Goal: Task Accomplishment & Management: Manage account settings

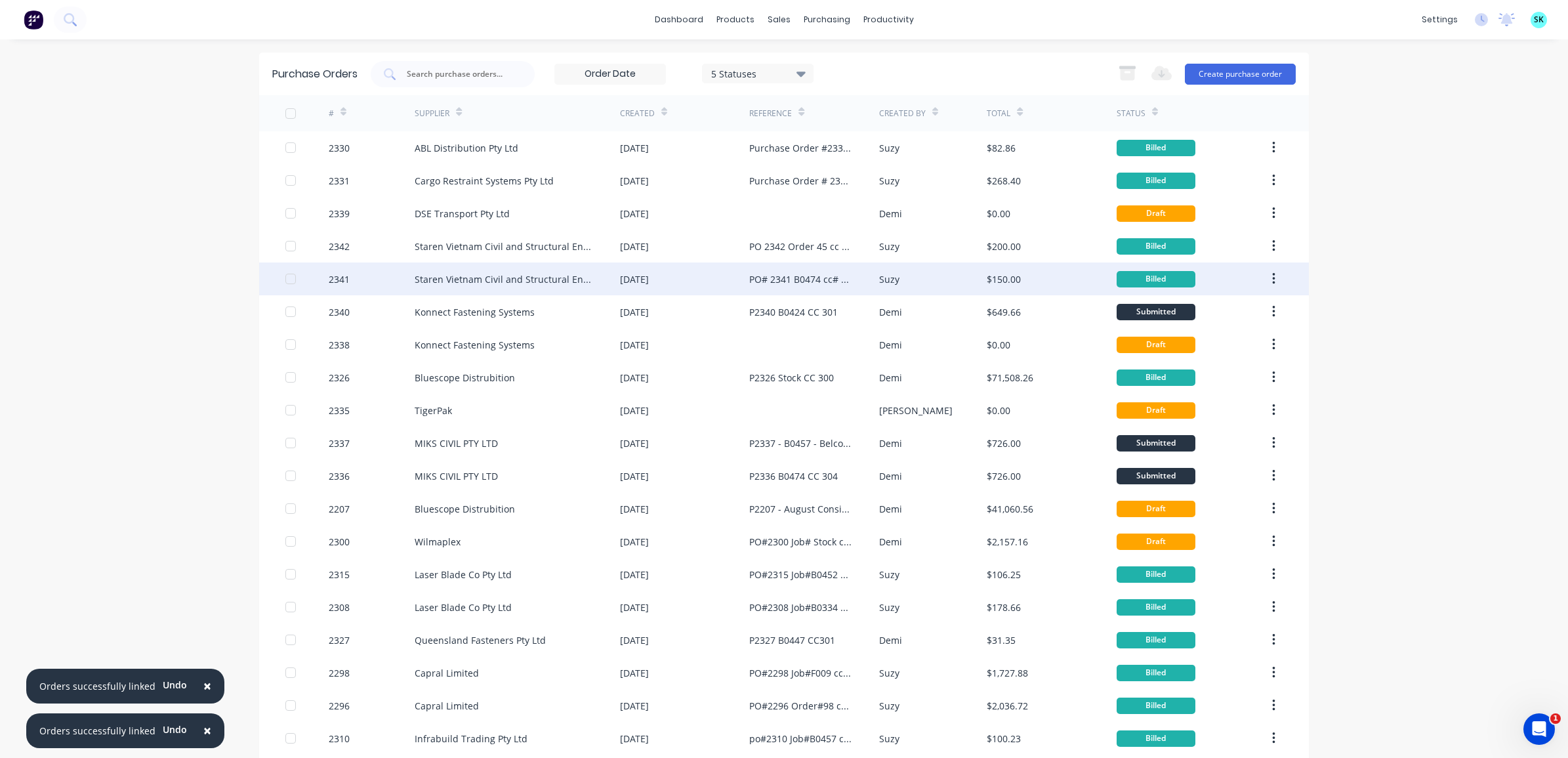
click at [811, 286] on div "PO# 2341 B0474 cc# 305" at bounding box center [814, 279] width 129 height 33
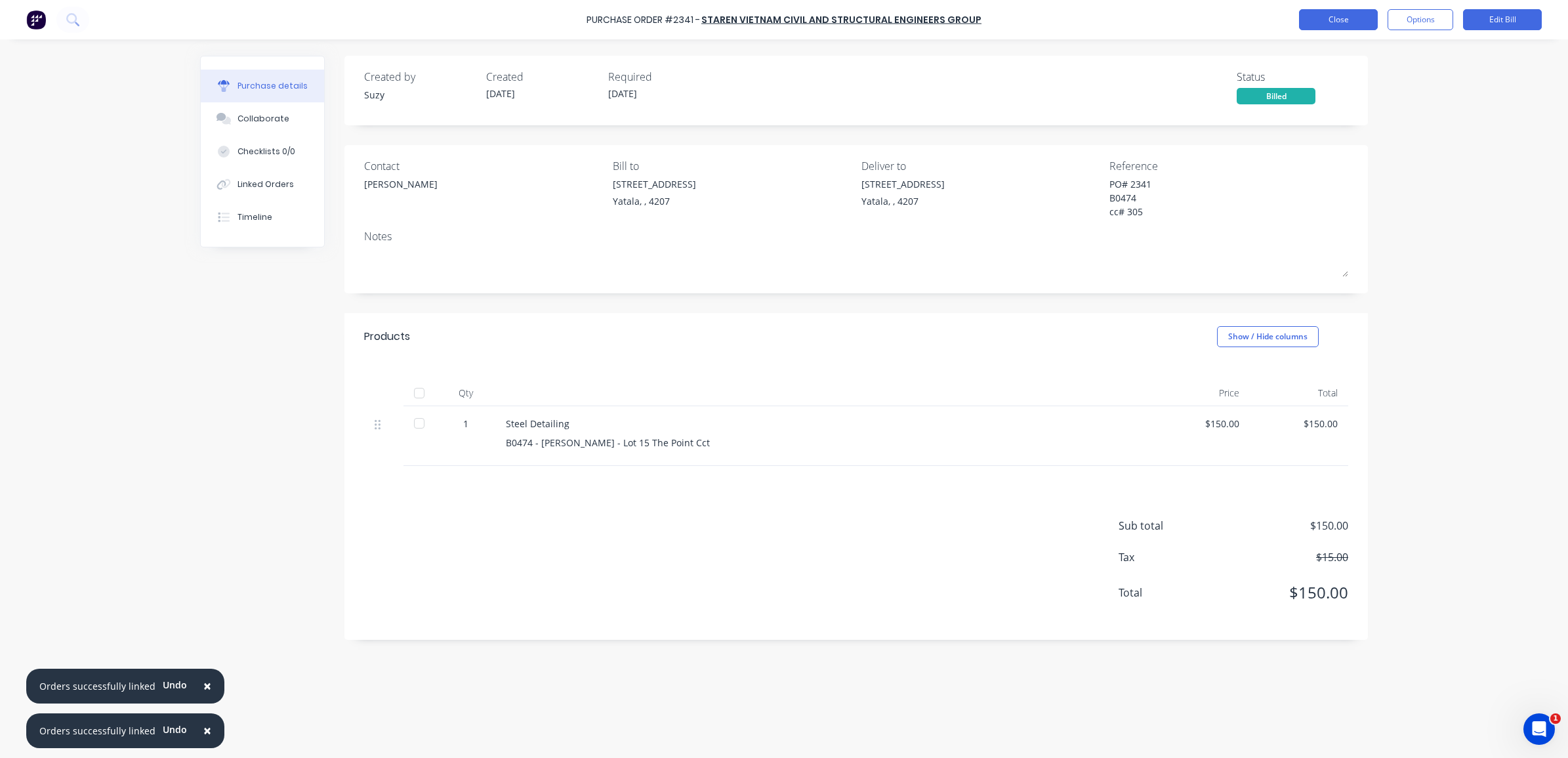
click at [1350, 17] on button "Close" at bounding box center [1338, 19] width 79 height 21
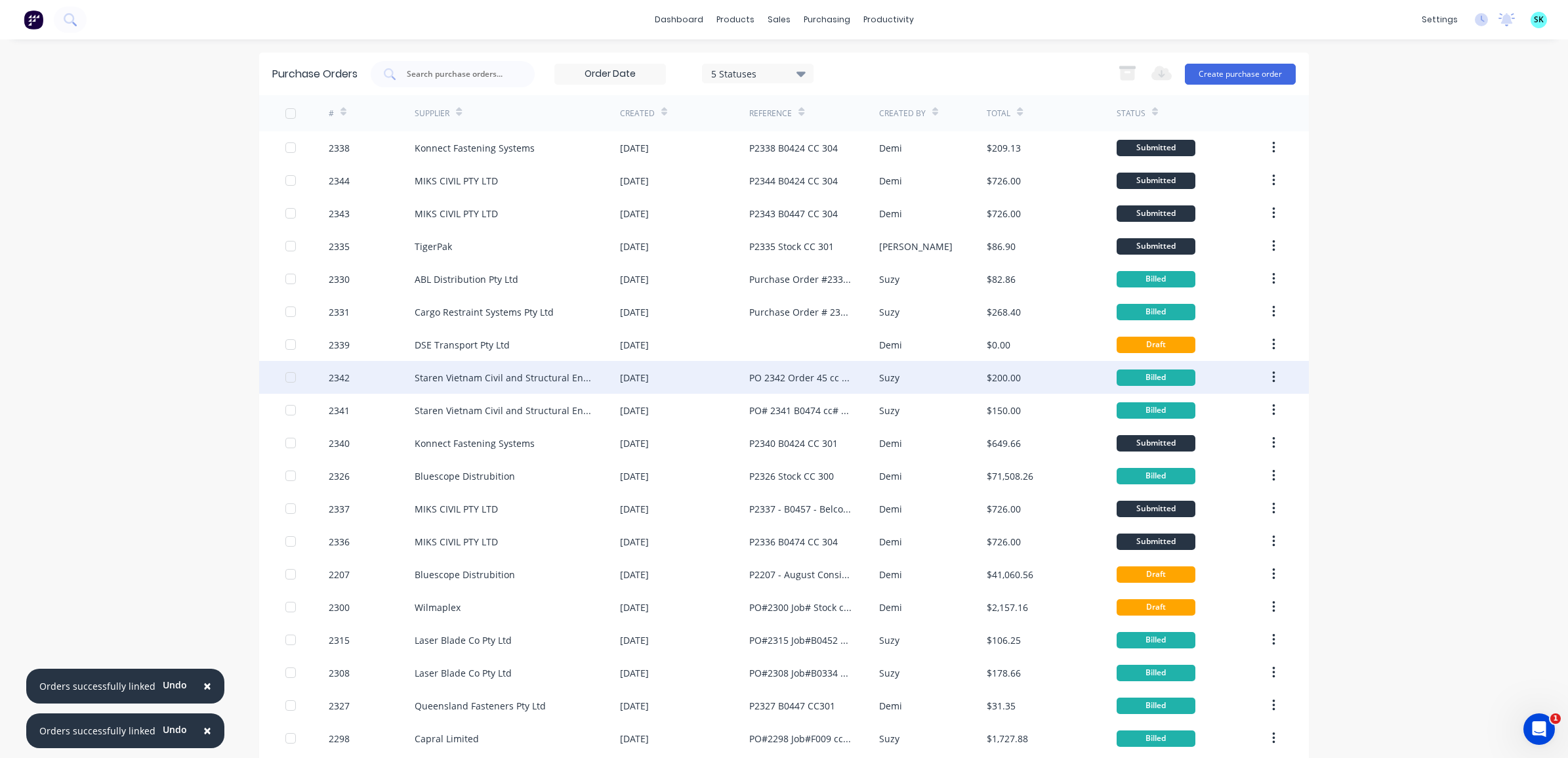
click at [769, 382] on div "PO 2342 Order 45 cc 305" at bounding box center [800, 378] width 103 height 14
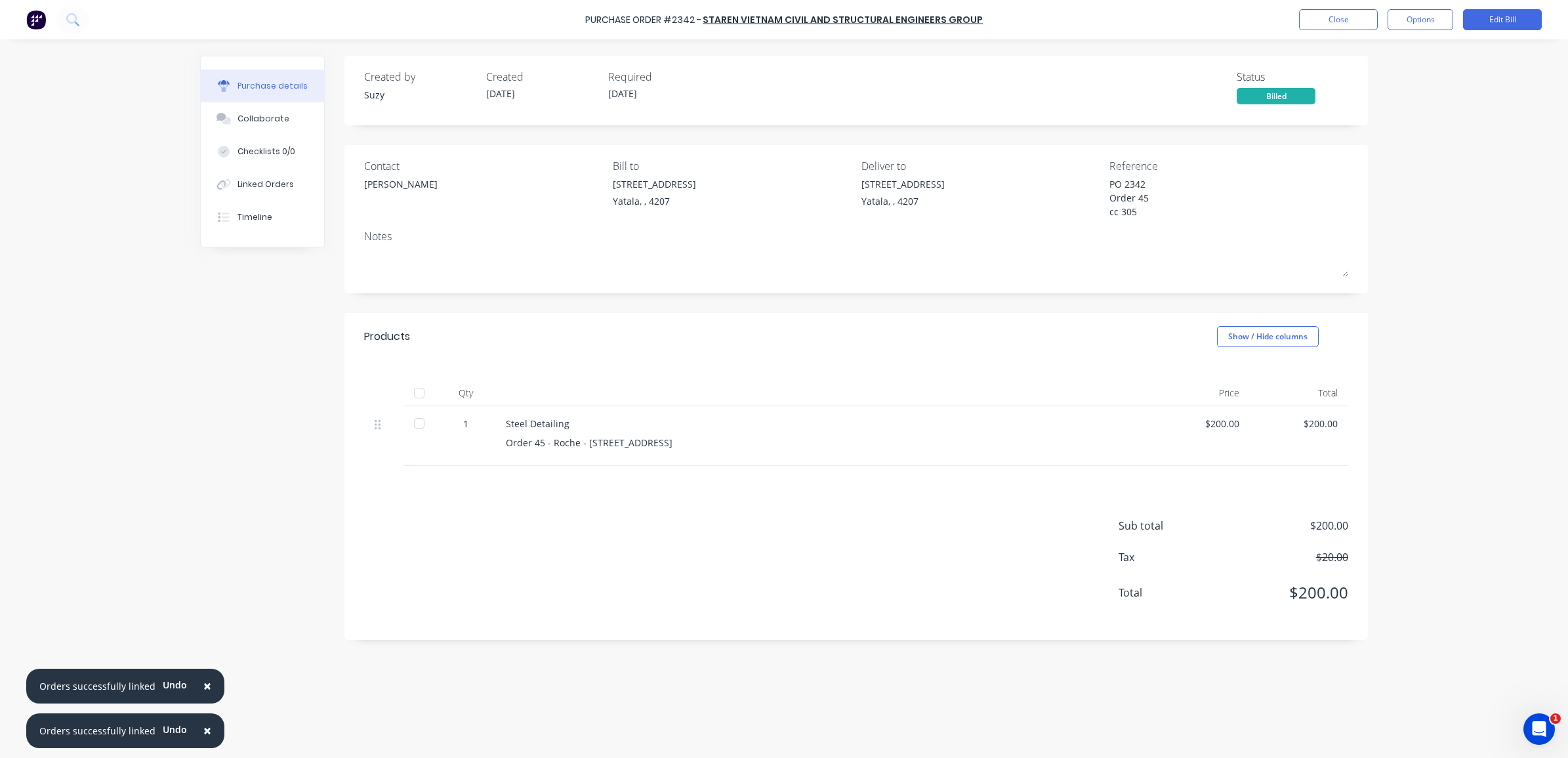
click at [1110, 178] on div "PO 2342 Order 45 cc 305" at bounding box center [1192, 199] width 164 height 45
click at [1355, 21] on button "Close" at bounding box center [1338, 19] width 79 height 21
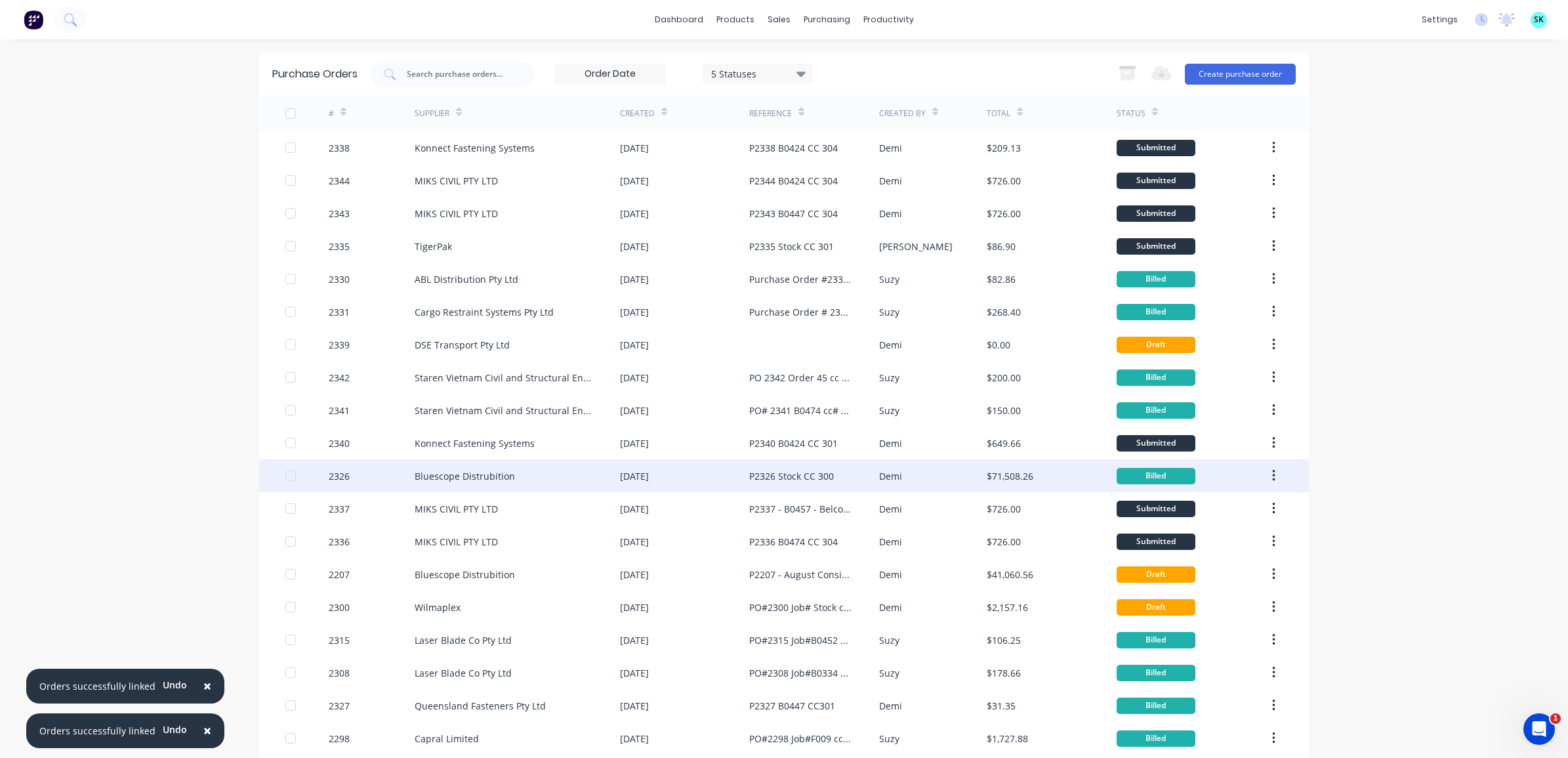
click at [546, 473] on div "Bluescope Distrubition" at bounding box center [518, 475] width 205 height 33
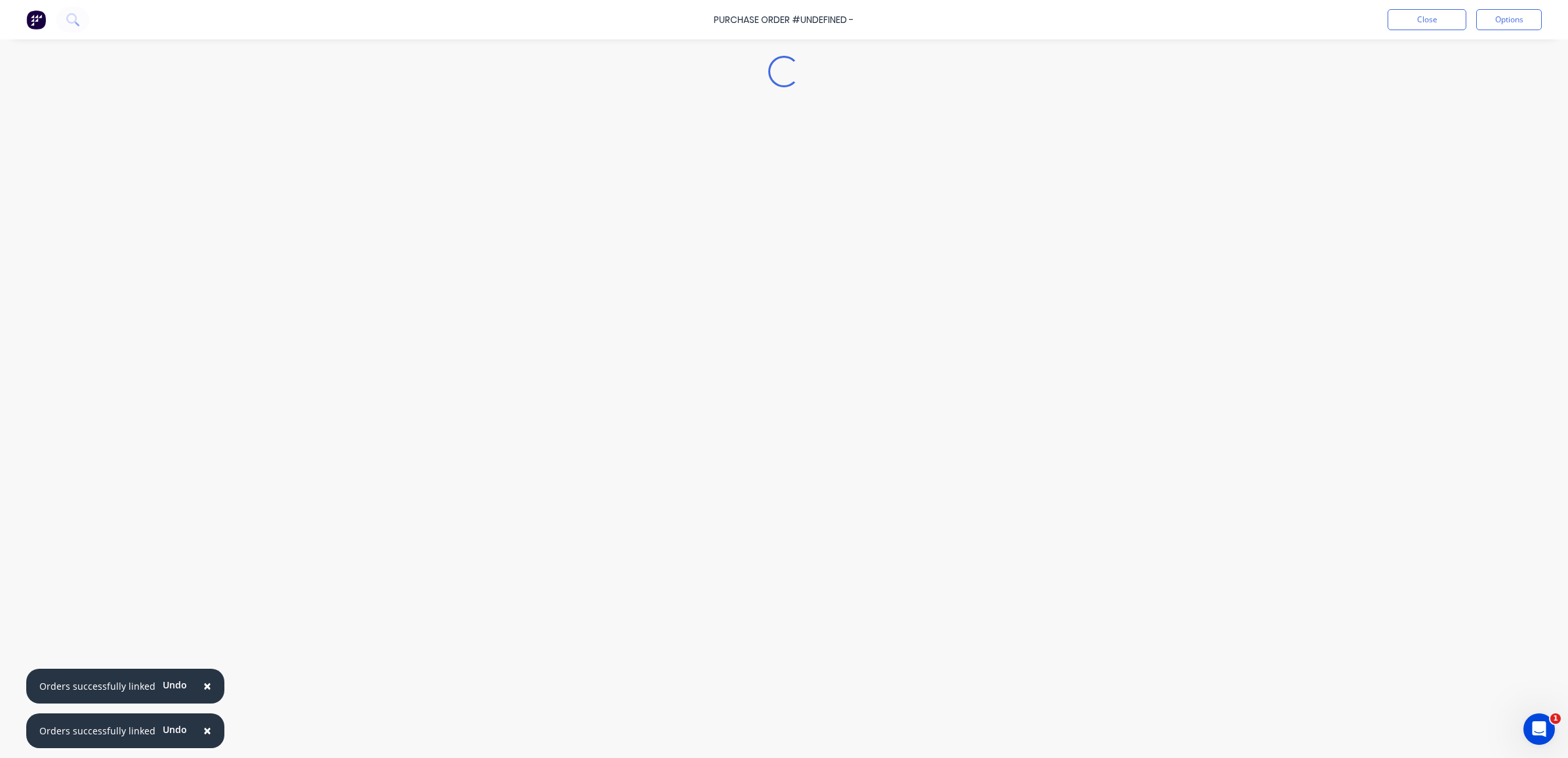
type textarea "x"
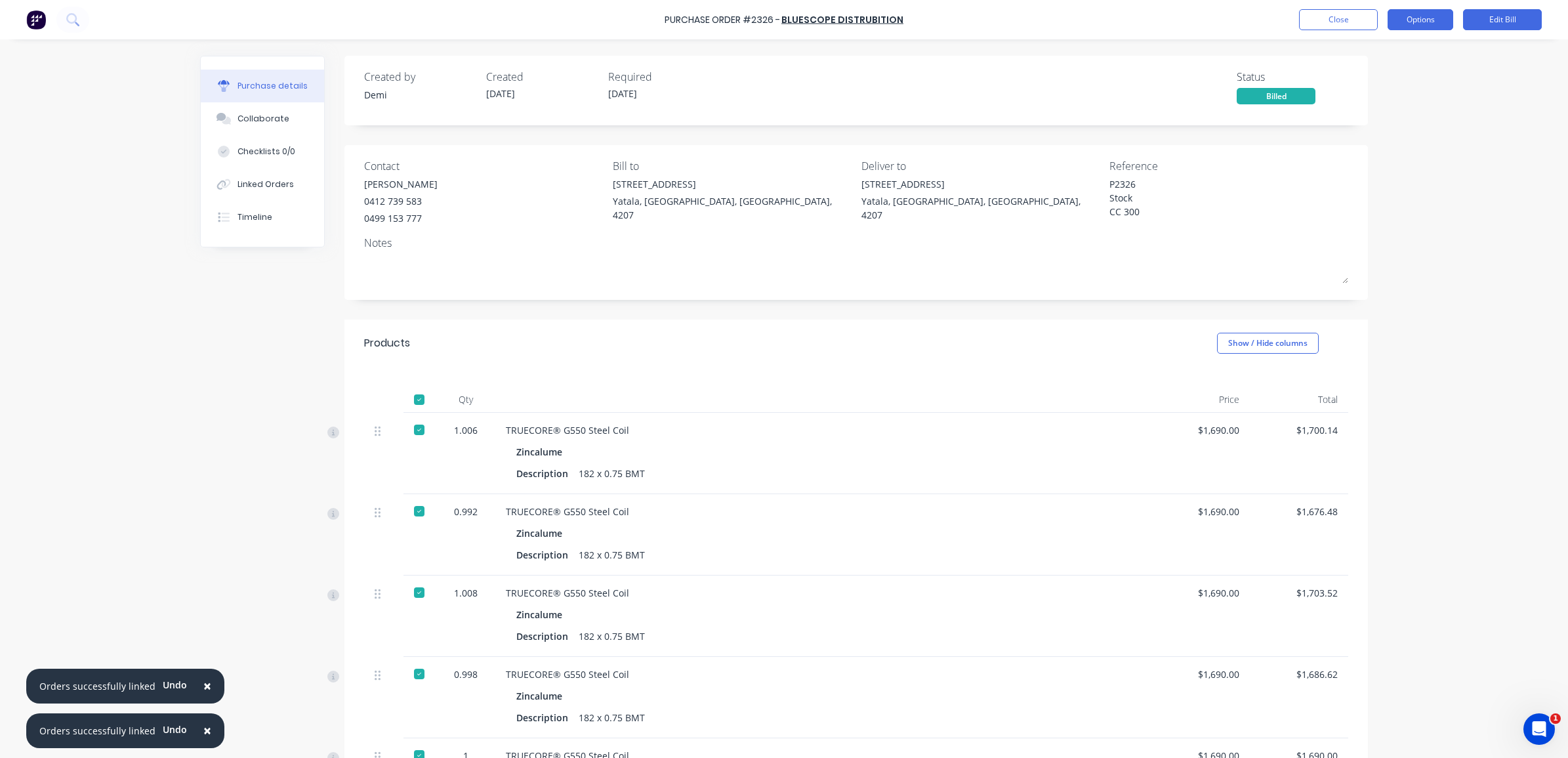
click at [1419, 23] on button "Options" at bounding box center [1421, 19] width 66 height 21
click at [1333, 24] on button "Close" at bounding box center [1338, 19] width 79 height 21
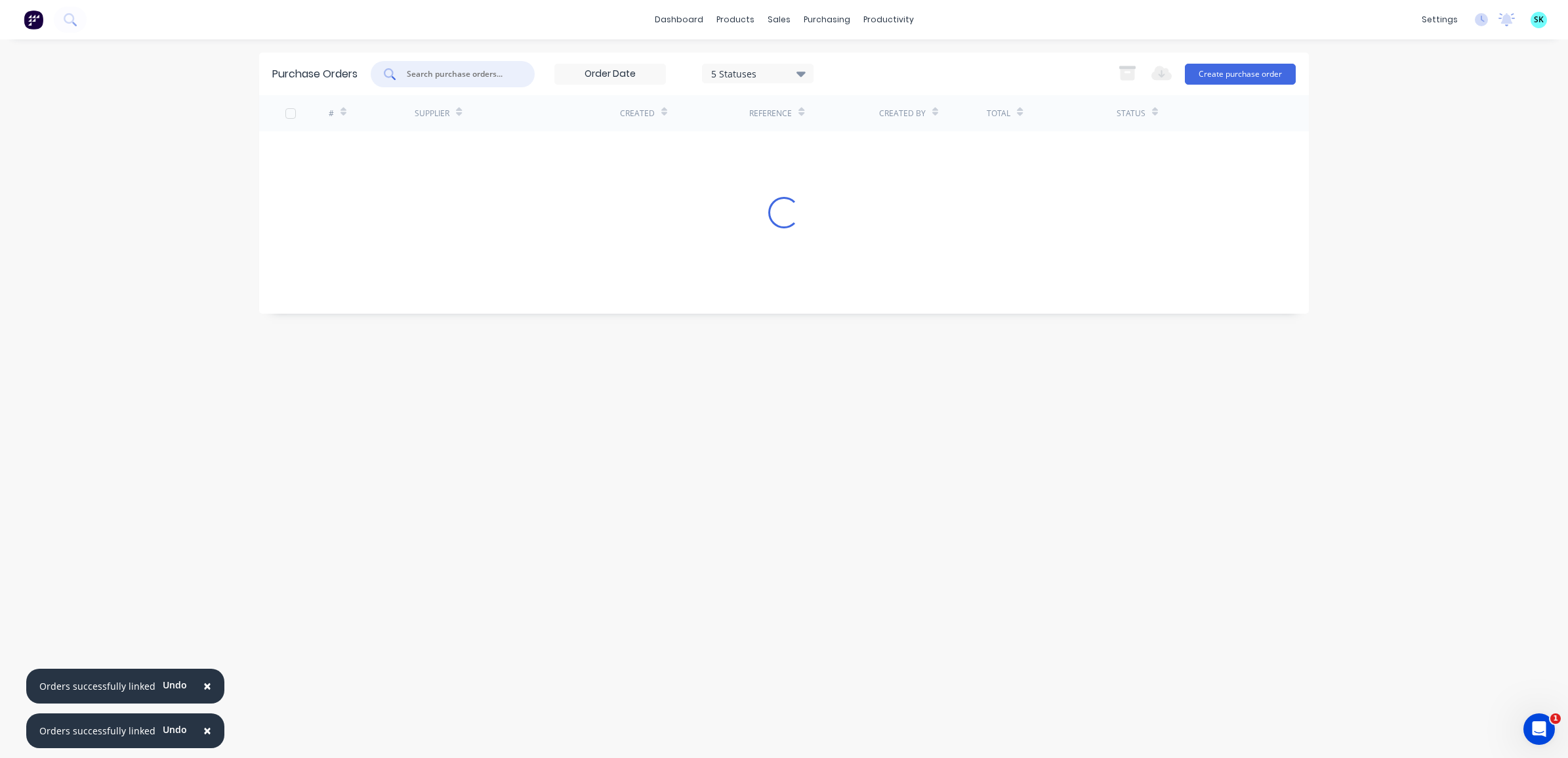
click at [458, 72] on input "text" at bounding box center [459, 74] width 109 height 13
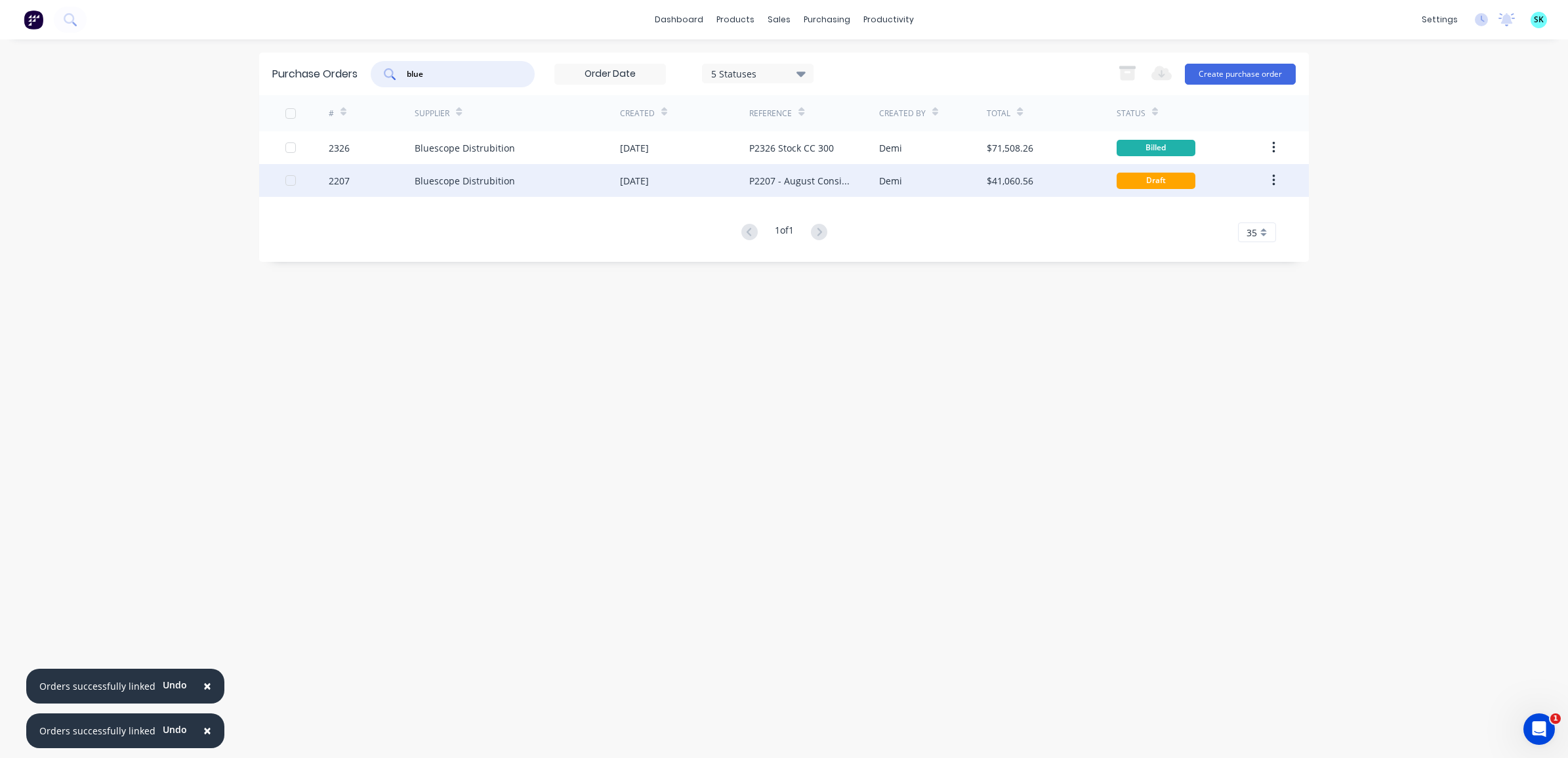
type input "blue"
click at [765, 178] on div "P2207 - August Consignment" at bounding box center [800, 181] width 103 height 14
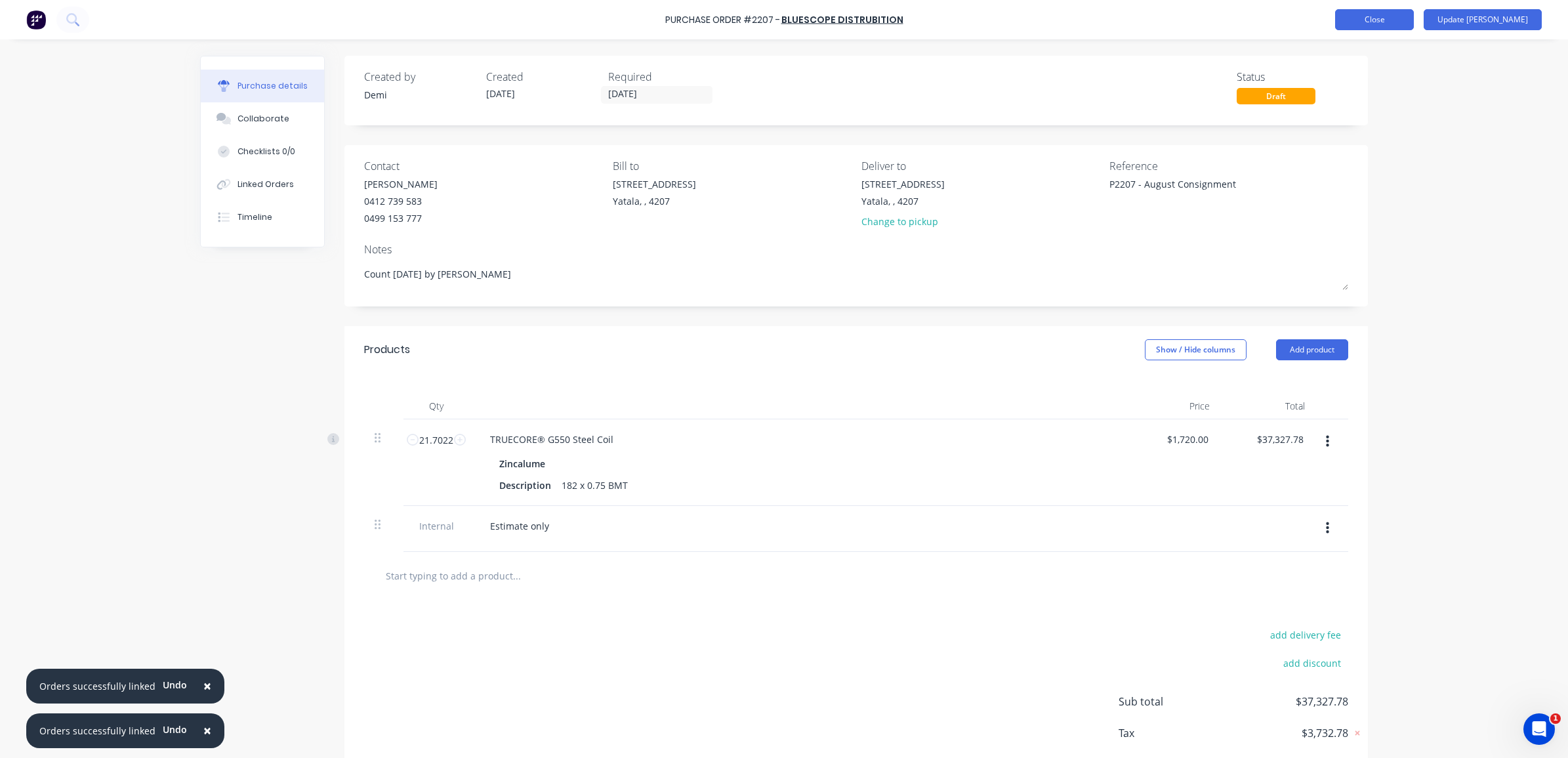
type textarea "x"
click at [1389, 17] on button "Close" at bounding box center [1374, 19] width 79 height 21
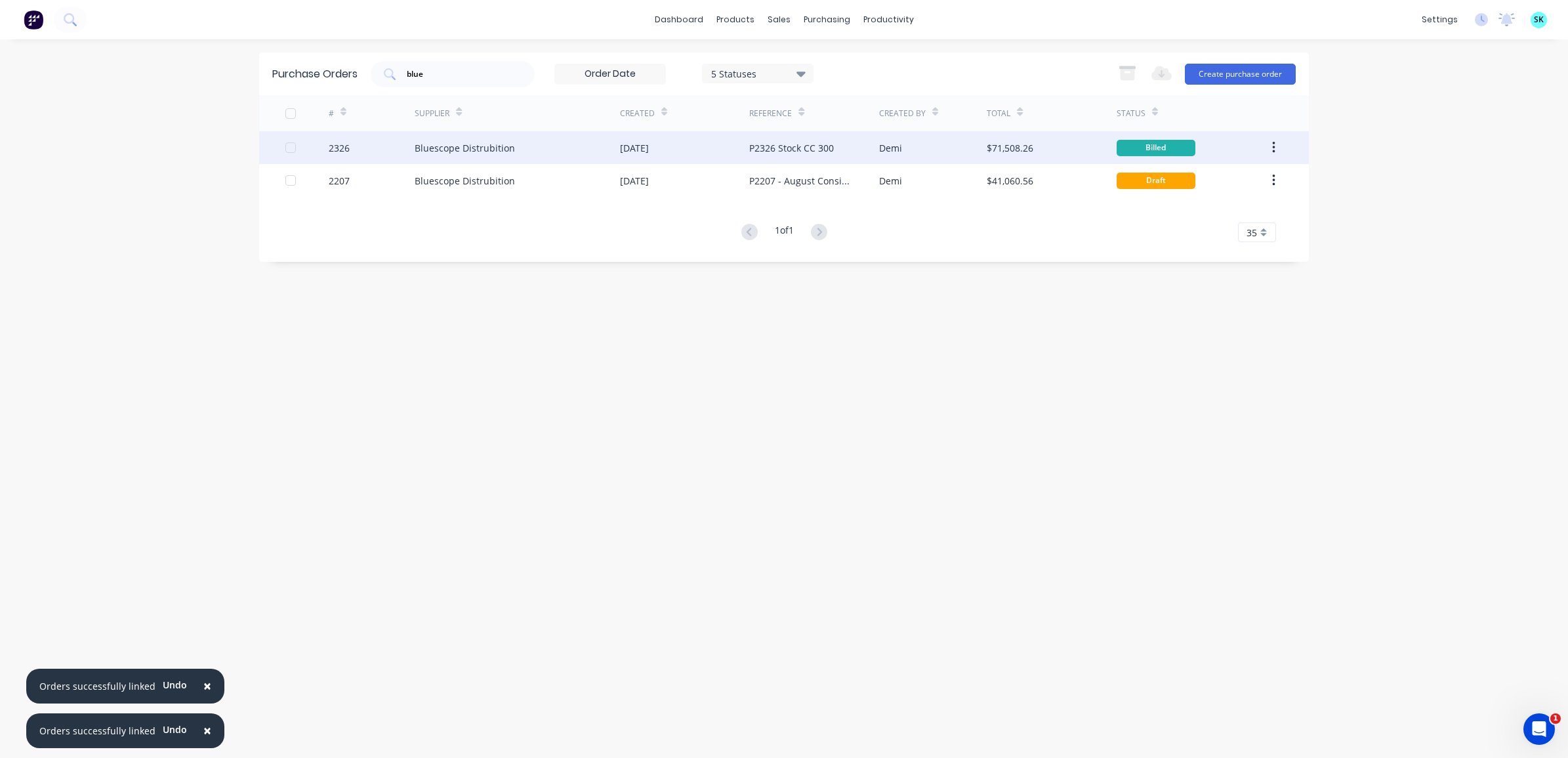
click at [1272, 140] on icon "button" at bounding box center [1273, 147] width 3 height 14
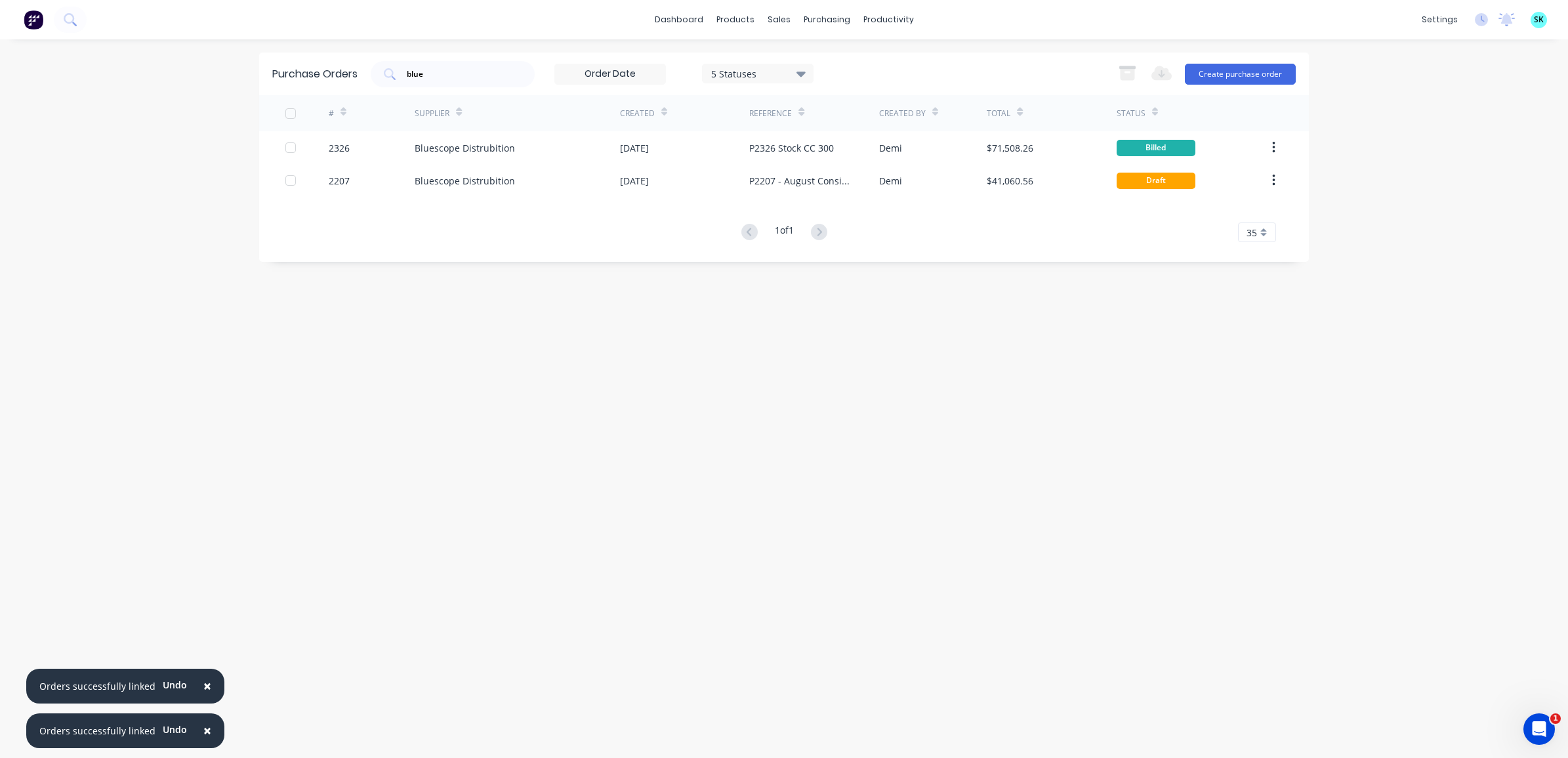
click at [1352, 155] on div "× Orders successfully linked Undo × Orders successfully linked Undo dashboard p…" at bounding box center [784, 379] width 1568 height 758
click at [195, 688] on button "×" at bounding box center [207, 687] width 34 height 32
click at [207, 733] on button "×" at bounding box center [207, 731] width 34 height 32
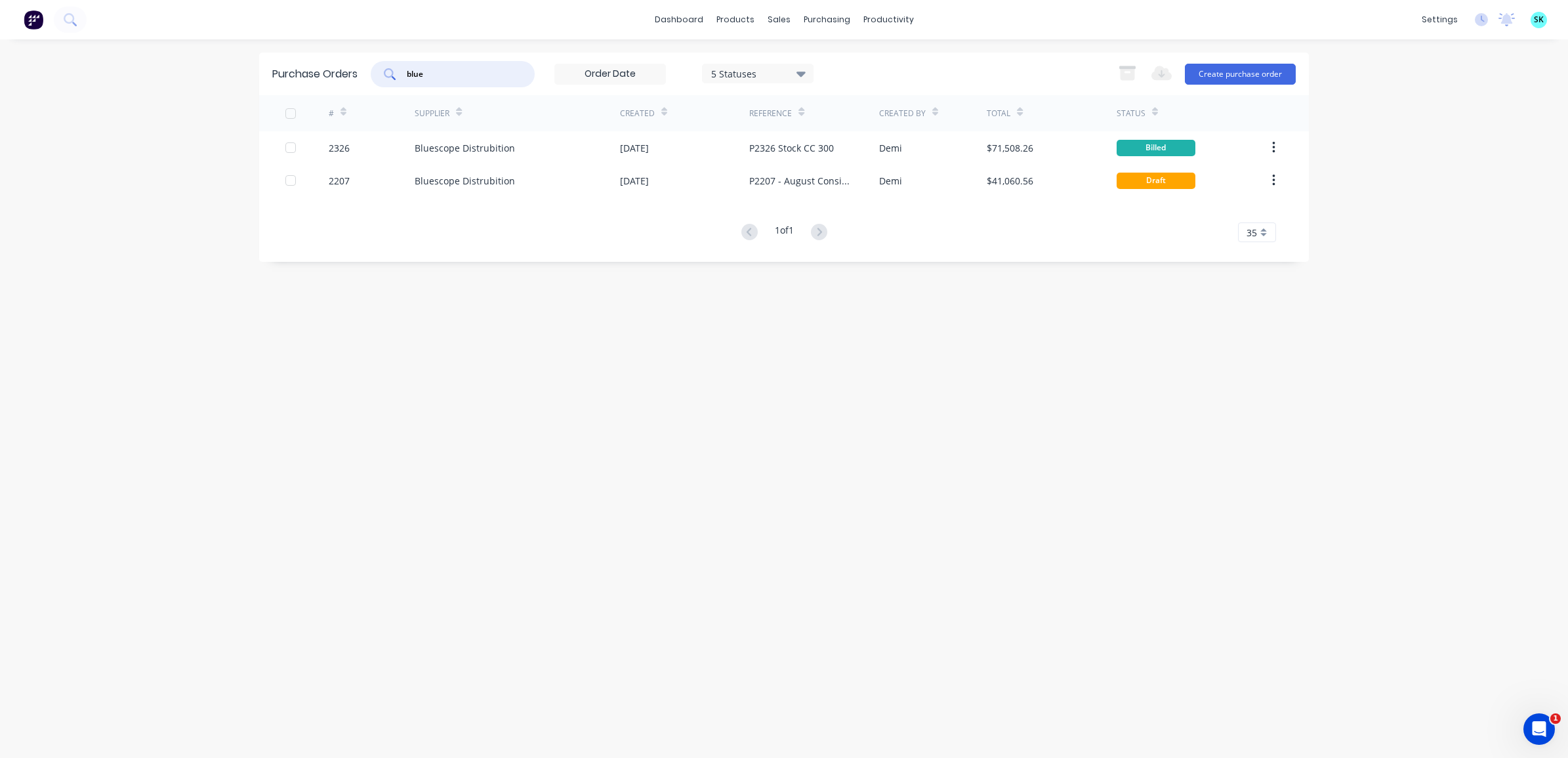
click at [437, 71] on input "blue" at bounding box center [459, 74] width 109 height 13
type input "b"
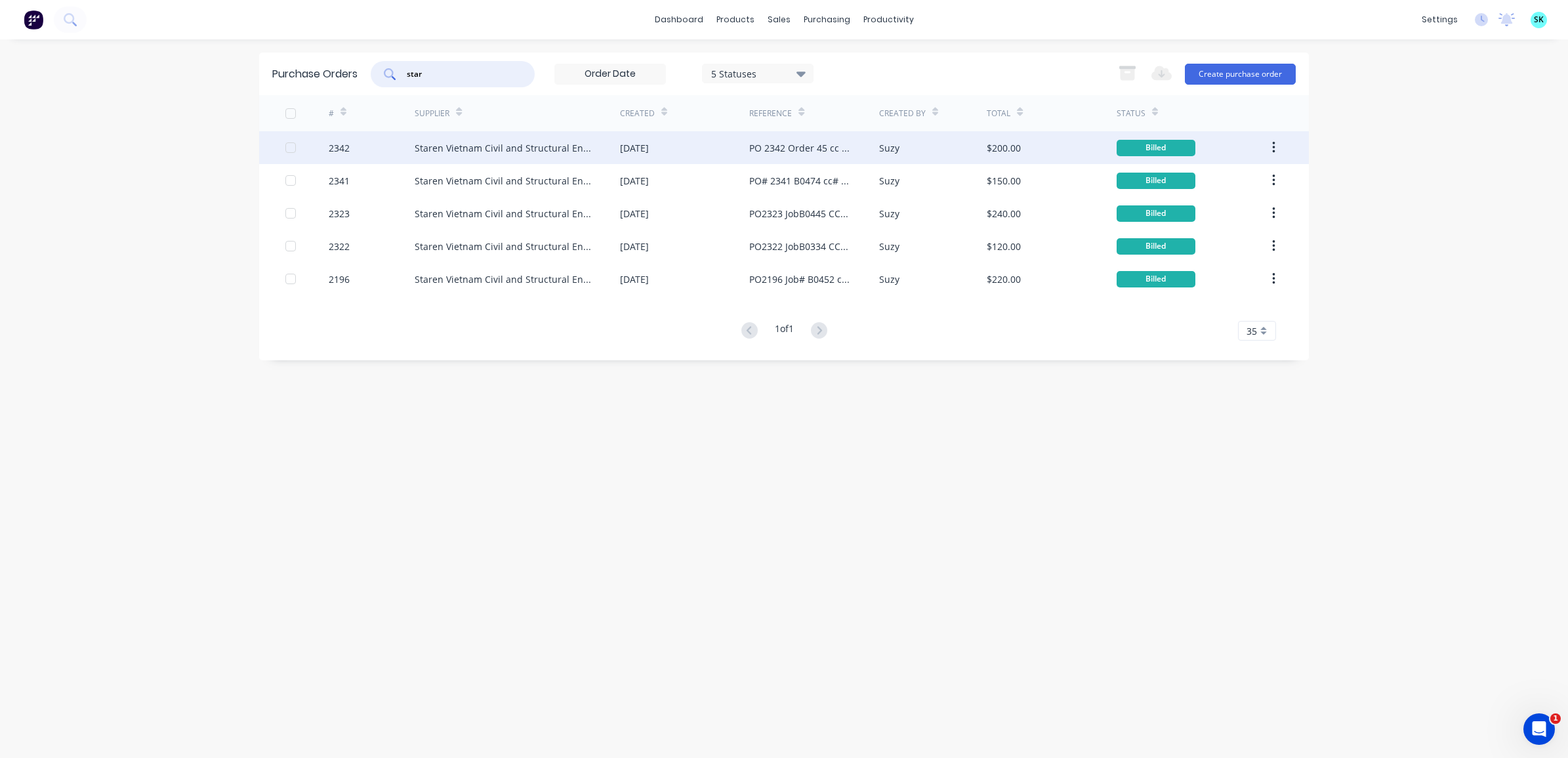
type input "star"
click at [578, 148] on div "Staren Vietnam Civil and Structural Engineers Group" at bounding box center [505, 148] width 179 height 14
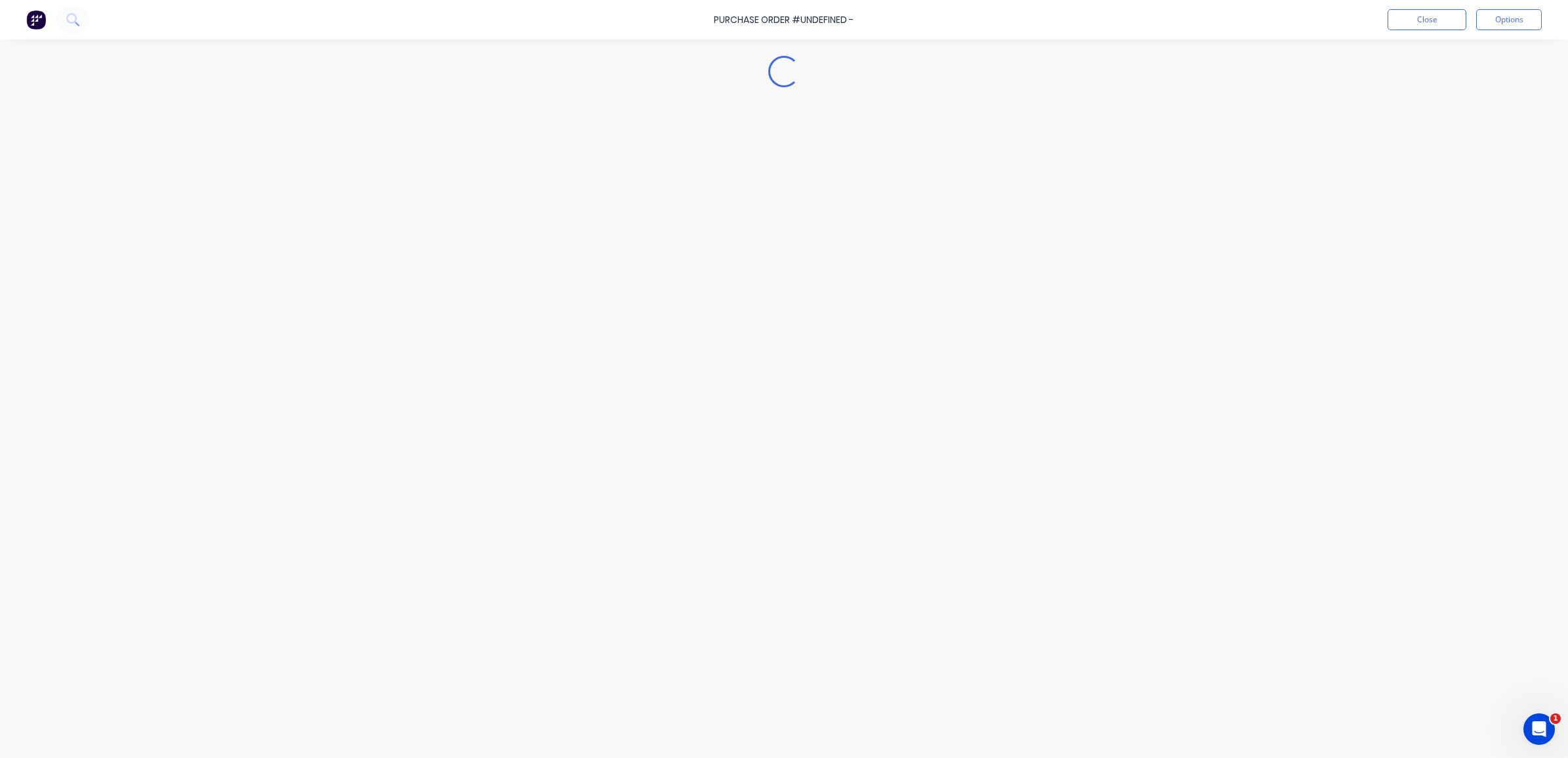
type textarea "x"
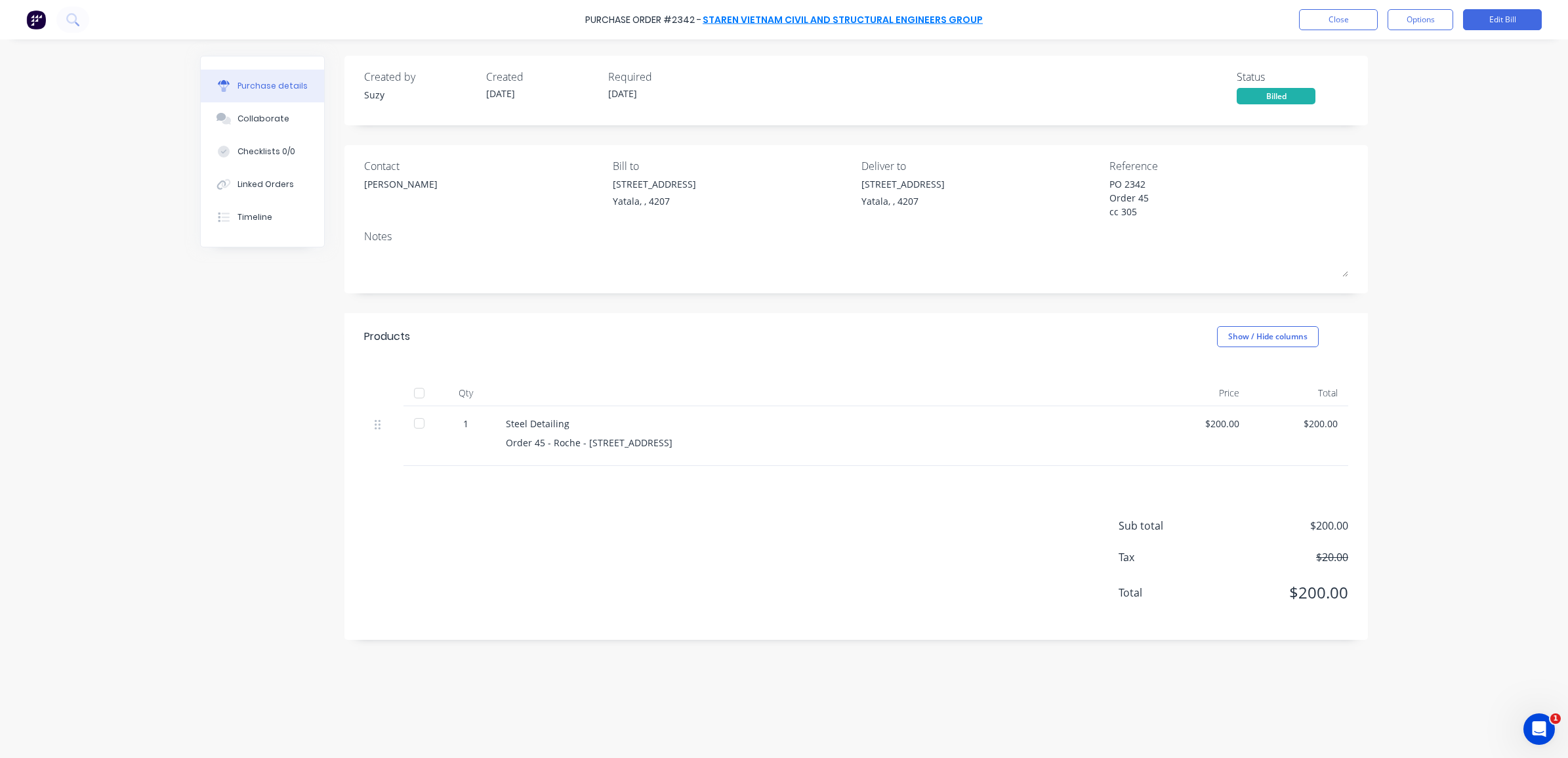
click at [765, 17] on link "Staren Vietnam Civil and Structural Engineers Group" at bounding box center [842, 19] width 280 height 13
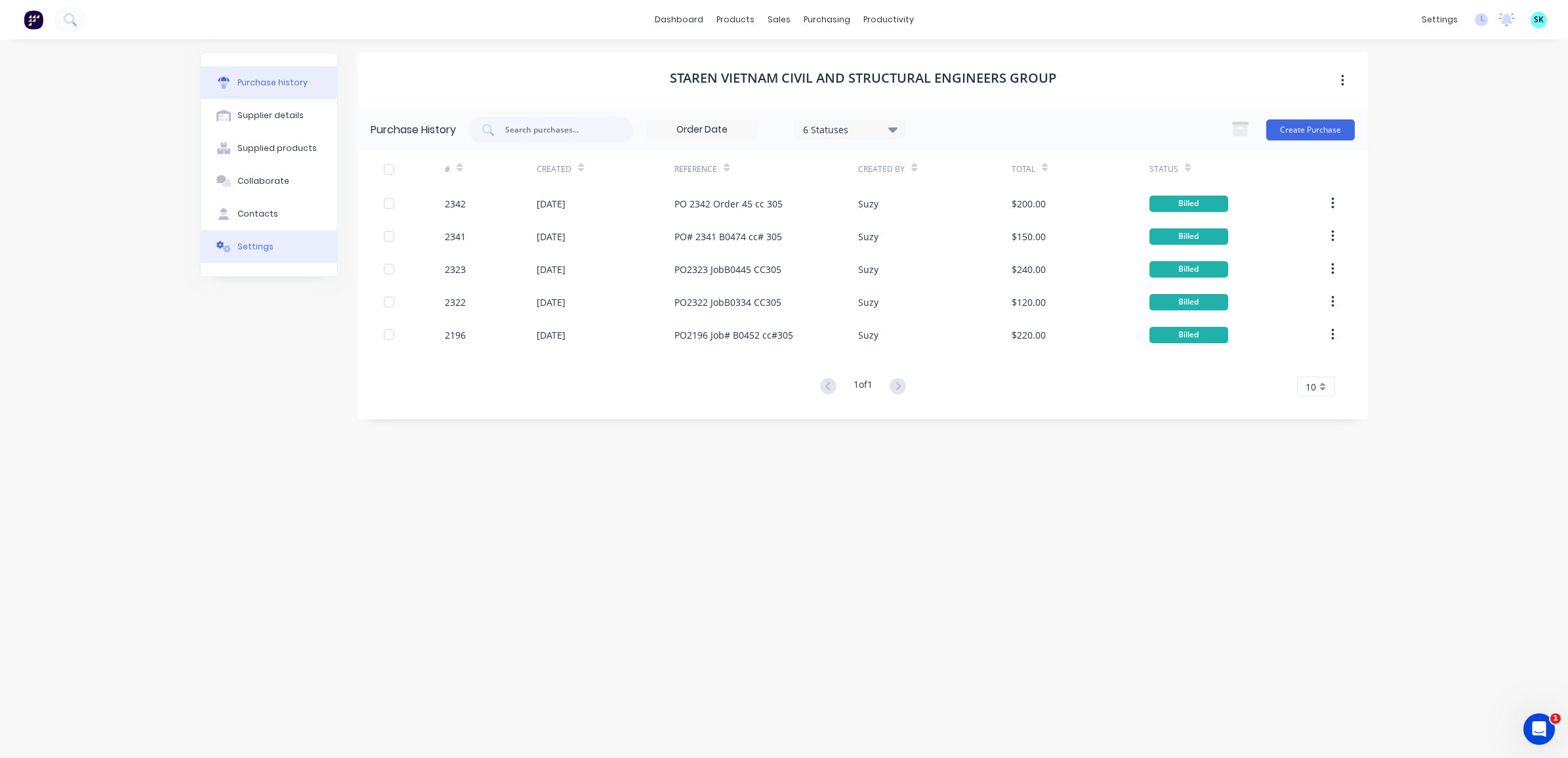
click at [266, 258] on button "Settings" at bounding box center [269, 246] width 136 height 33
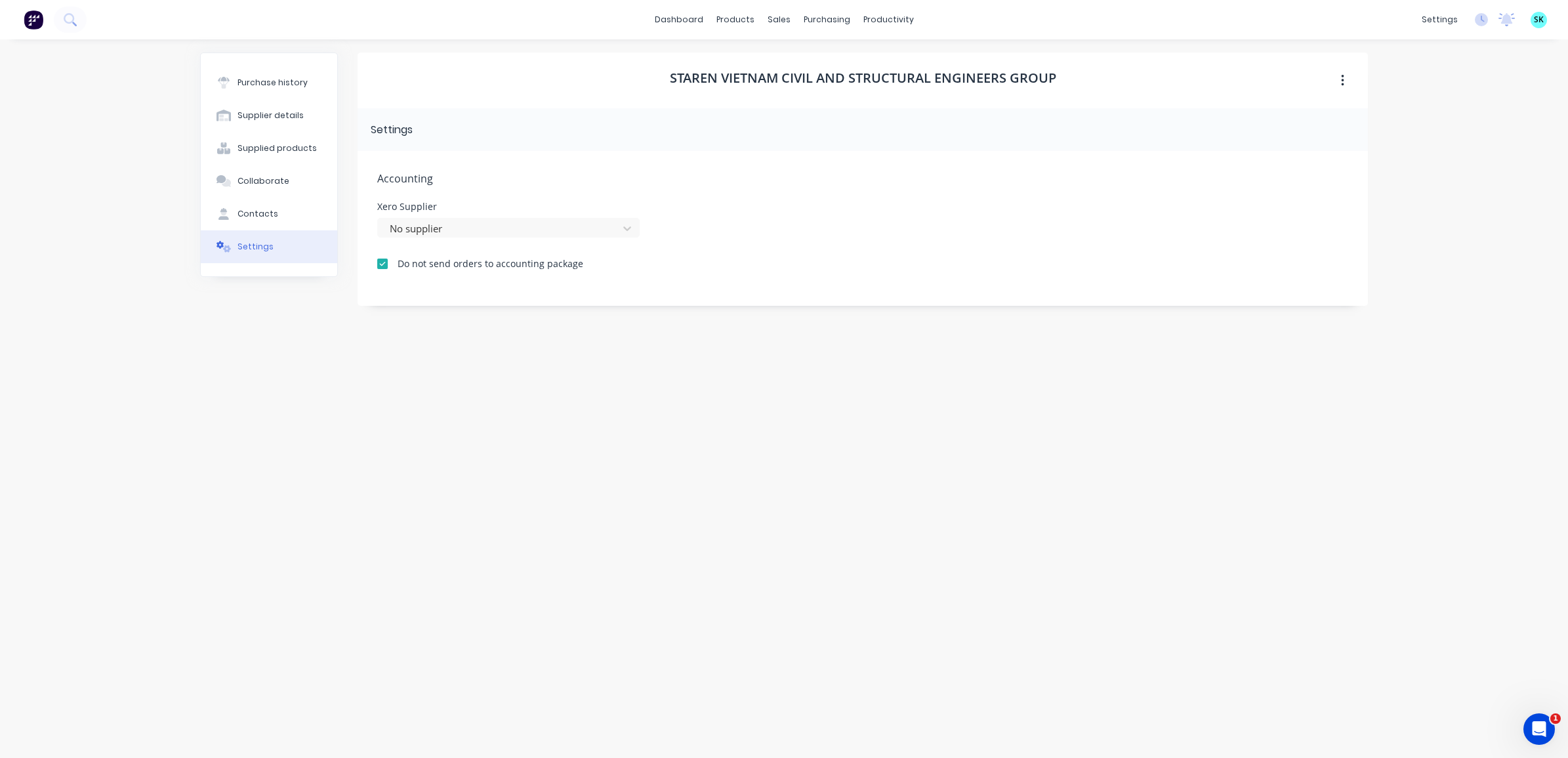
click at [378, 264] on div at bounding box center [382, 264] width 26 height 26
click at [435, 228] on div at bounding box center [500, 228] width 223 height 16
type input "s"
type input "S"
click at [478, 184] on span "Accounting" at bounding box center [862, 178] width 971 height 16
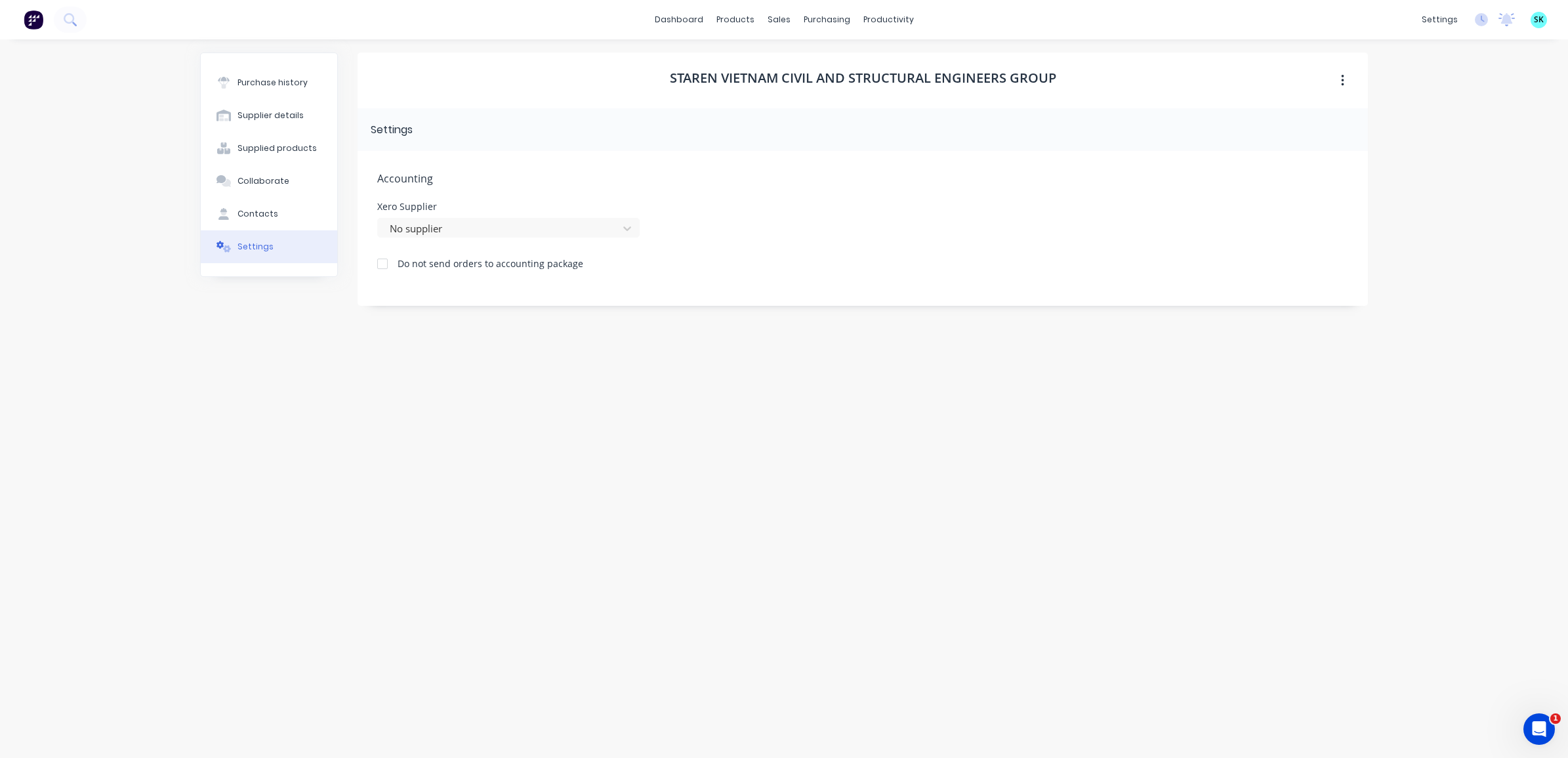
click at [1339, 76] on button "button" at bounding box center [1342, 81] width 31 height 24
click at [1457, 65] on div "dashboard products sales purchasing productivity dashboard products Product Cat…" at bounding box center [784, 379] width 1568 height 758
click at [1455, 18] on div "settings" at bounding box center [1440, 20] width 49 height 20
click at [1413, 124] on link "Integrations" at bounding box center [1377, 116] width 174 height 26
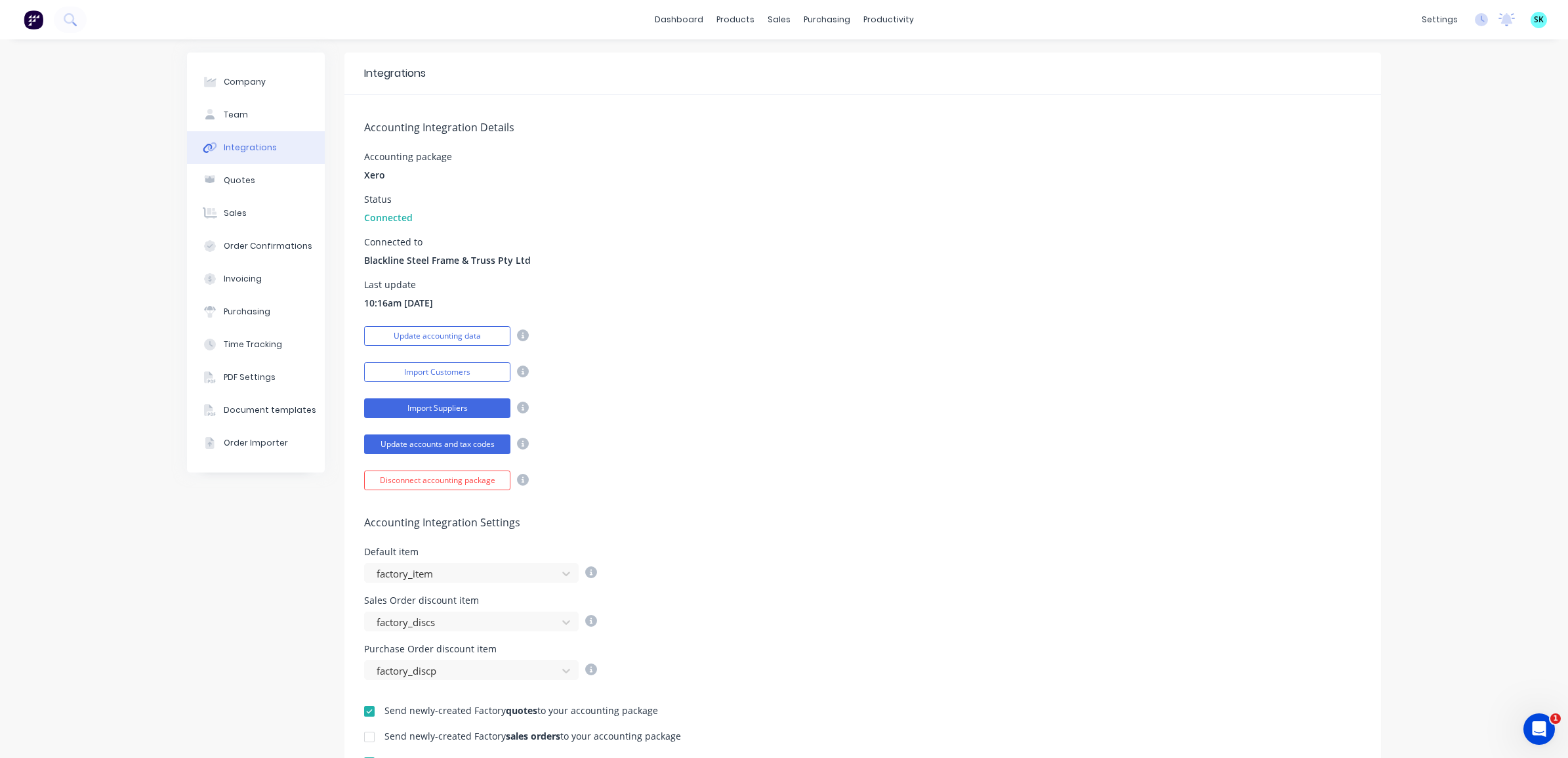
click at [488, 414] on button "Import Suppliers" at bounding box center [437, 408] width 146 height 20
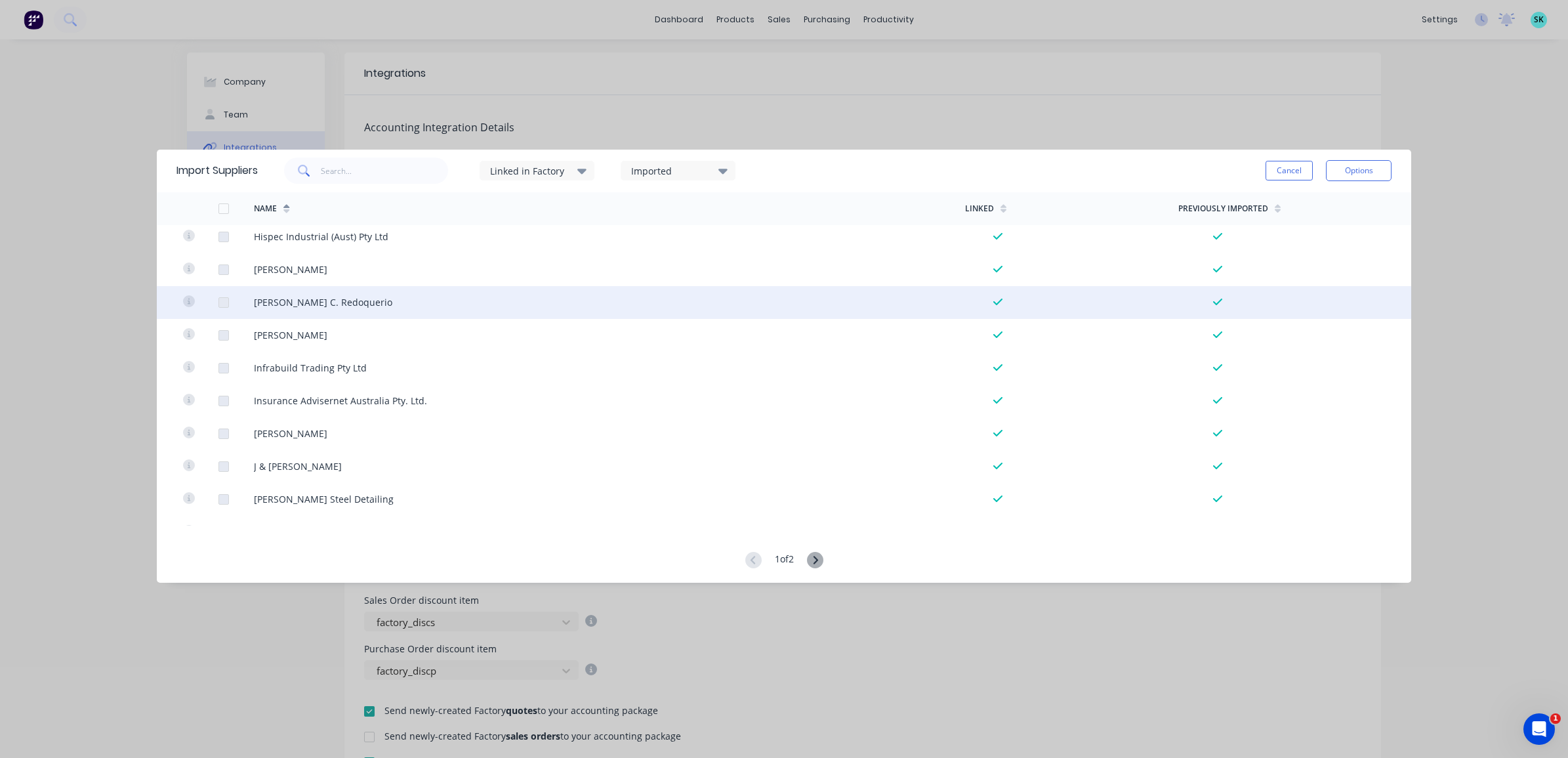
scroll to position [2982, 0]
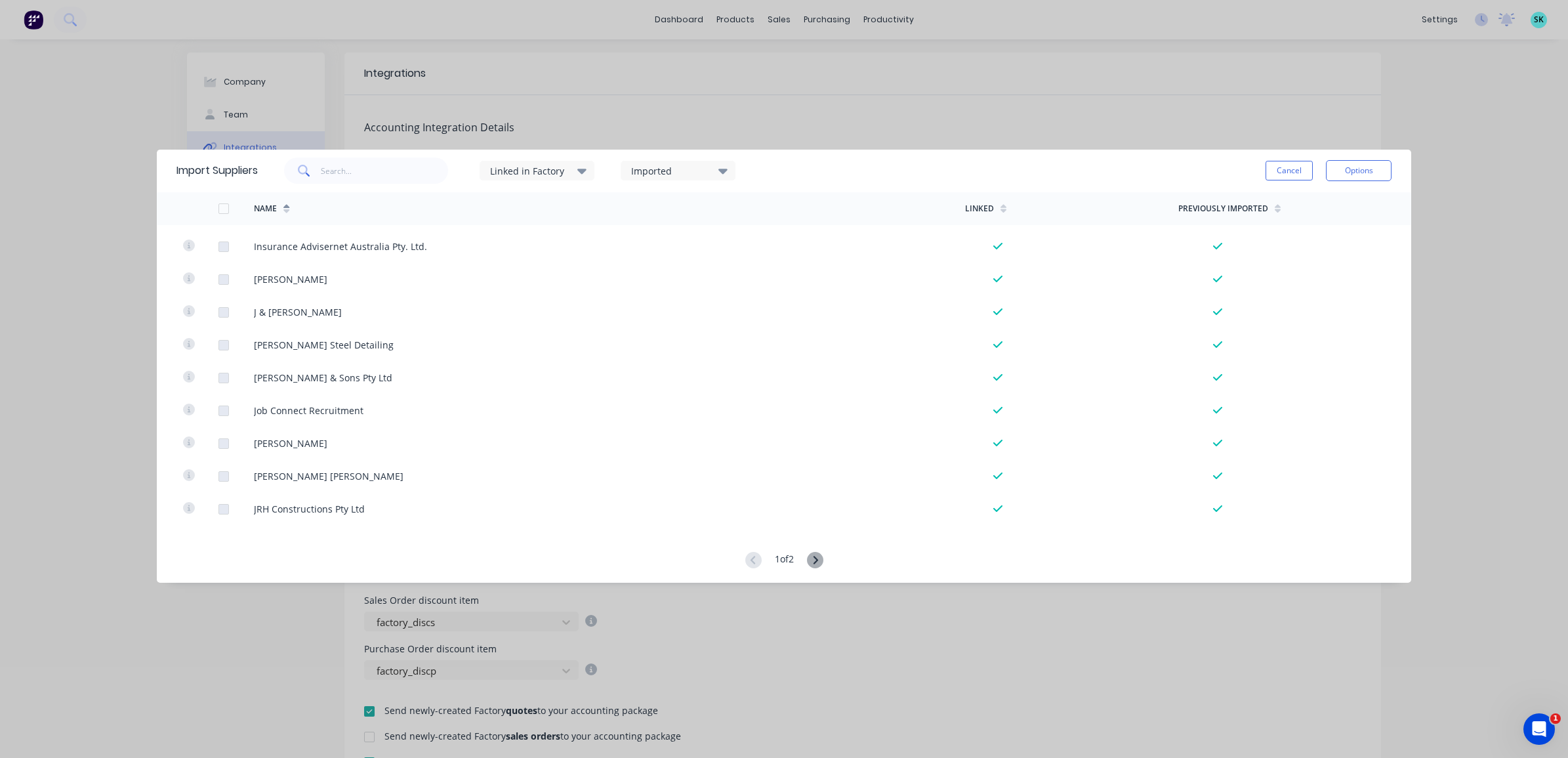
click at [817, 560] on icon at bounding box center [815, 560] width 16 height 16
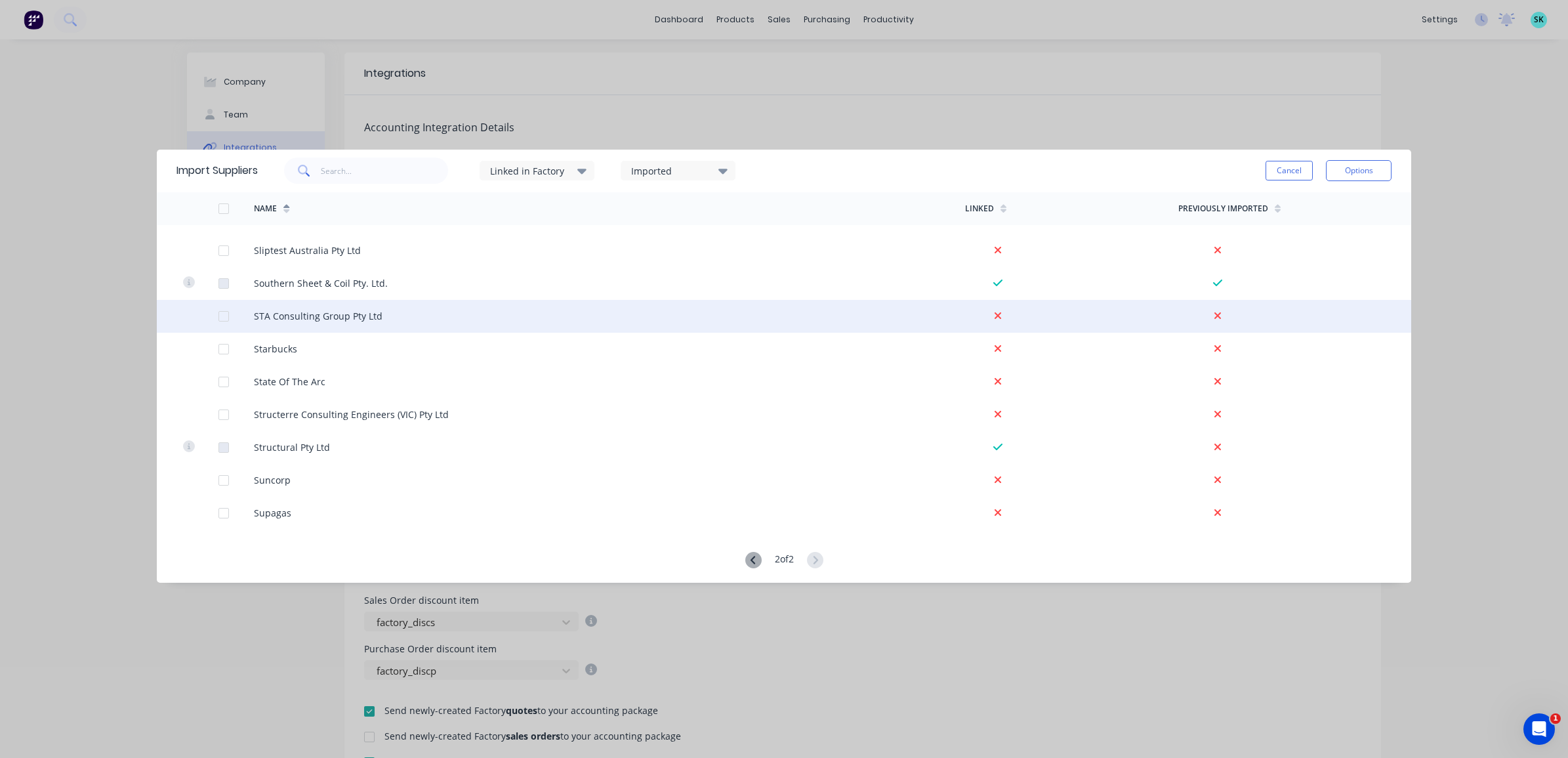
scroll to position [1701, 0]
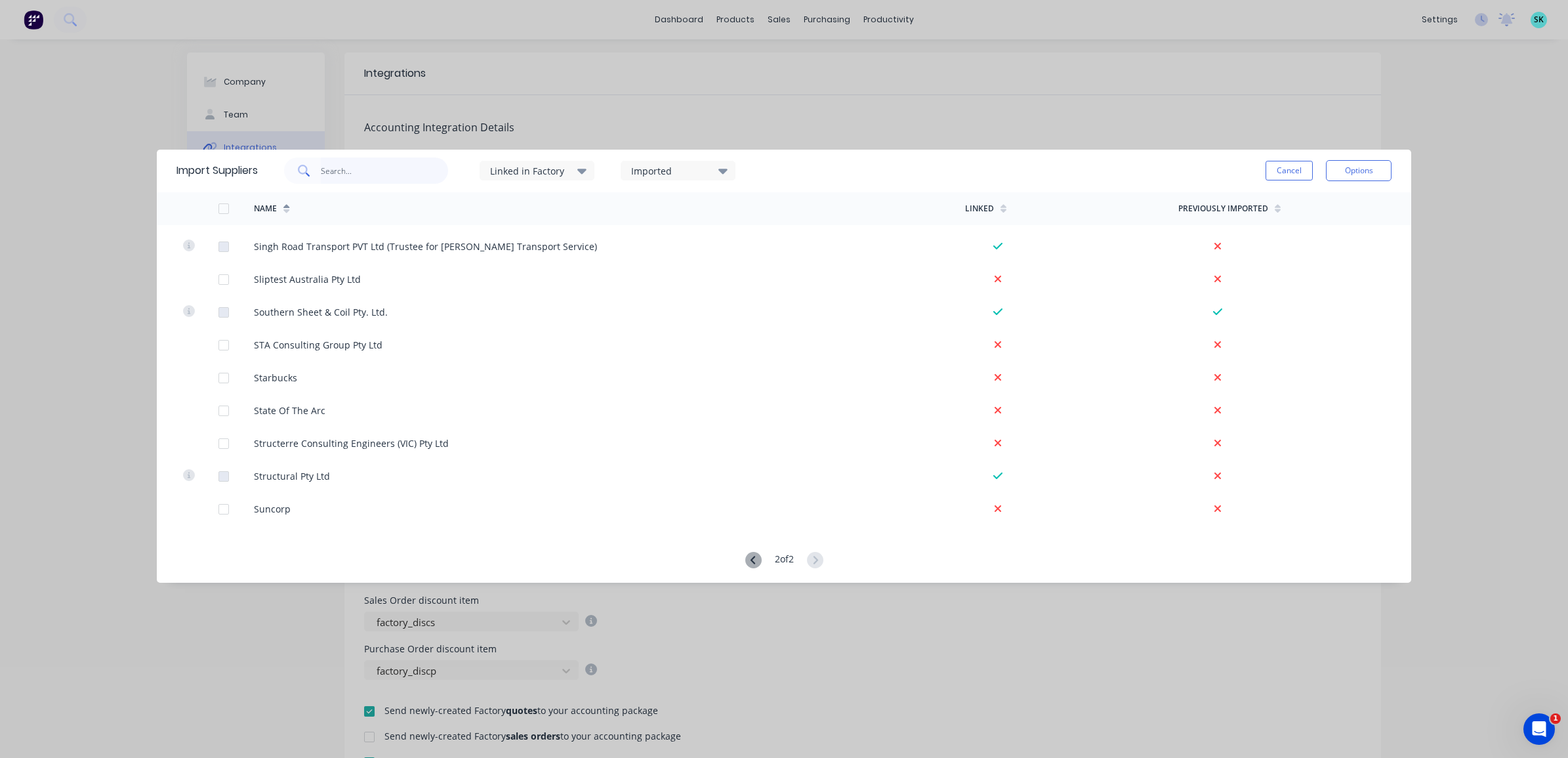
click at [413, 176] on input "text" at bounding box center [384, 170] width 128 height 26
type input "Star"
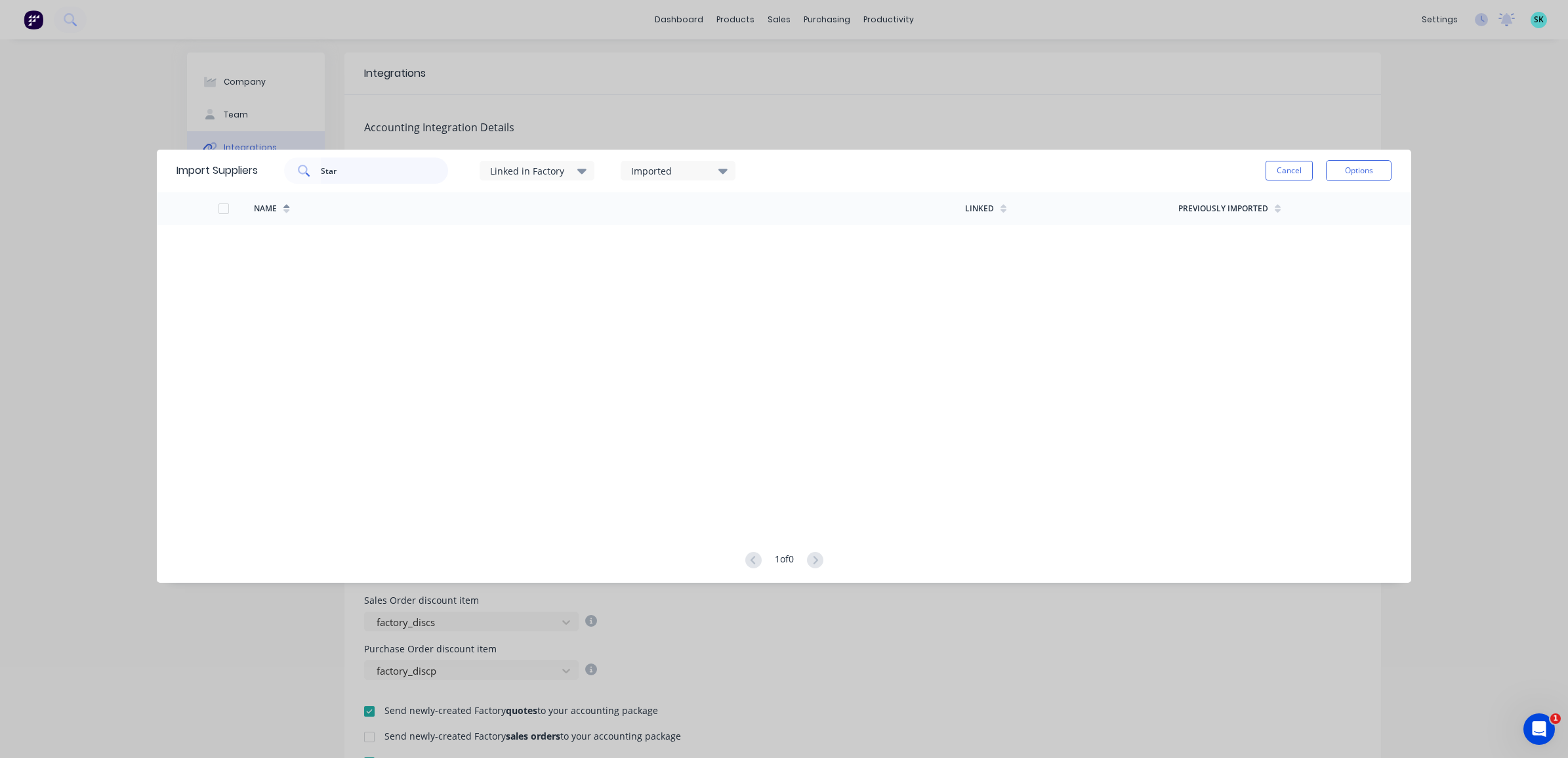
drag, startPoint x: 372, startPoint y: 154, endPoint x: 316, endPoint y: 161, distance: 56.4
click at [316, 161] on div "Star" at bounding box center [365, 170] width 164 height 26
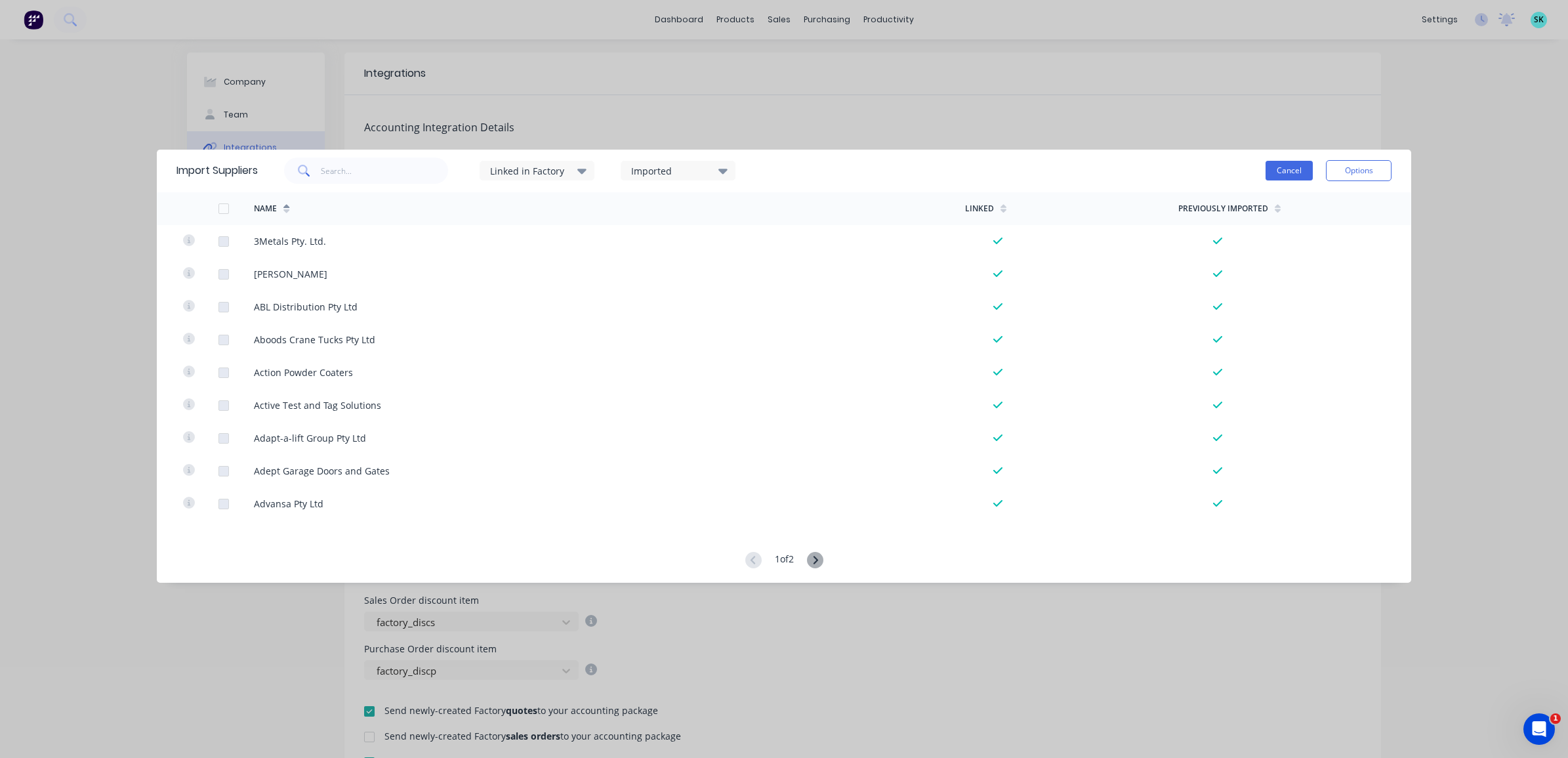
click at [1294, 164] on button "Cancel" at bounding box center [1288, 170] width 47 height 20
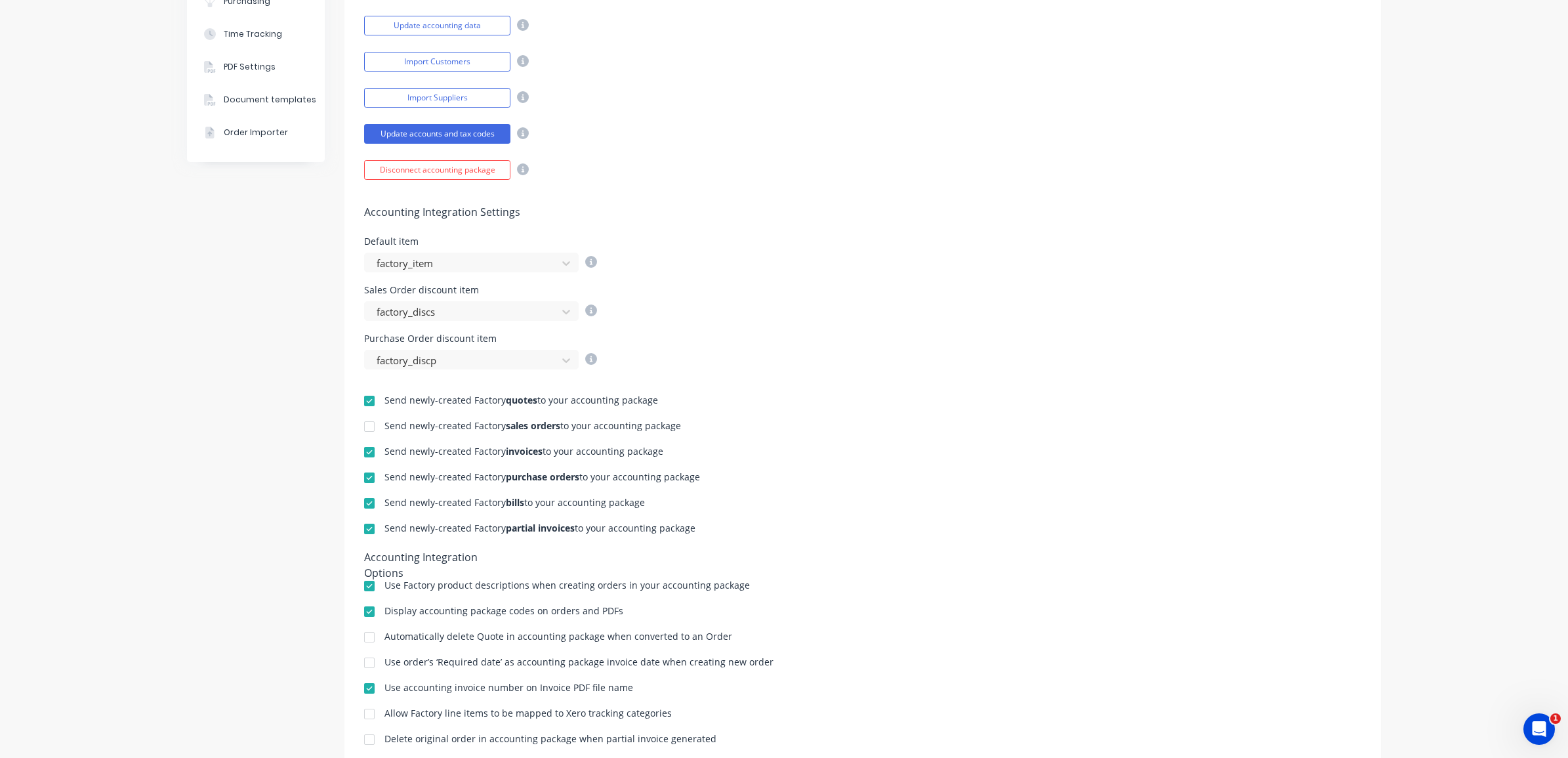
scroll to position [271, 0]
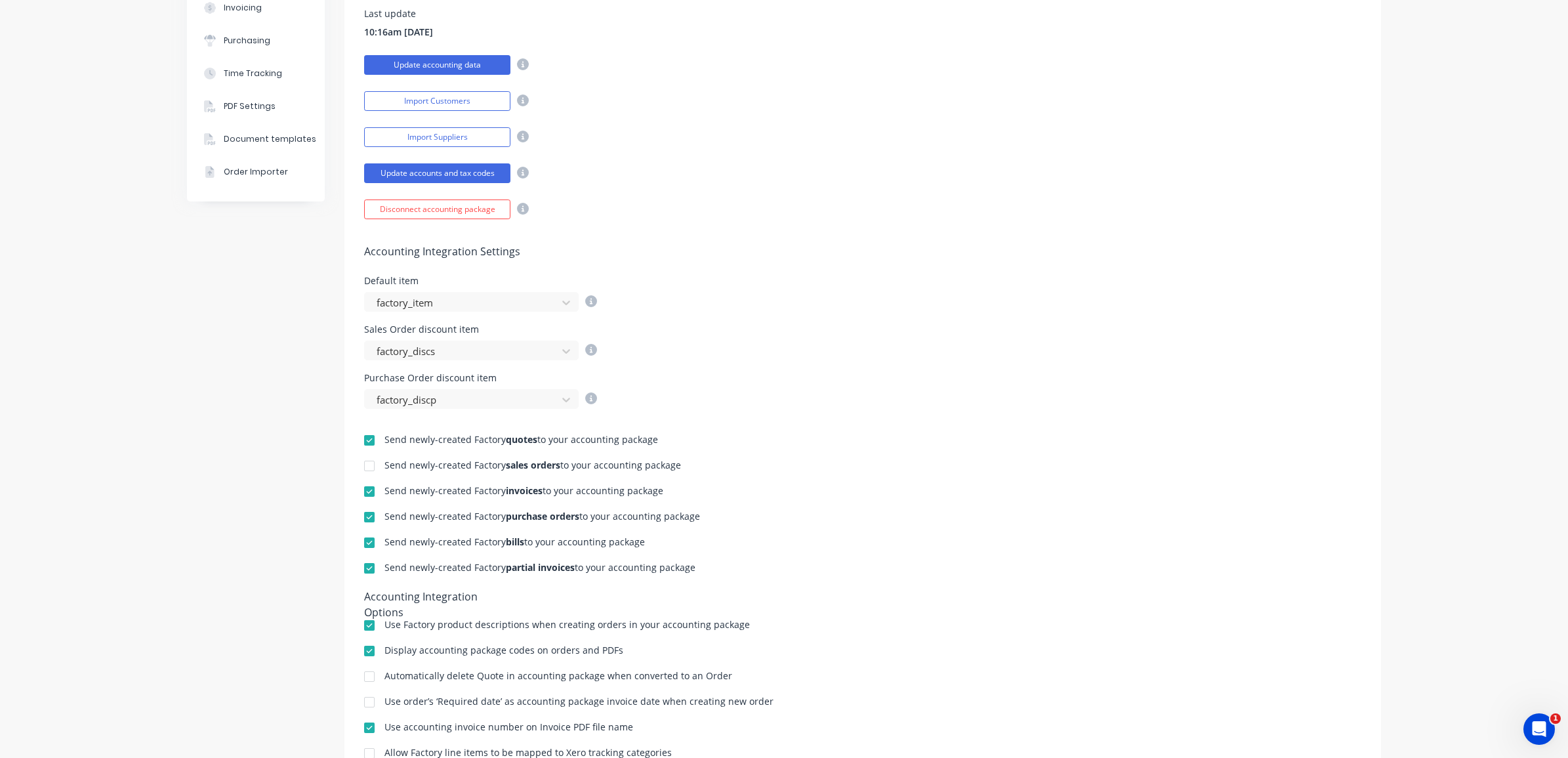
click at [500, 71] on button "Update accounting data" at bounding box center [437, 65] width 146 height 20
click at [403, 136] on button "Import Suppliers" at bounding box center [437, 137] width 146 height 20
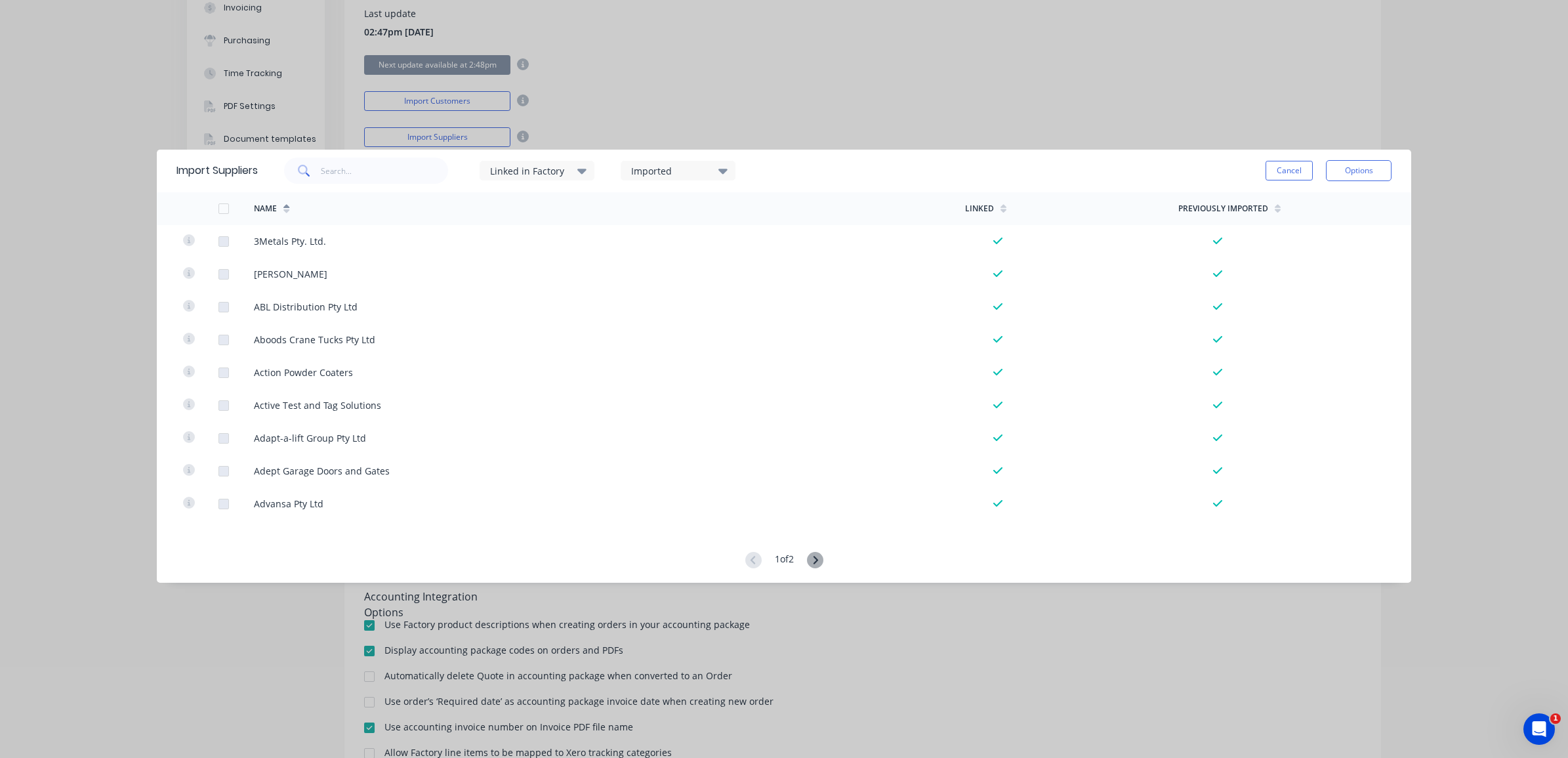
click at [817, 560] on icon at bounding box center [815, 560] width 16 height 16
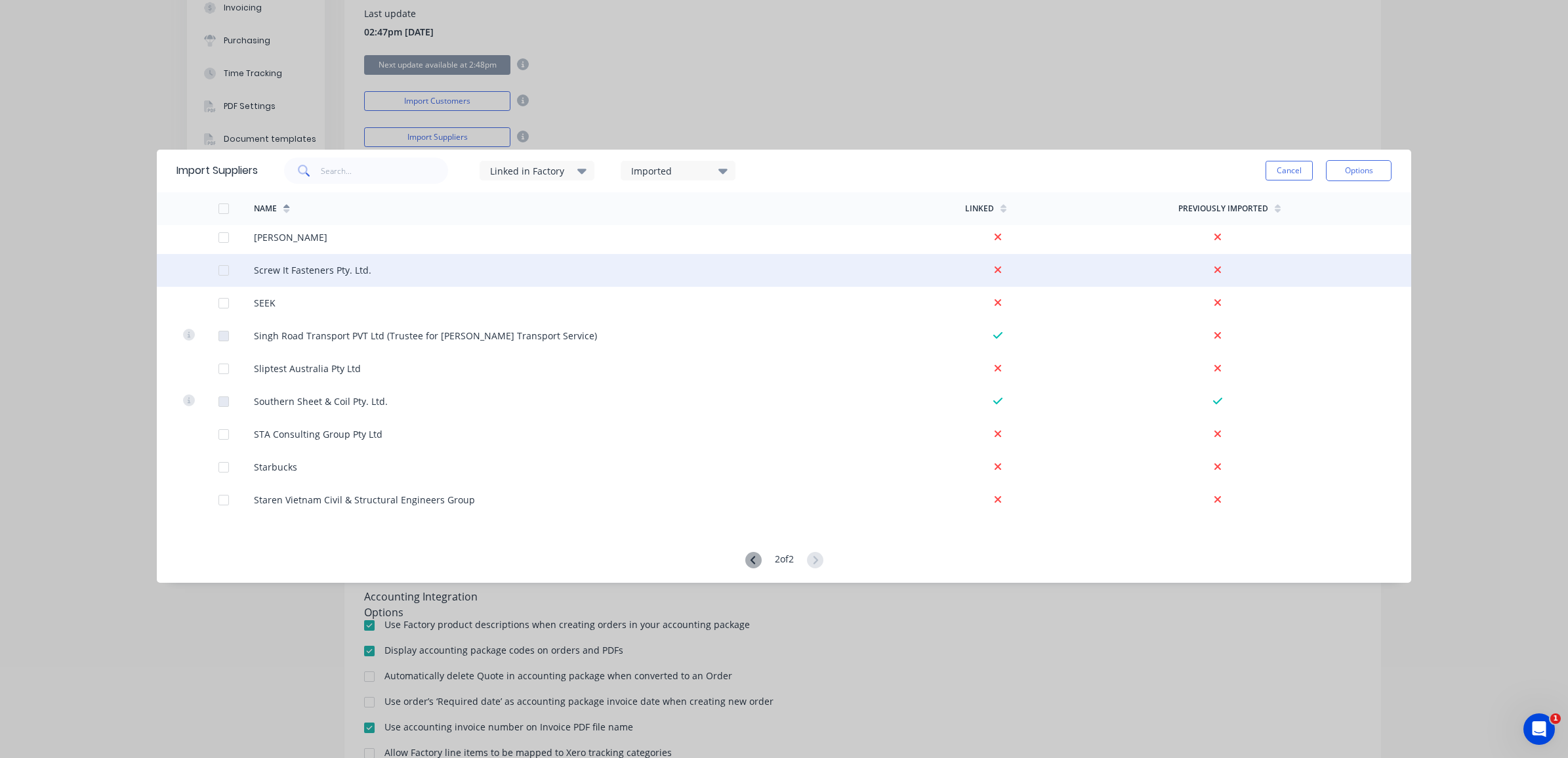
scroll to position [1642, 0]
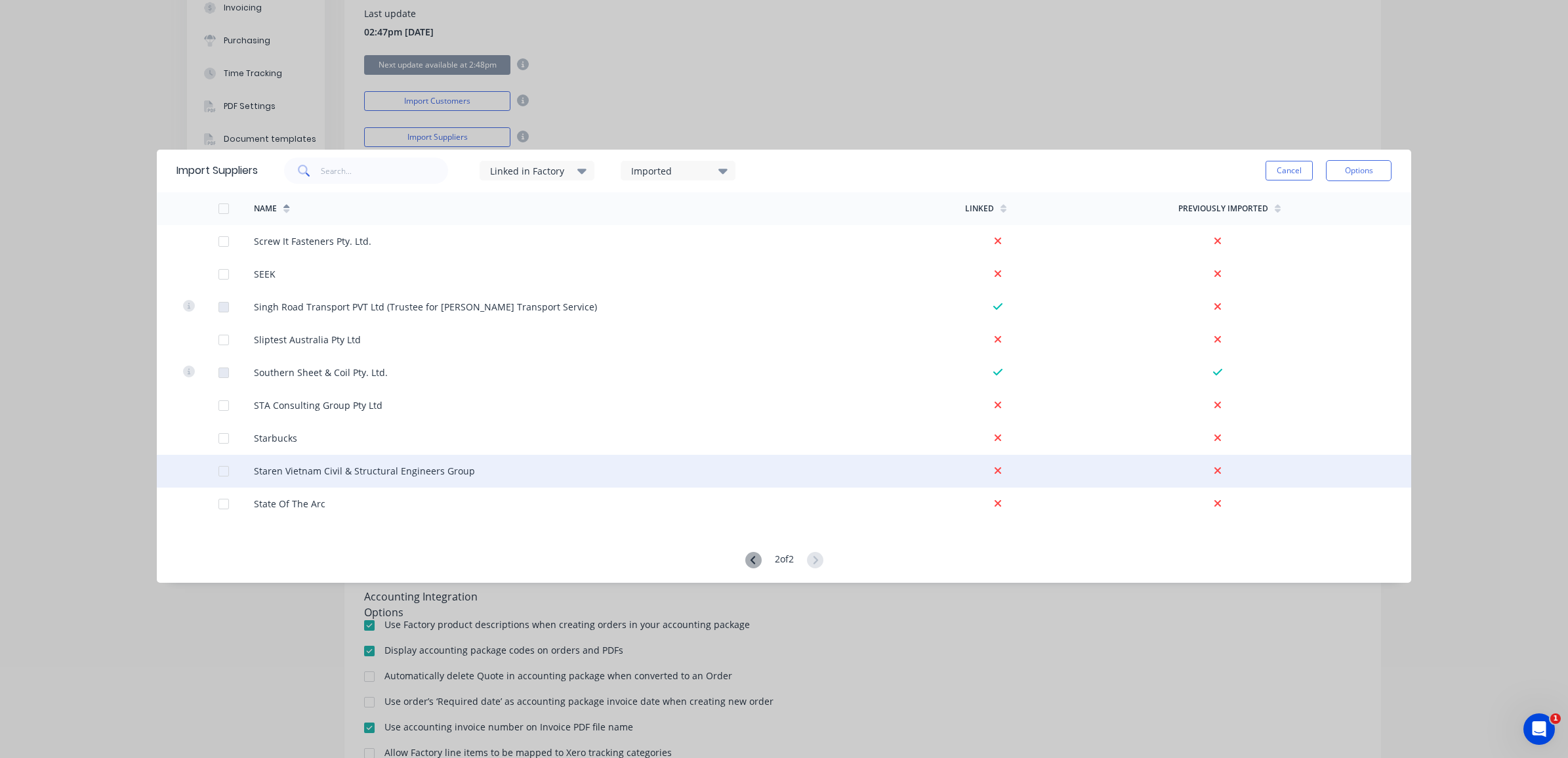
click at [224, 467] on div at bounding box center [224, 471] width 26 height 26
click at [995, 473] on div at bounding box center [999, 471] width 66 height 14
click at [1356, 164] on button "Options" at bounding box center [1359, 170] width 66 height 21
click at [1346, 195] on div "Import selected suppliers" at bounding box center [1329, 207] width 101 height 33
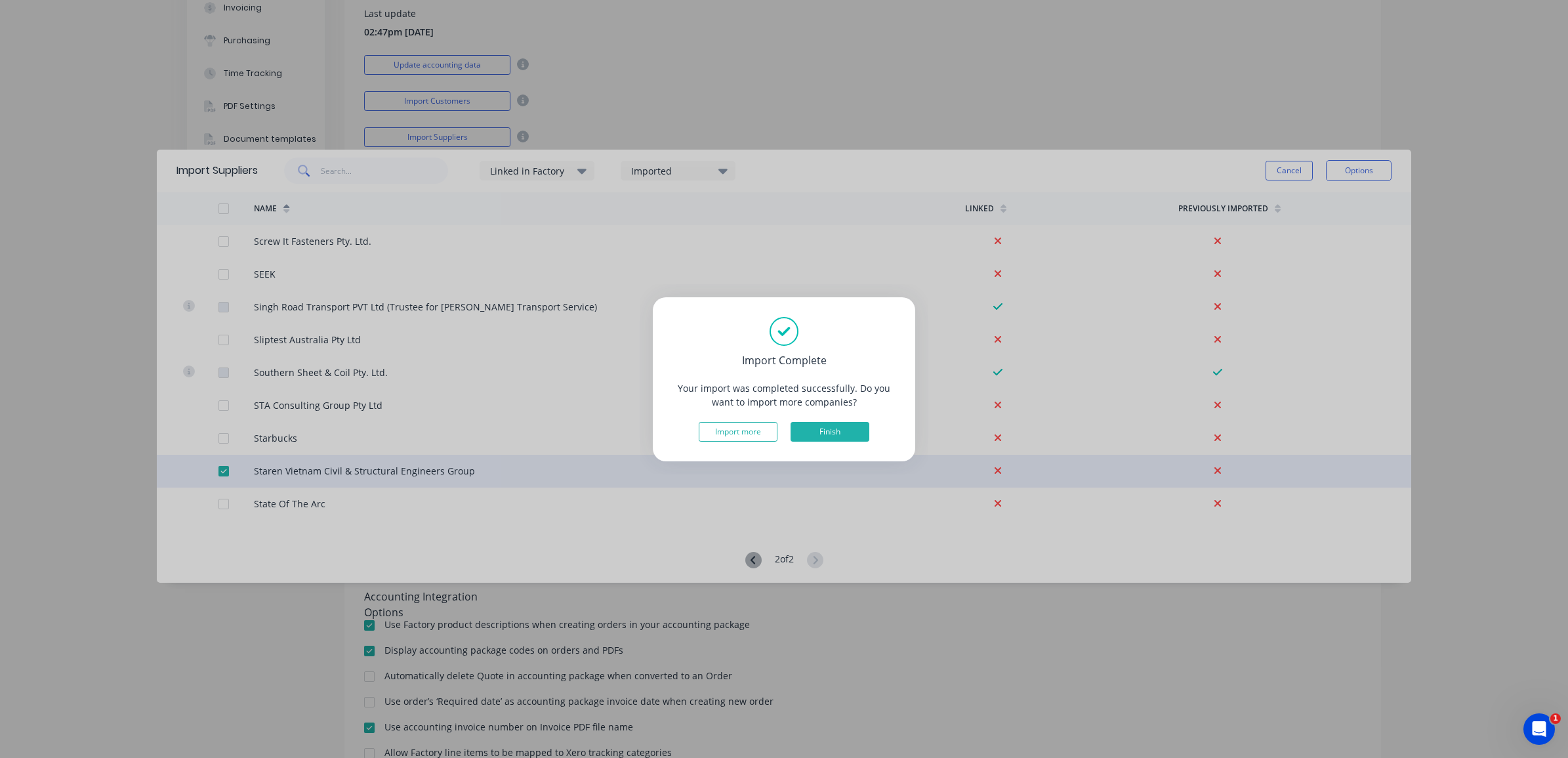
click at [813, 434] on button "Finish" at bounding box center [829, 432] width 79 height 20
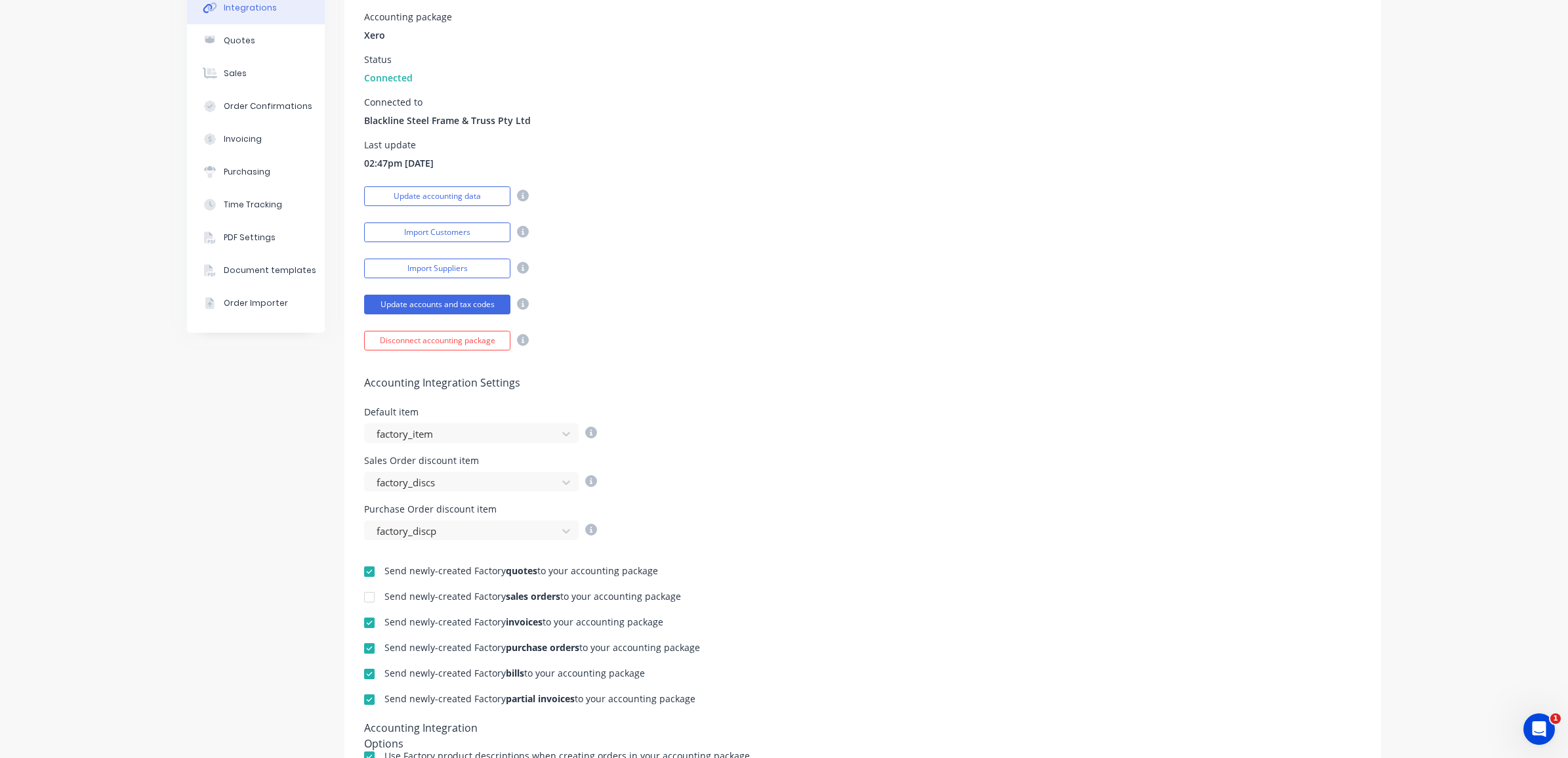
scroll to position [0, 0]
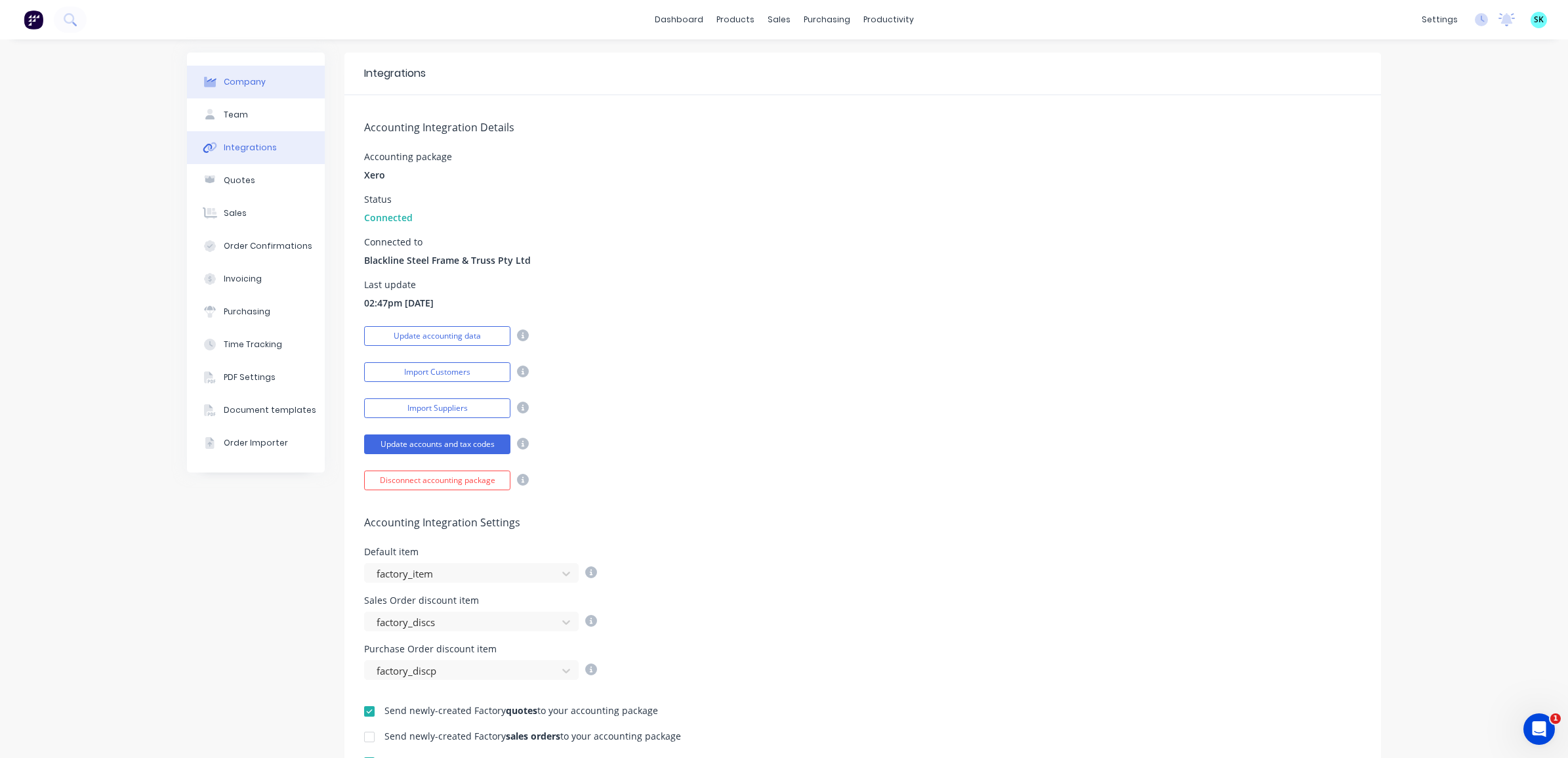
click at [232, 84] on div "Company" at bounding box center [245, 82] width 42 height 12
select select "AU"
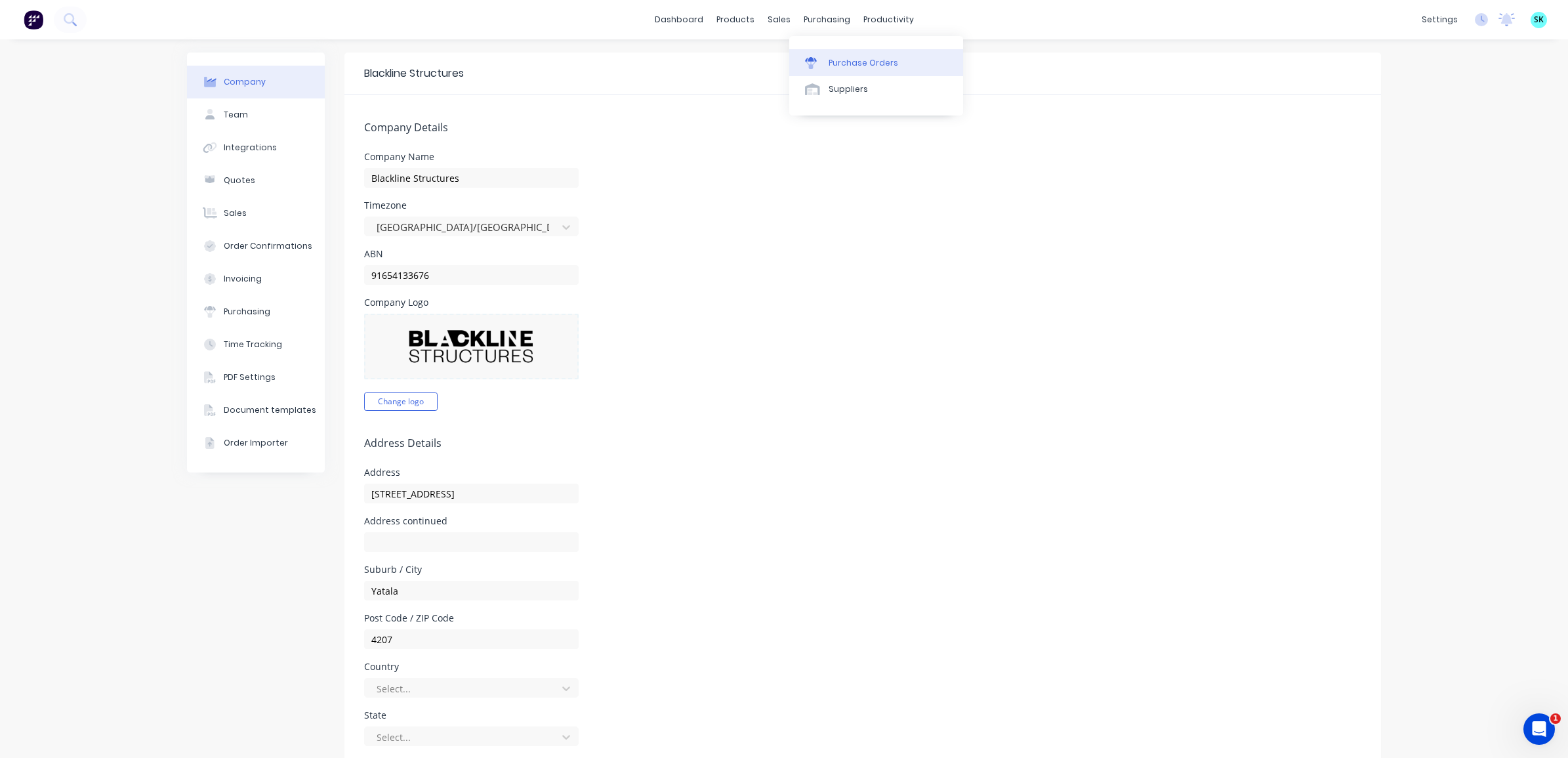
click at [797, 61] on link "Purchase Orders" at bounding box center [876, 62] width 174 height 26
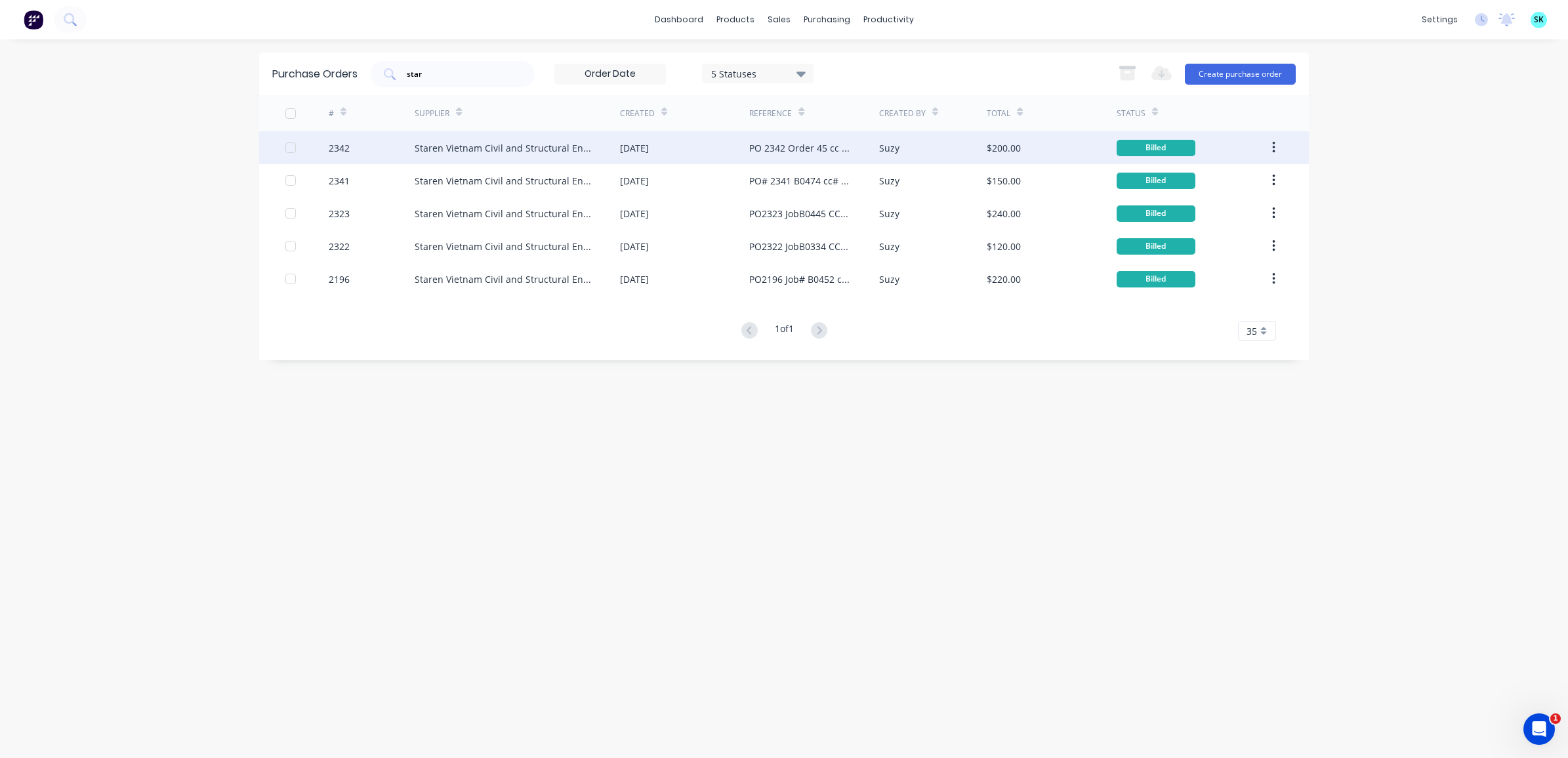
click at [568, 160] on div "Staren Vietnam Civil and Structural Engineers Group" at bounding box center [518, 147] width 205 height 33
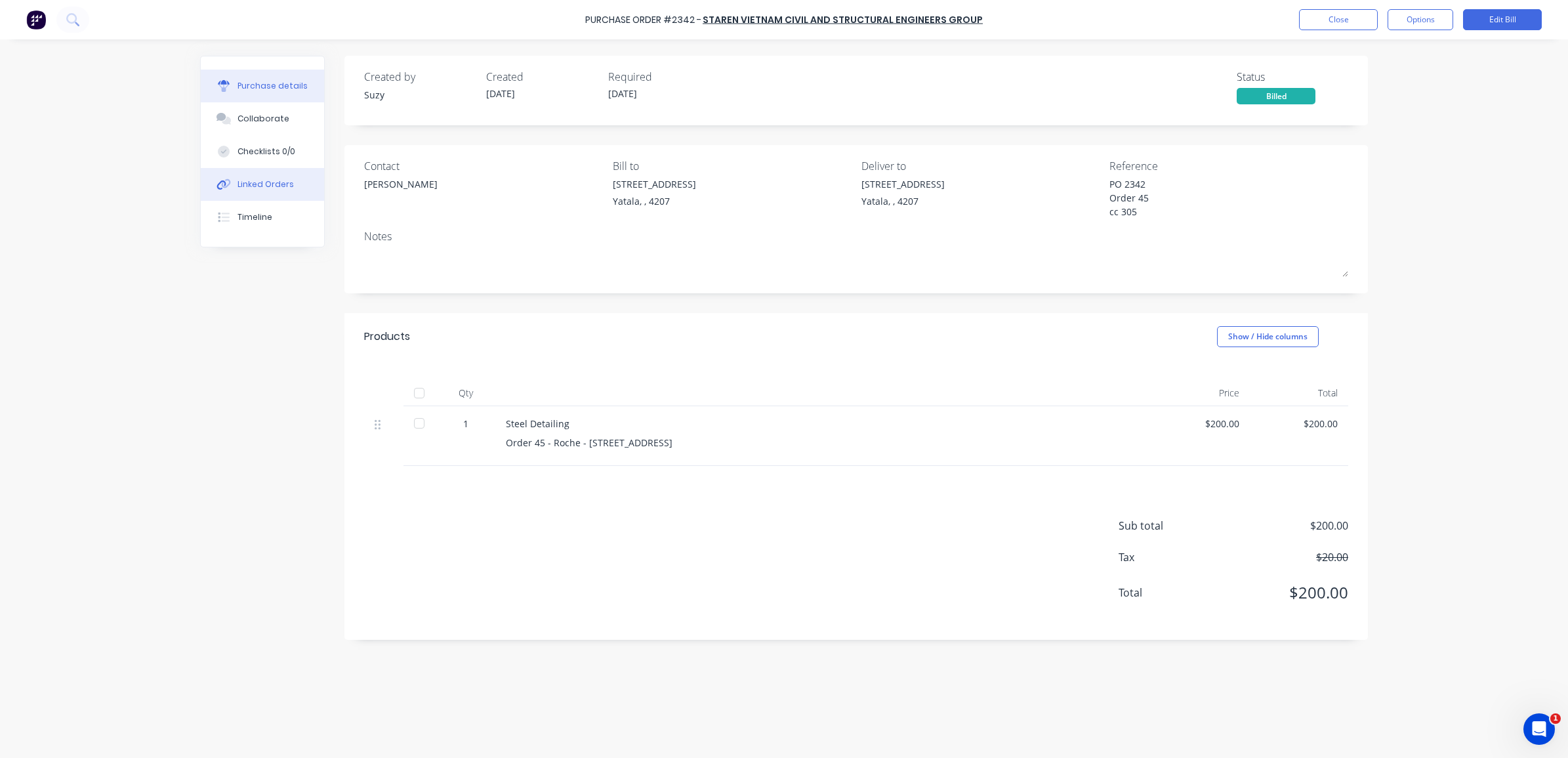
click at [294, 189] on button "Linked Orders" at bounding box center [263, 184] width 123 height 33
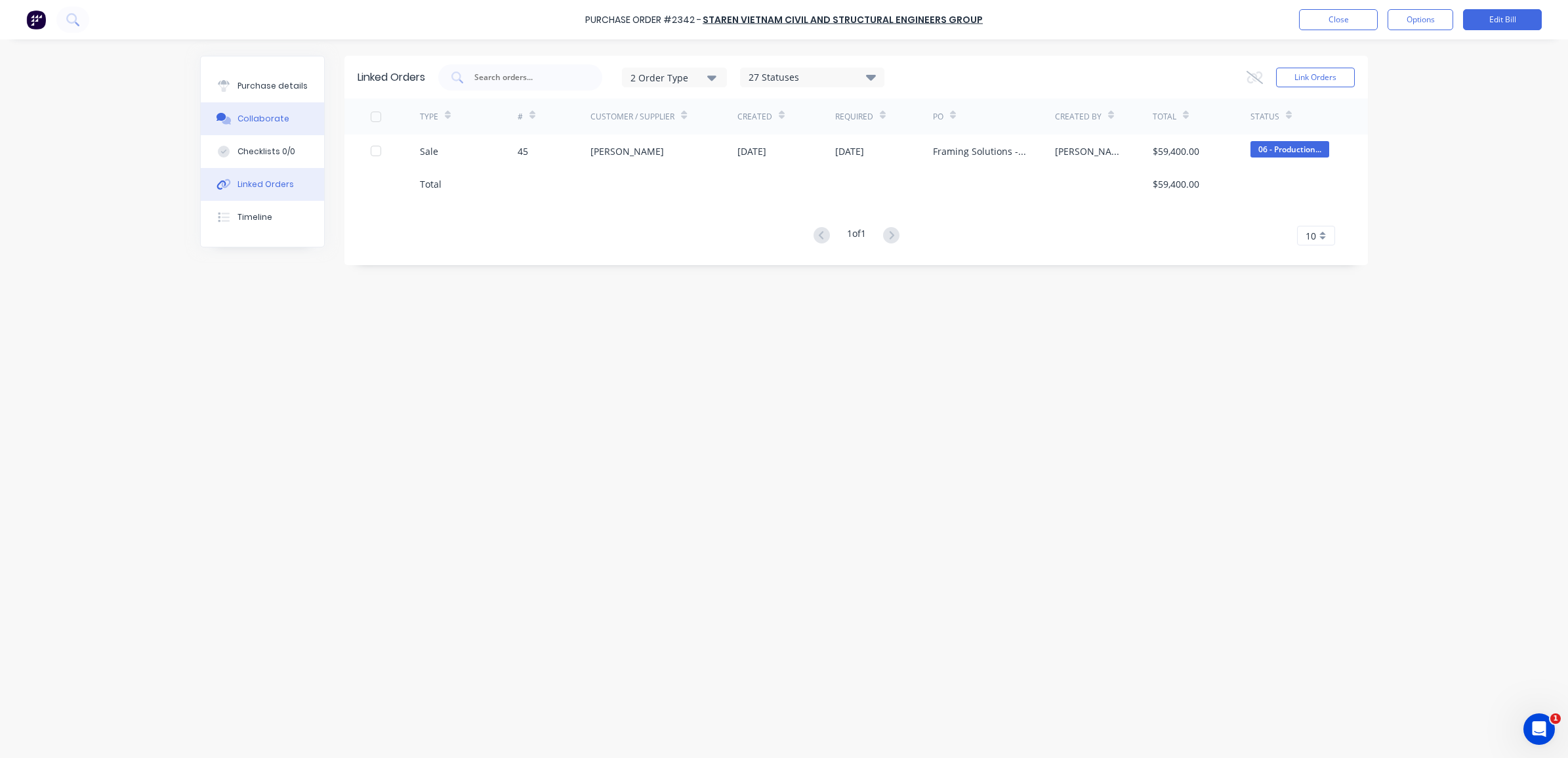
click at [279, 109] on button "Collaborate" at bounding box center [263, 119] width 123 height 33
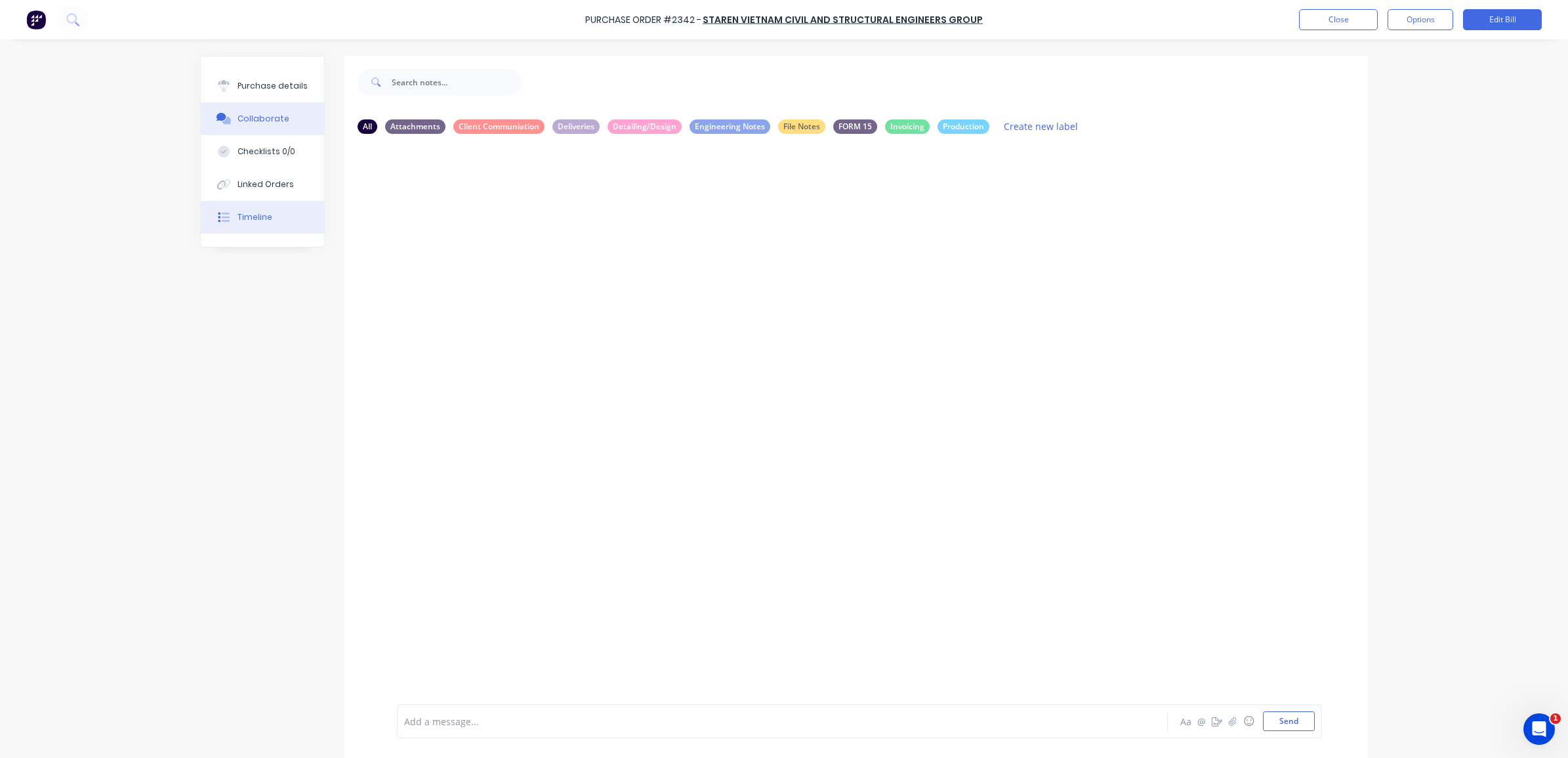
click at [255, 212] on div "Timeline" at bounding box center [255, 217] width 35 height 12
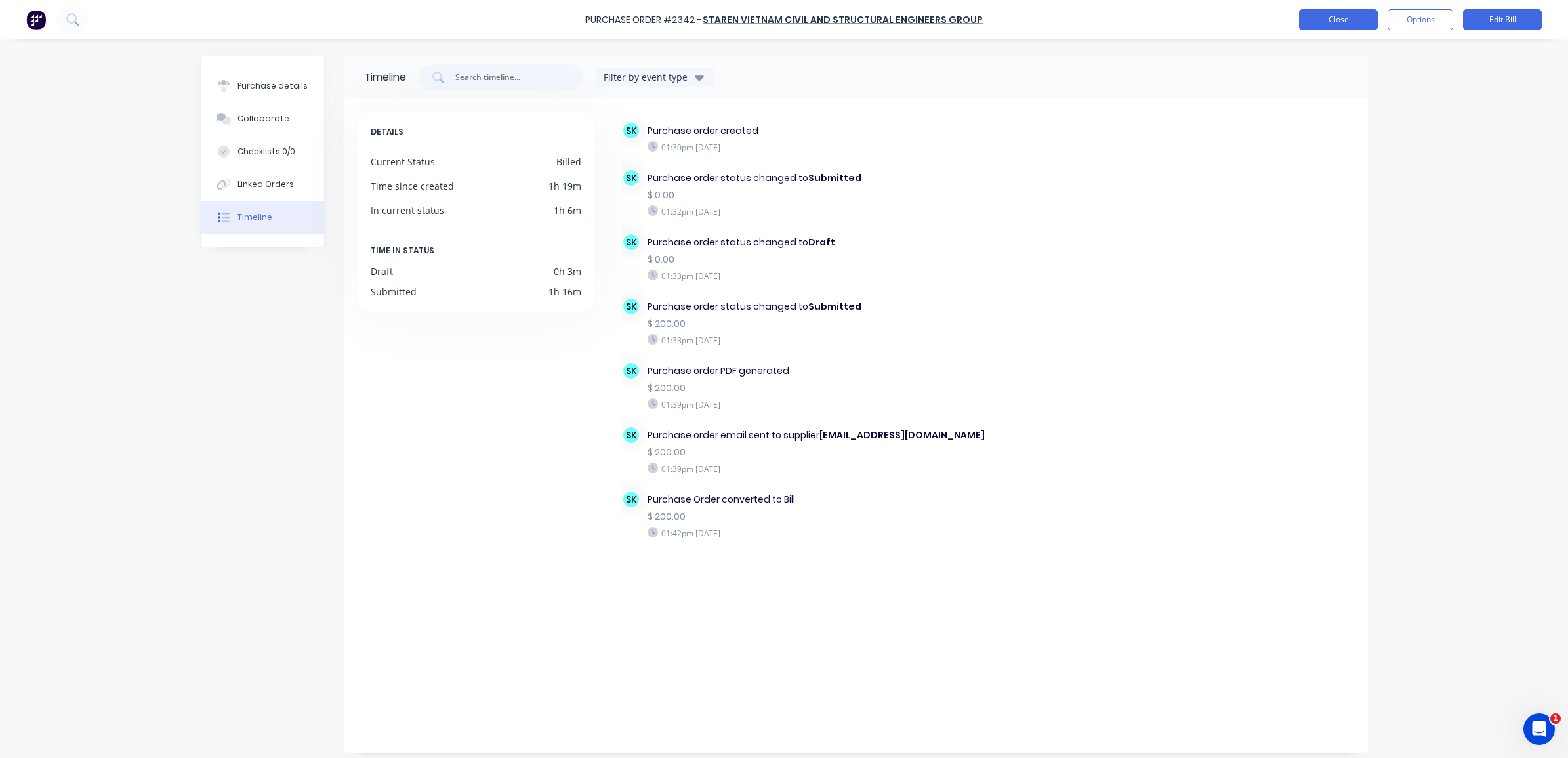
click at [1324, 14] on button "Close" at bounding box center [1338, 19] width 79 height 21
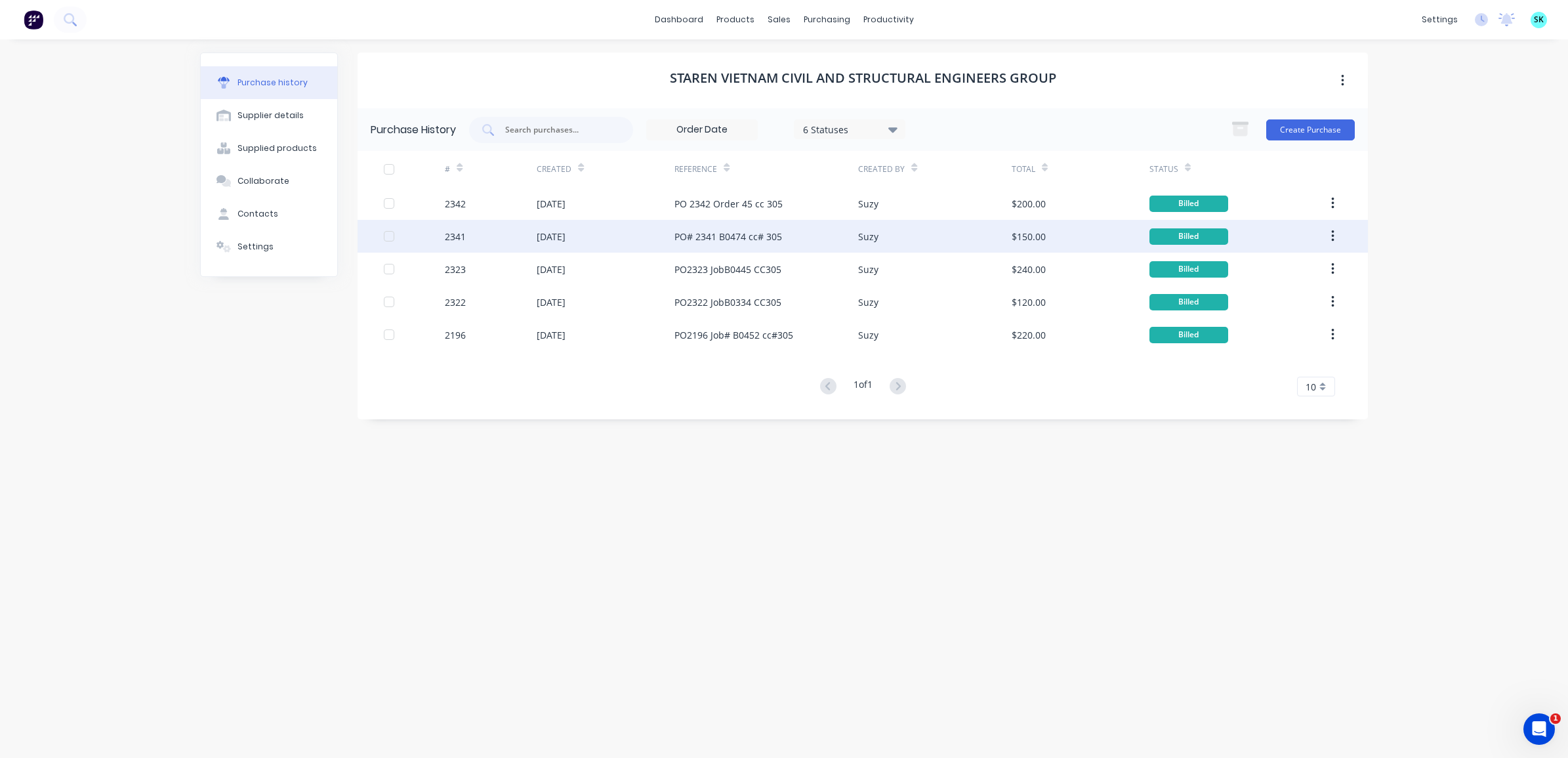
click at [867, 243] on div "Suzy" at bounding box center [868, 237] width 20 height 14
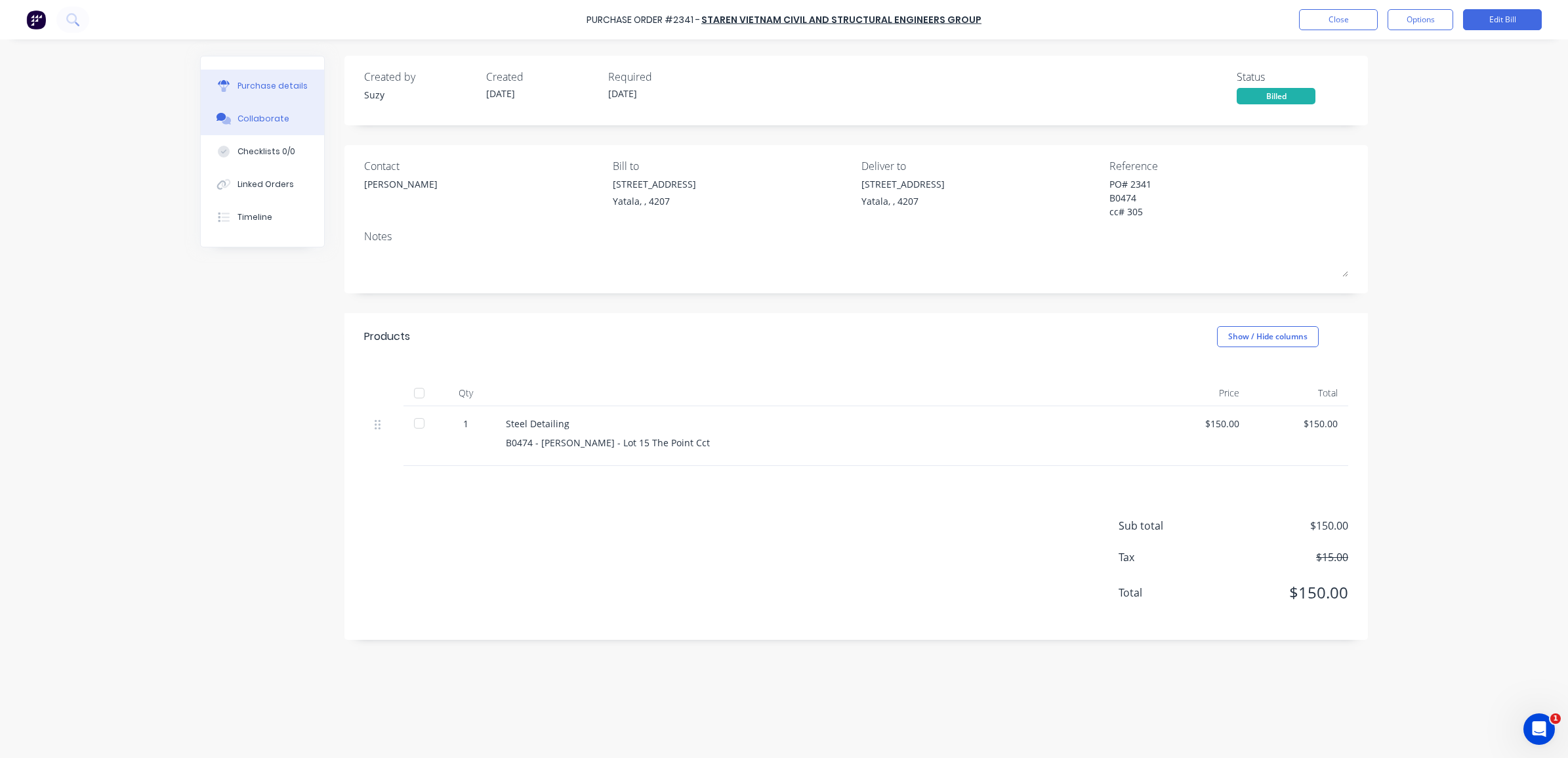
click at [261, 123] on div "Collaborate" at bounding box center [264, 119] width 52 height 12
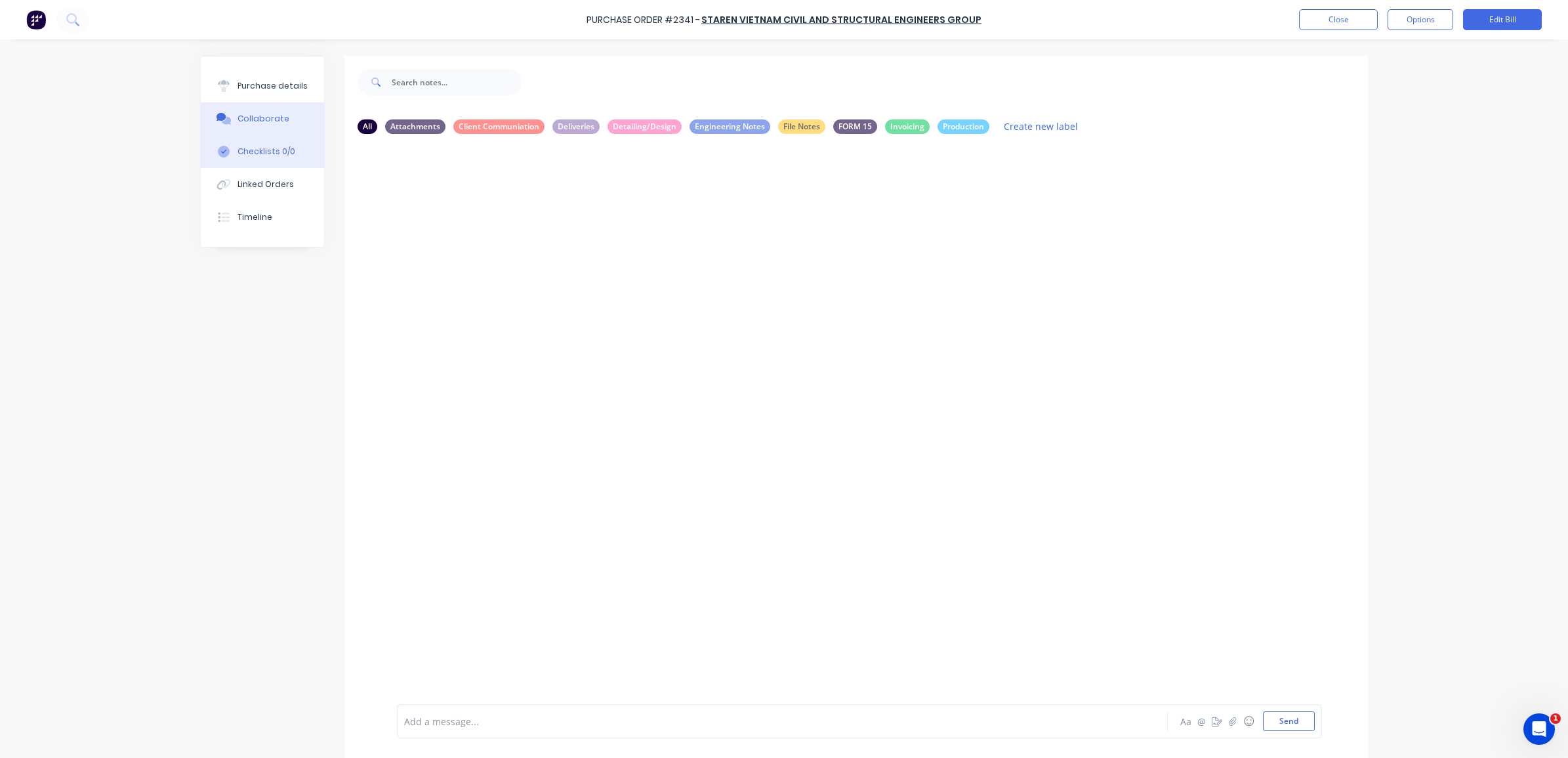
click at [287, 152] on button "Checklists 0/0" at bounding box center [263, 151] width 123 height 33
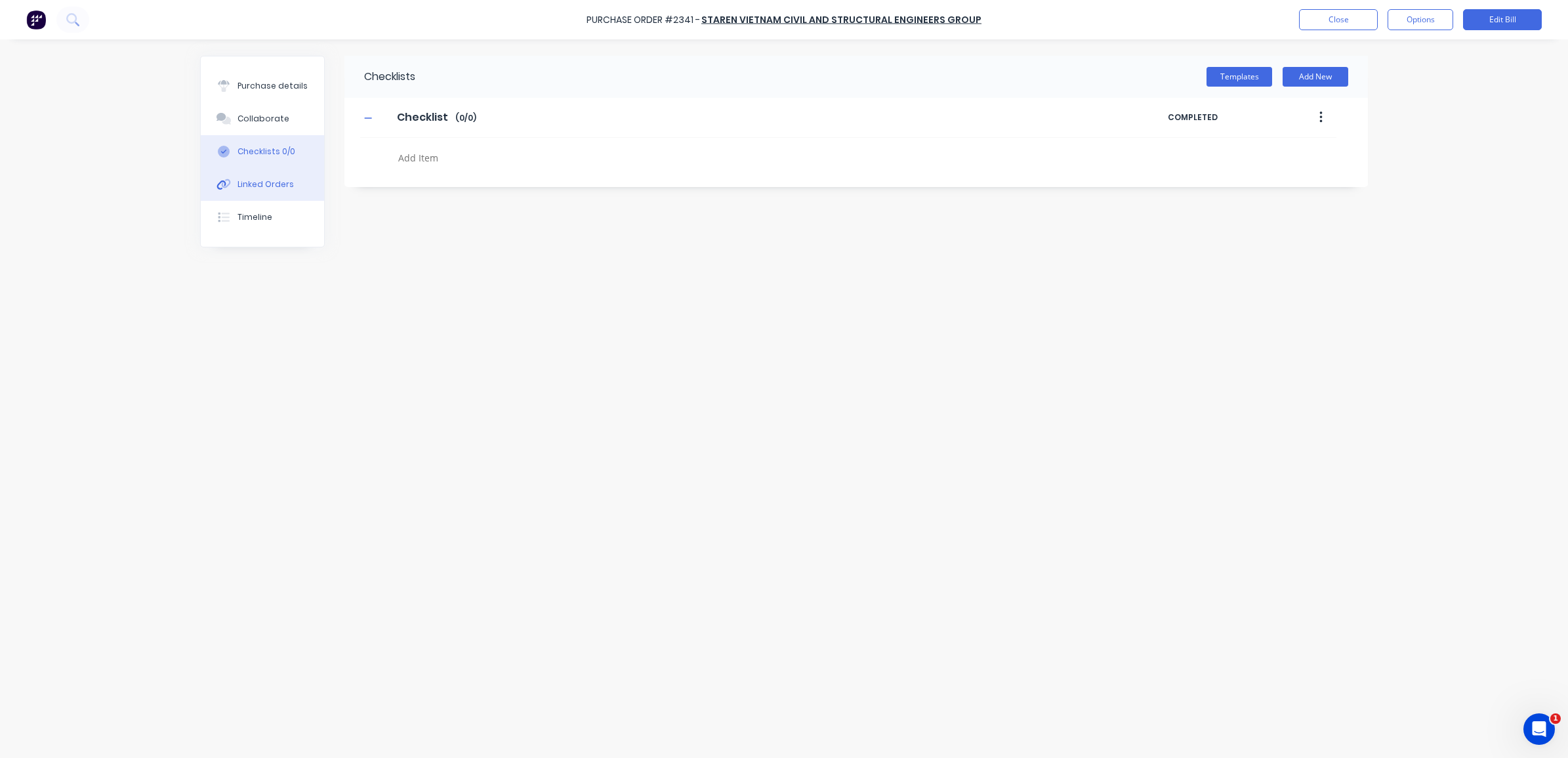
click at [286, 182] on div "Linked Orders" at bounding box center [266, 184] width 57 height 12
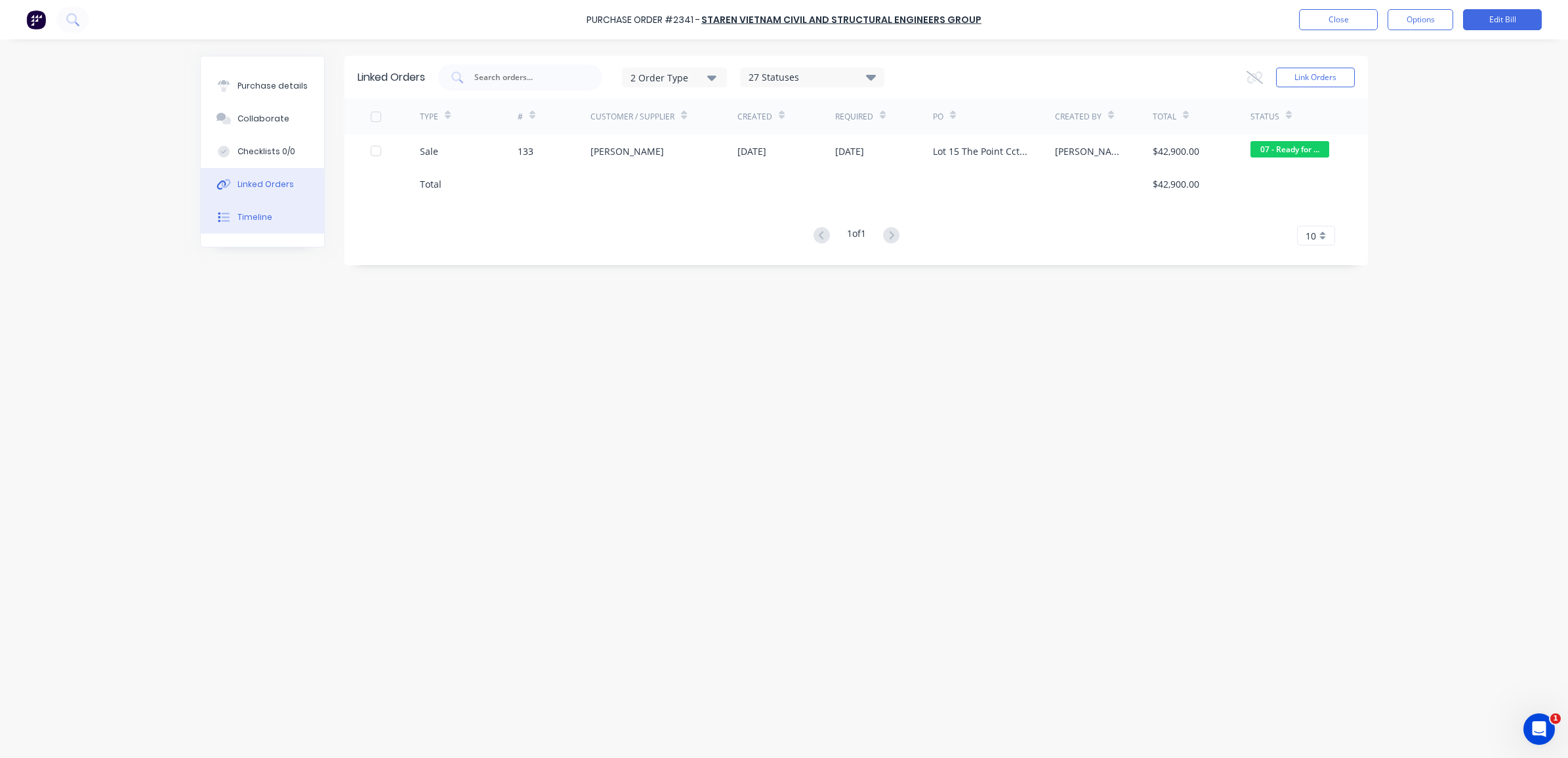
click at [269, 216] on div "Timeline" at bounding box center [255, 217] width 35 height 12
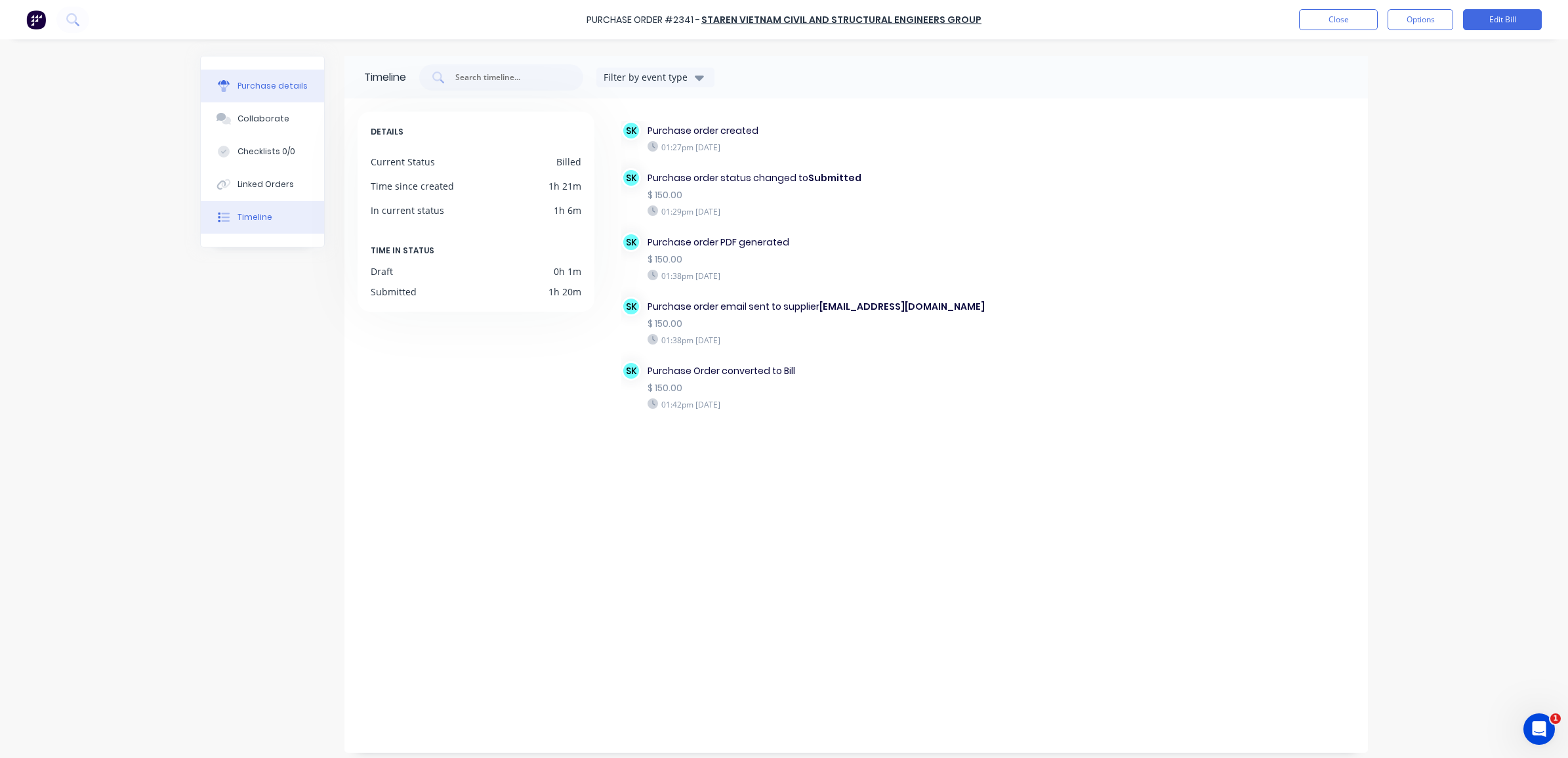
click at [278, 90] on div "Purchase details" at bounding box center [273, 86] width 71 height 12
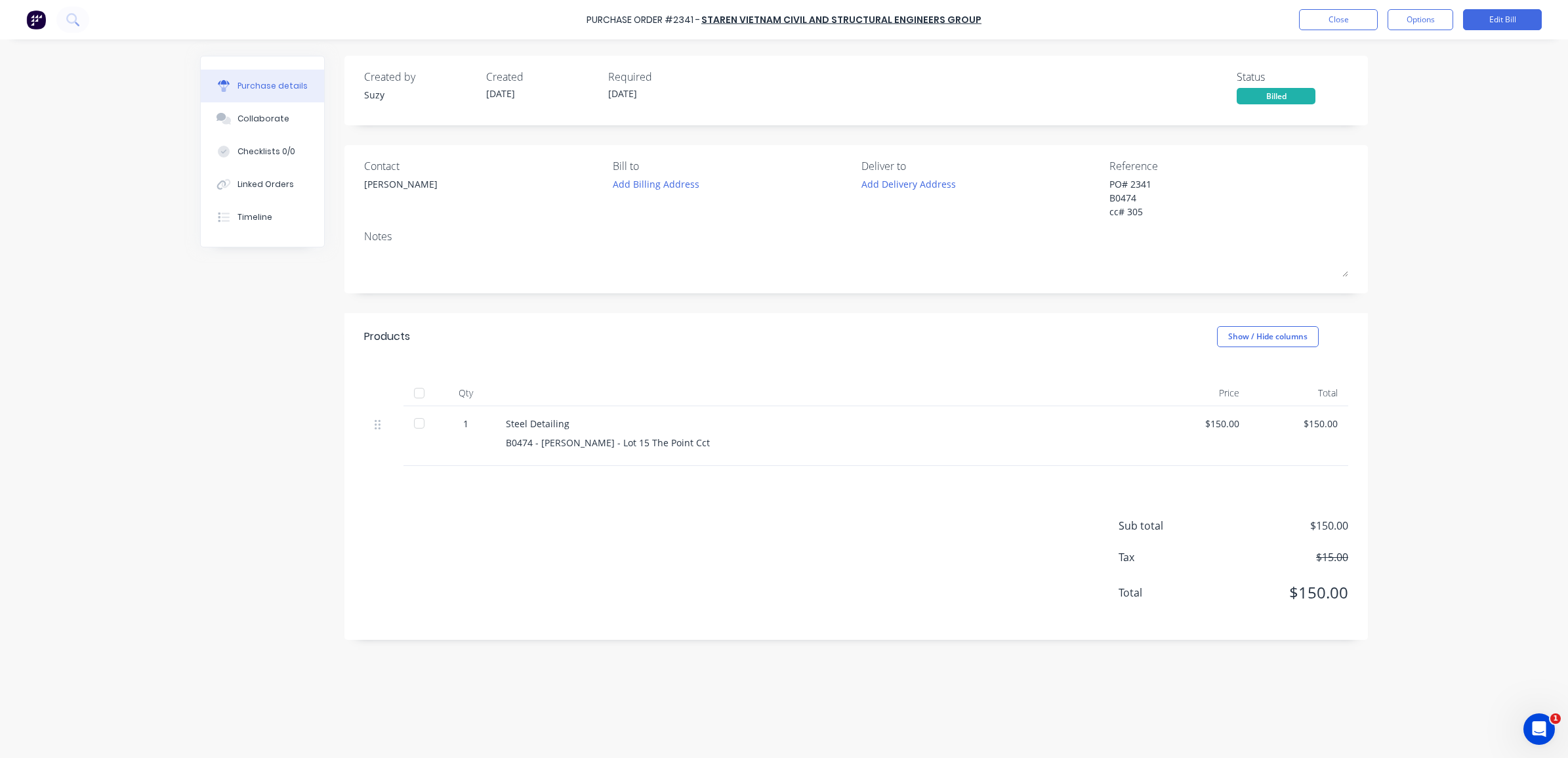
type textarea "x"
click at [783, 25] on link "Staren Vietnam Civil and Structural Engineers Group" at bounding box center [841, 19] width 280 height 13
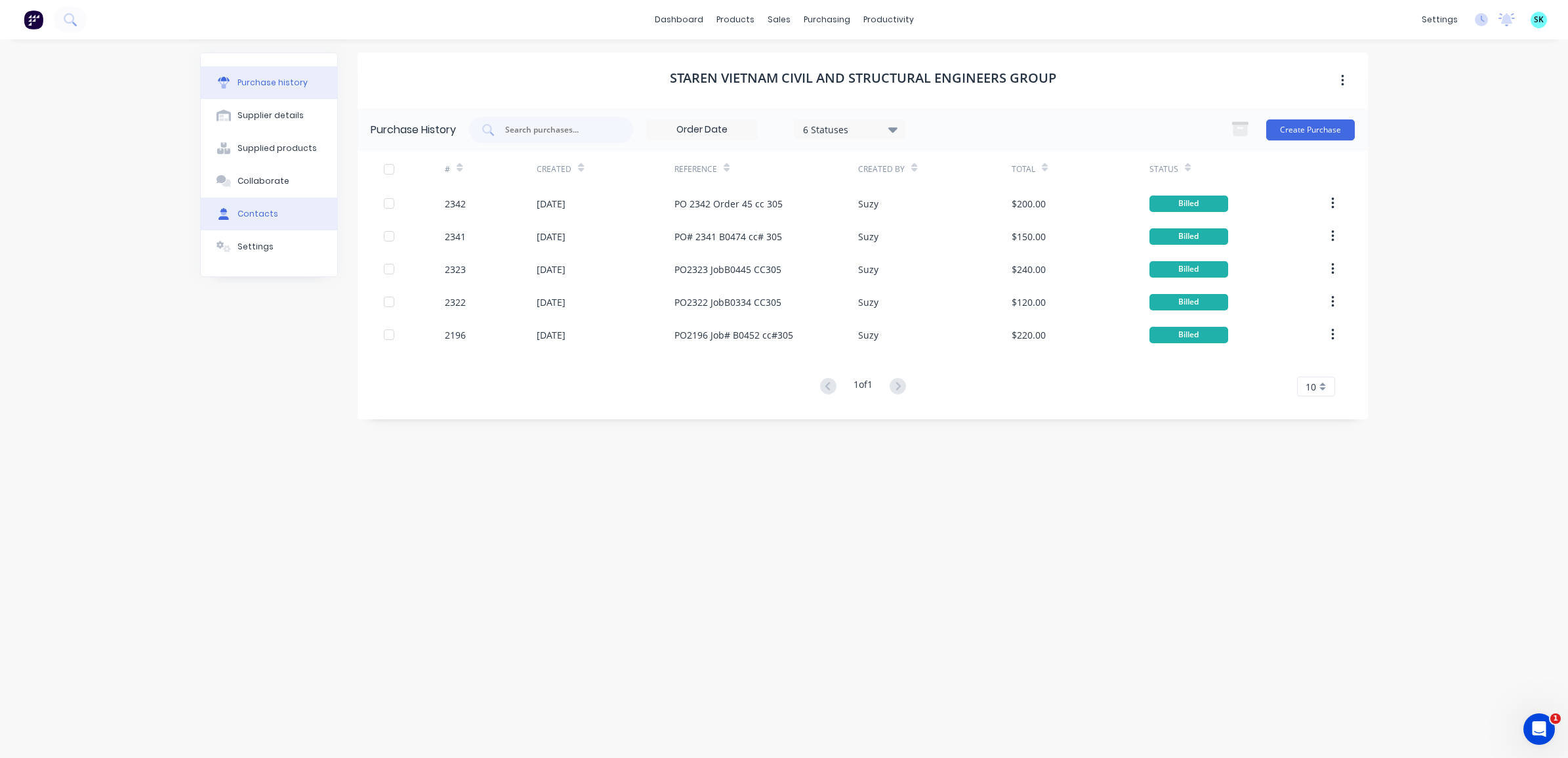
click at [264, 208] on div "Contacts" at bounding box center [258, 214] width 41 height 12
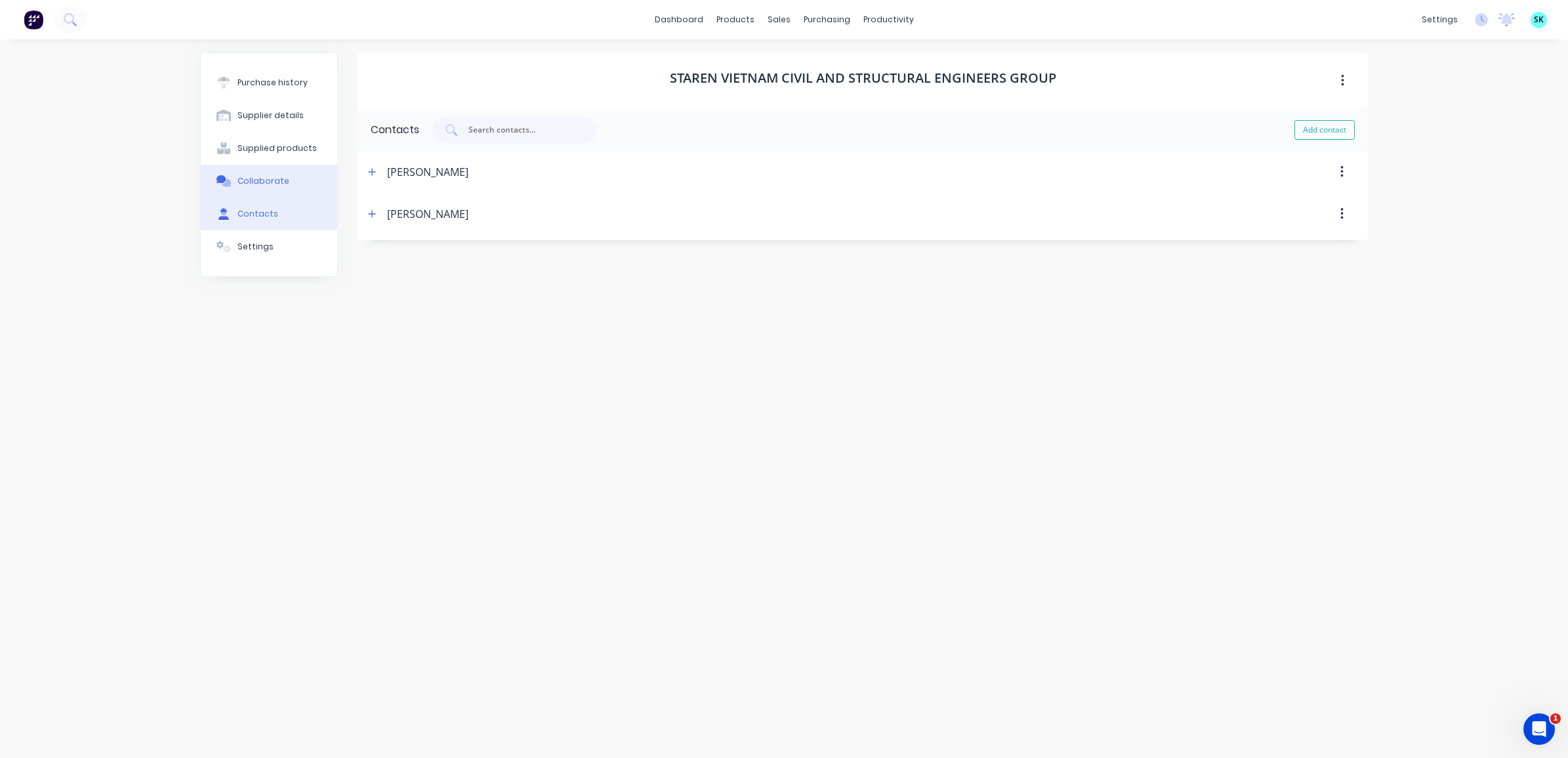
click at [279, 177] on div "Collaborate" at bounding box center [264, 181] width 52 height 12
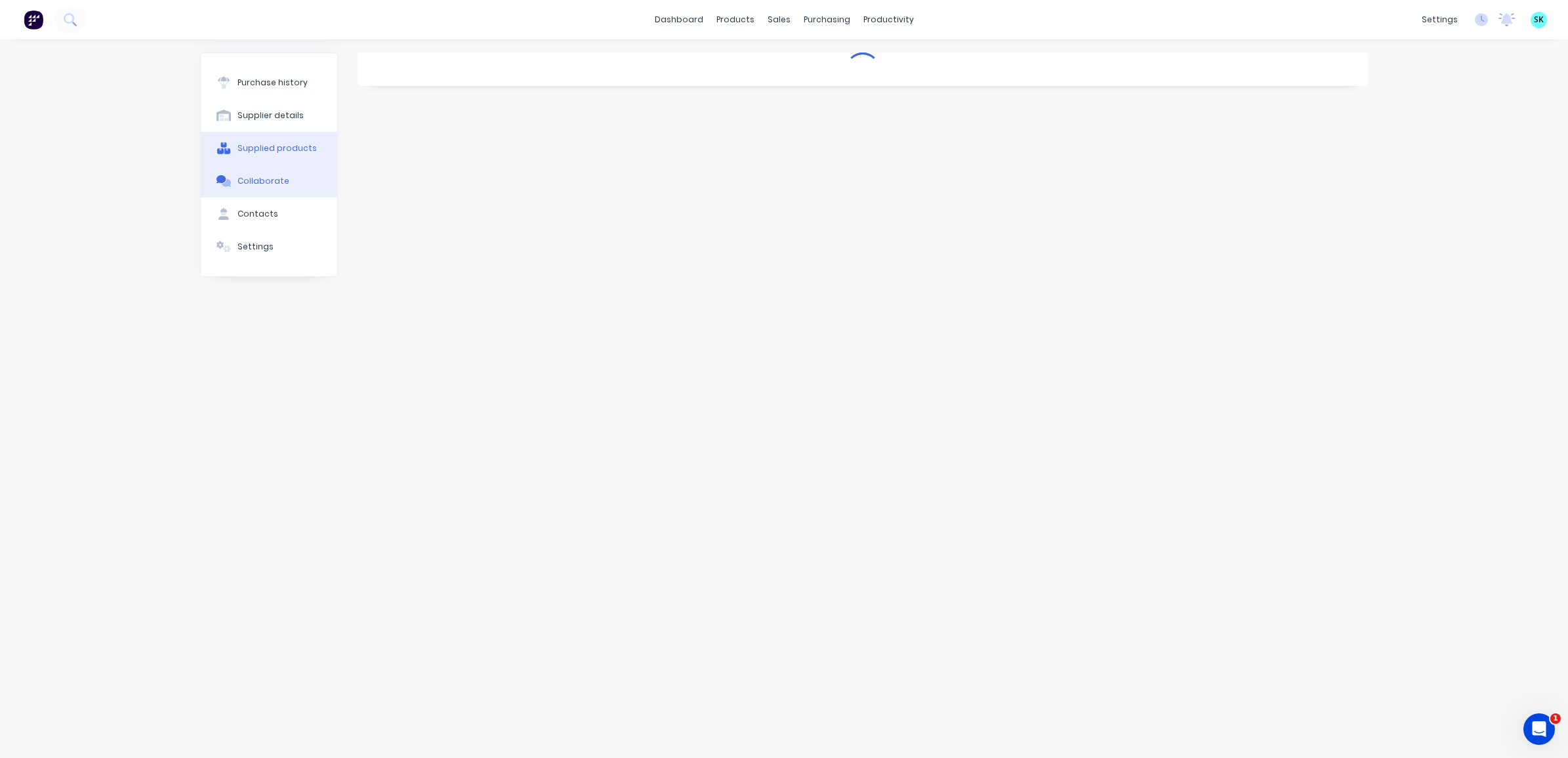
click at [279, 151] on div "Supplied products" at bounding box center [278, 148] width 80 height 12
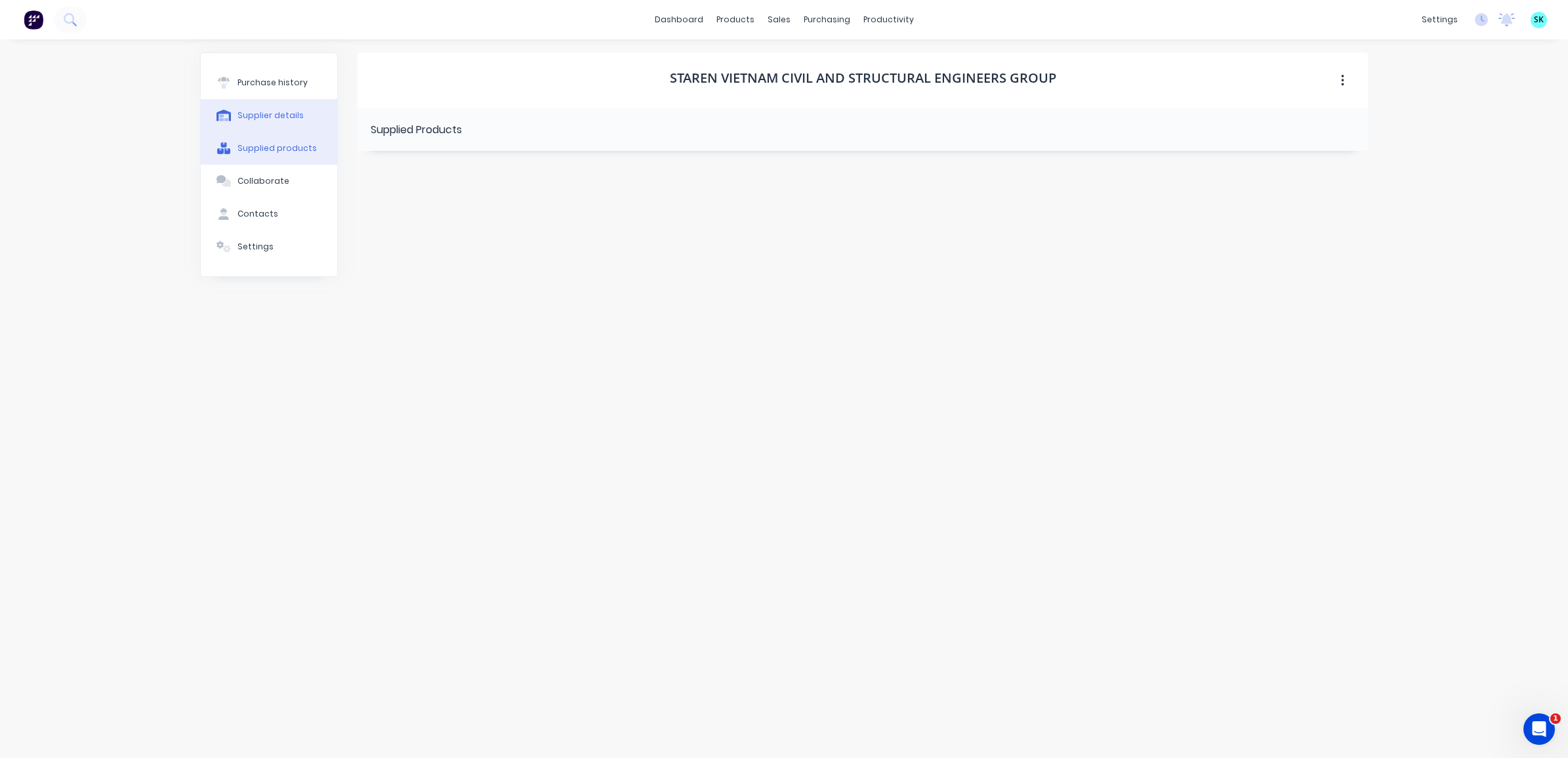
click at [286, 119] on div "Supplier details" at bounding box center [271, 116] width 67 height 12
select select "AU"
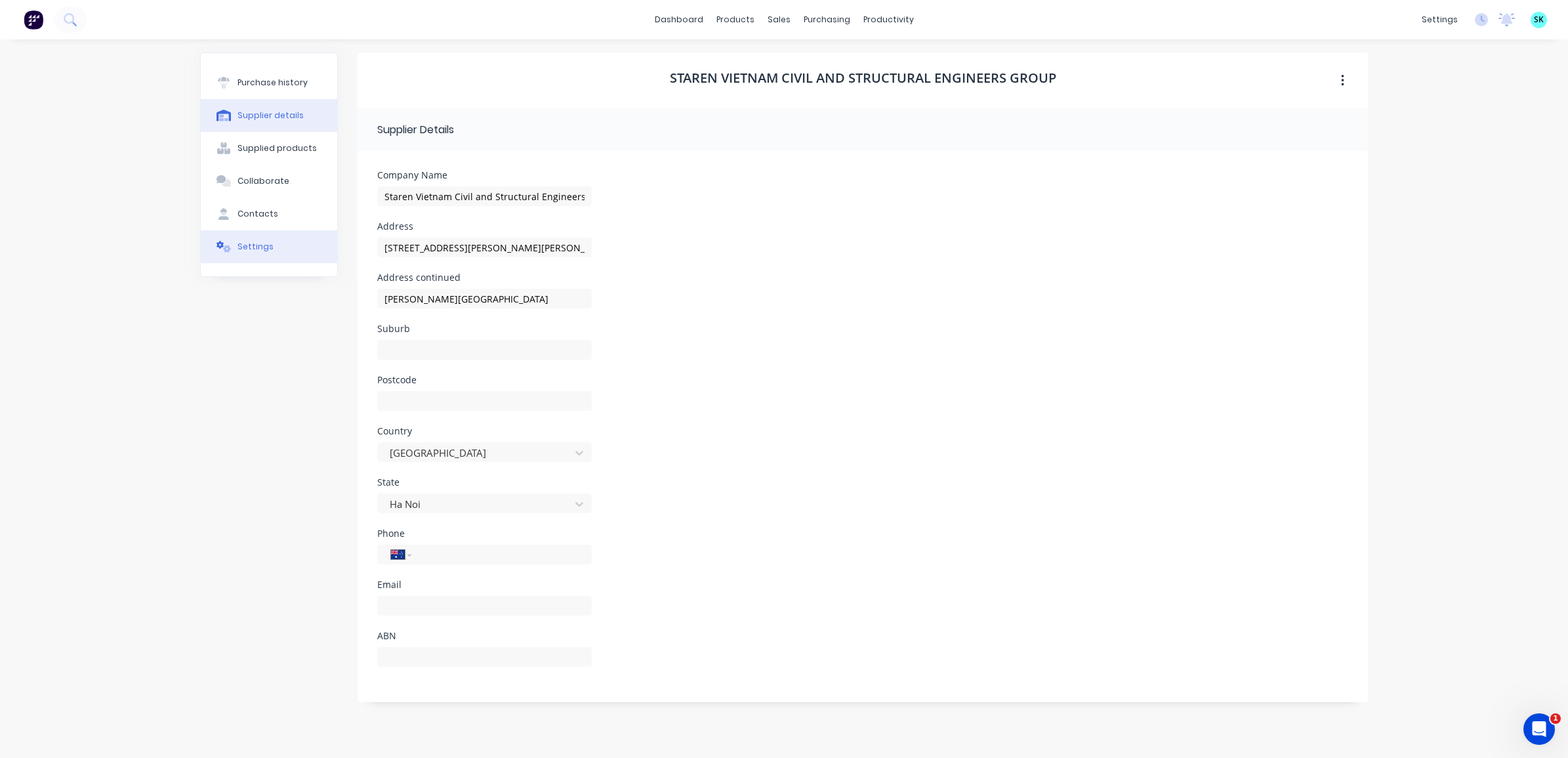
click at [250, 251] on div "Settings" at bounding box center [256, 247] width 36 height 12
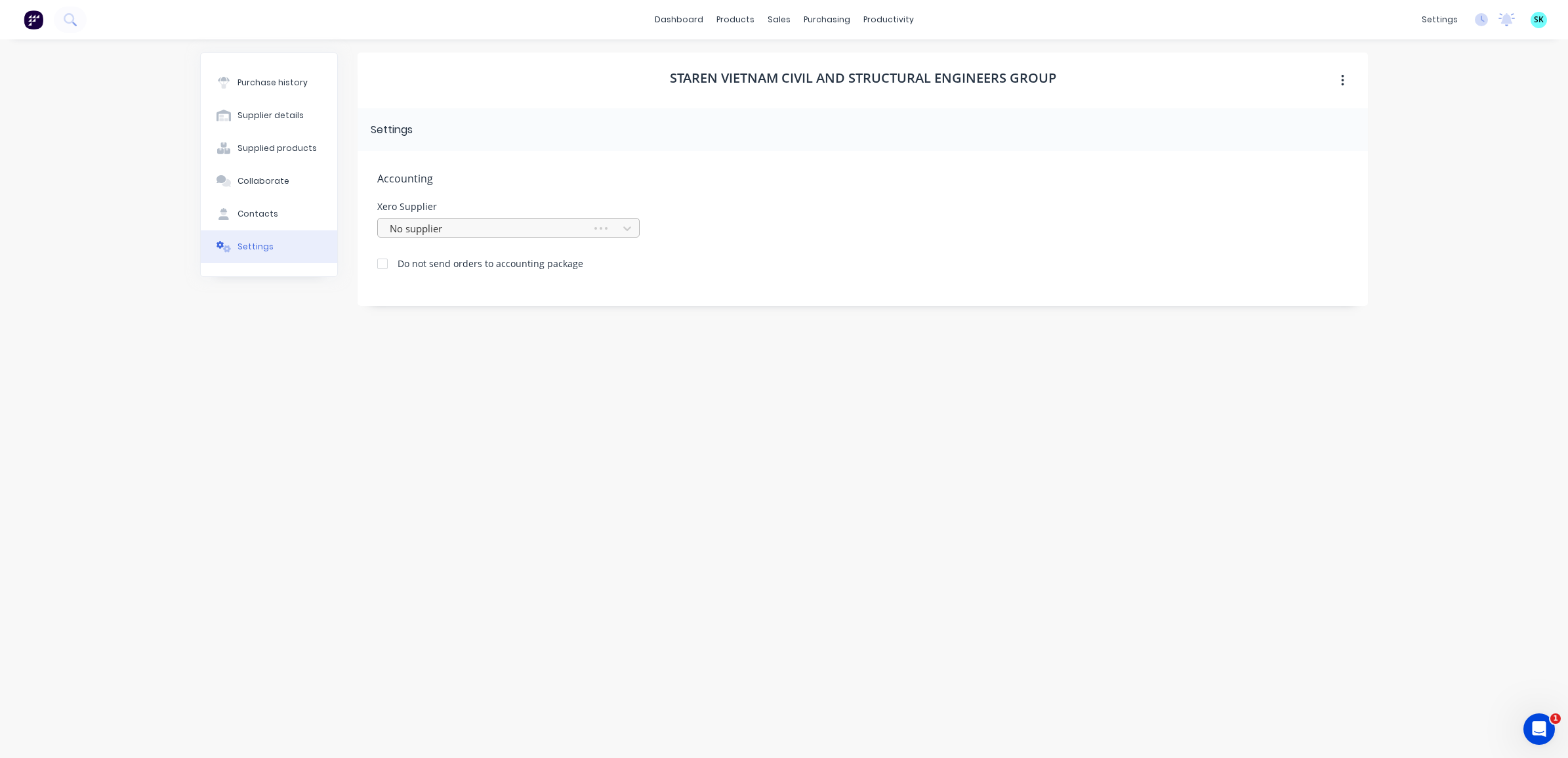
click at [457, 222] on div at bounding box center [487, 228] width 197 height 16
type input "stare"
click at [496, 263] on div "Staren Vietnam Civil & Structural Engineers Group" at bounding box center [509, 257] width 263 height 24
click at [822, 63] on icon at bounding box center [817, 63] width 12 height 12
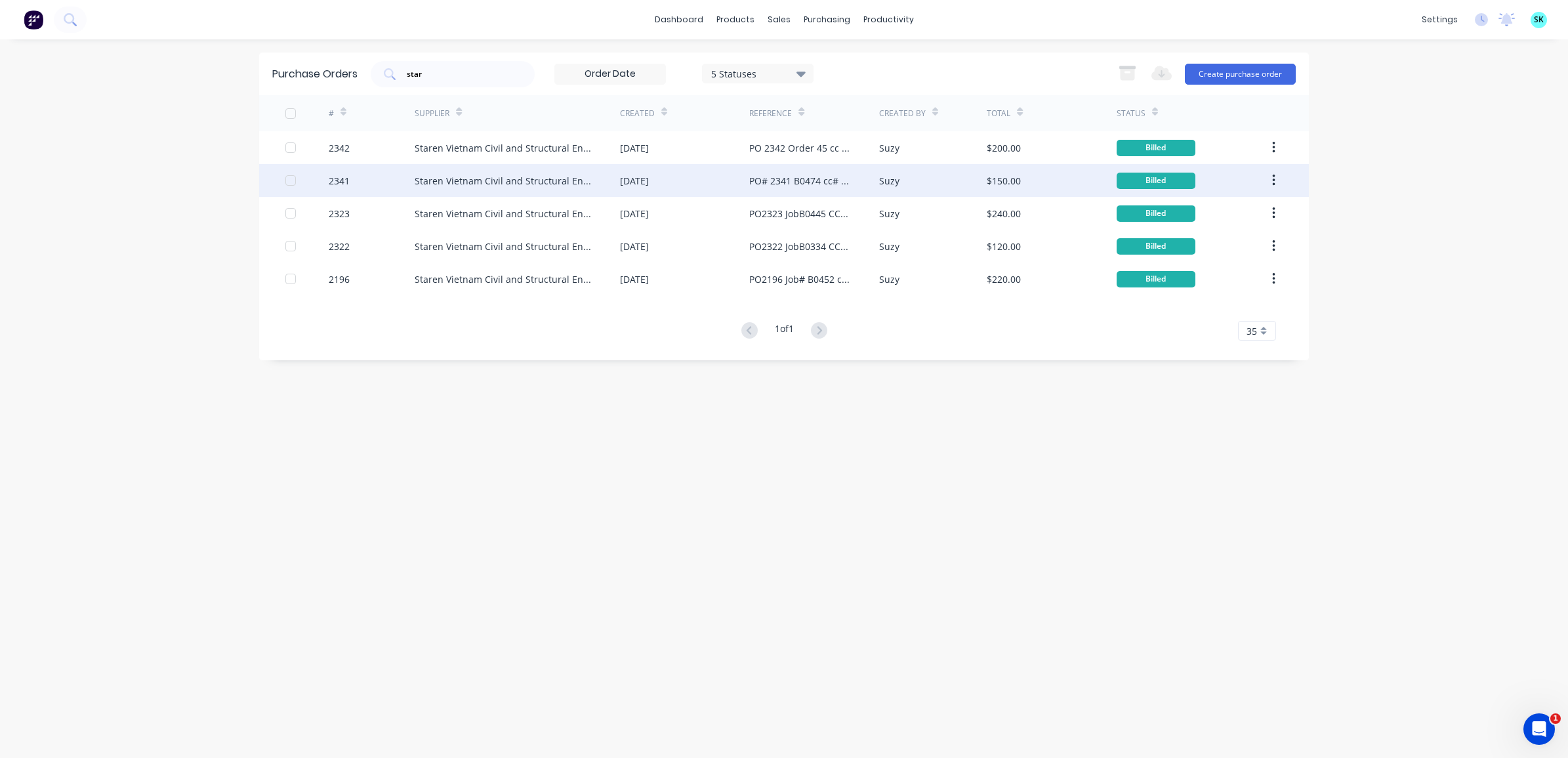
click at [520, 182] on div "Staren Vietnam Civil and Structural Engineers Group" at bounding box center [505, 181] width 179 height 14
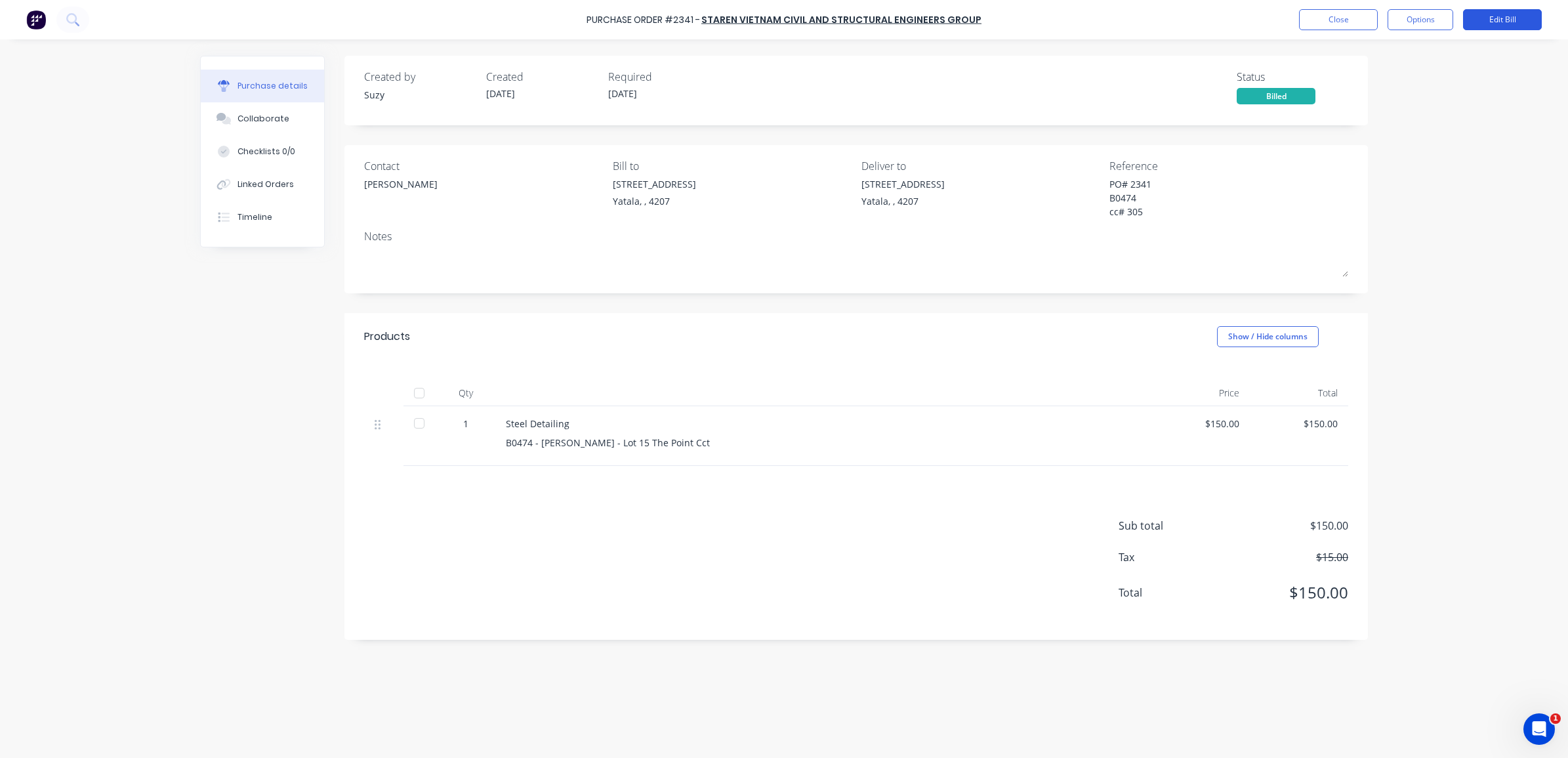
click at [1480, 25] on button "Edit Bill" at bounding box center [1502, 19] width 79 height 21
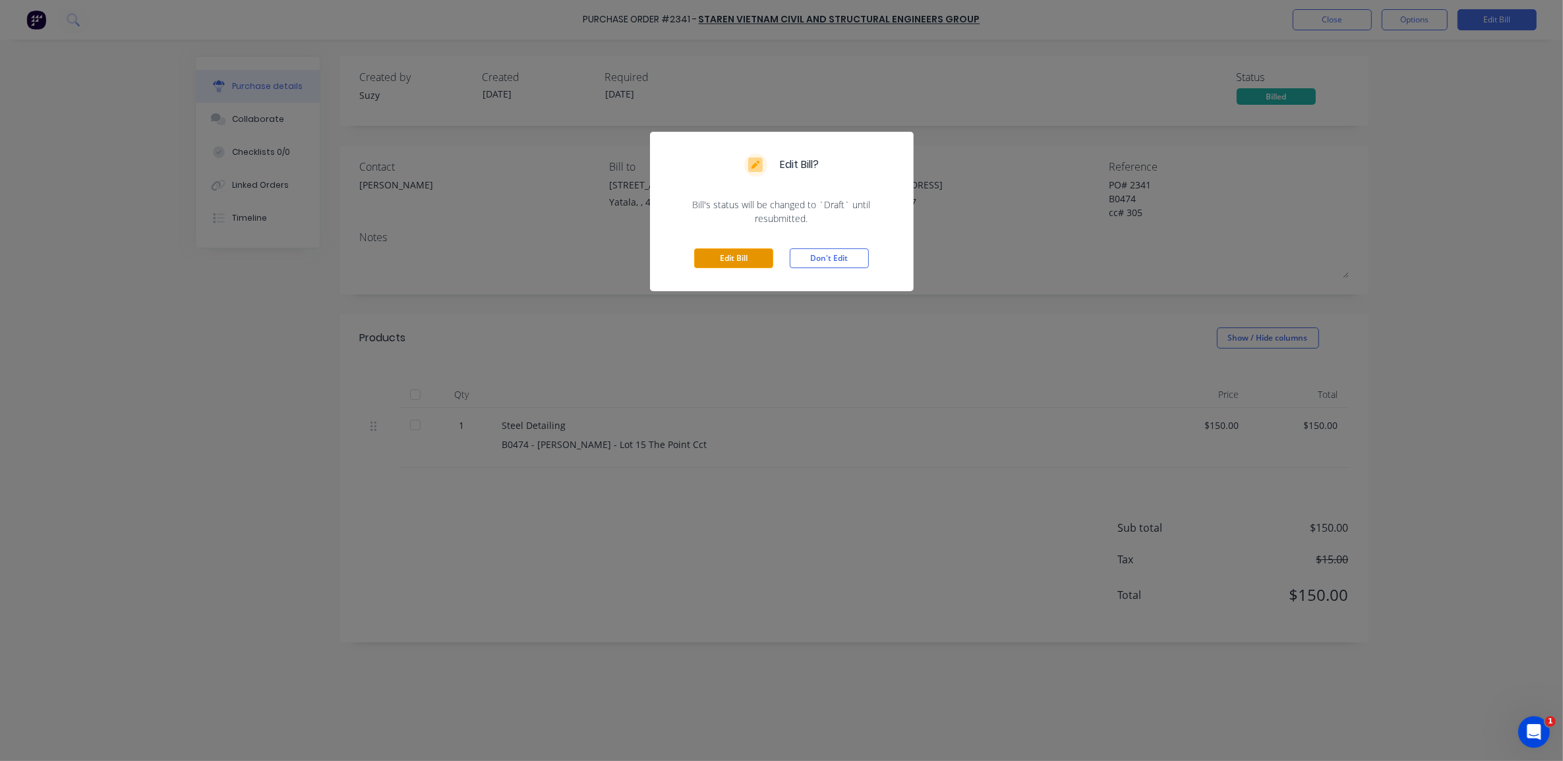
click at [749, 255] on button "Edit Bill" at bounding box center [733, 258] width 79 height 20
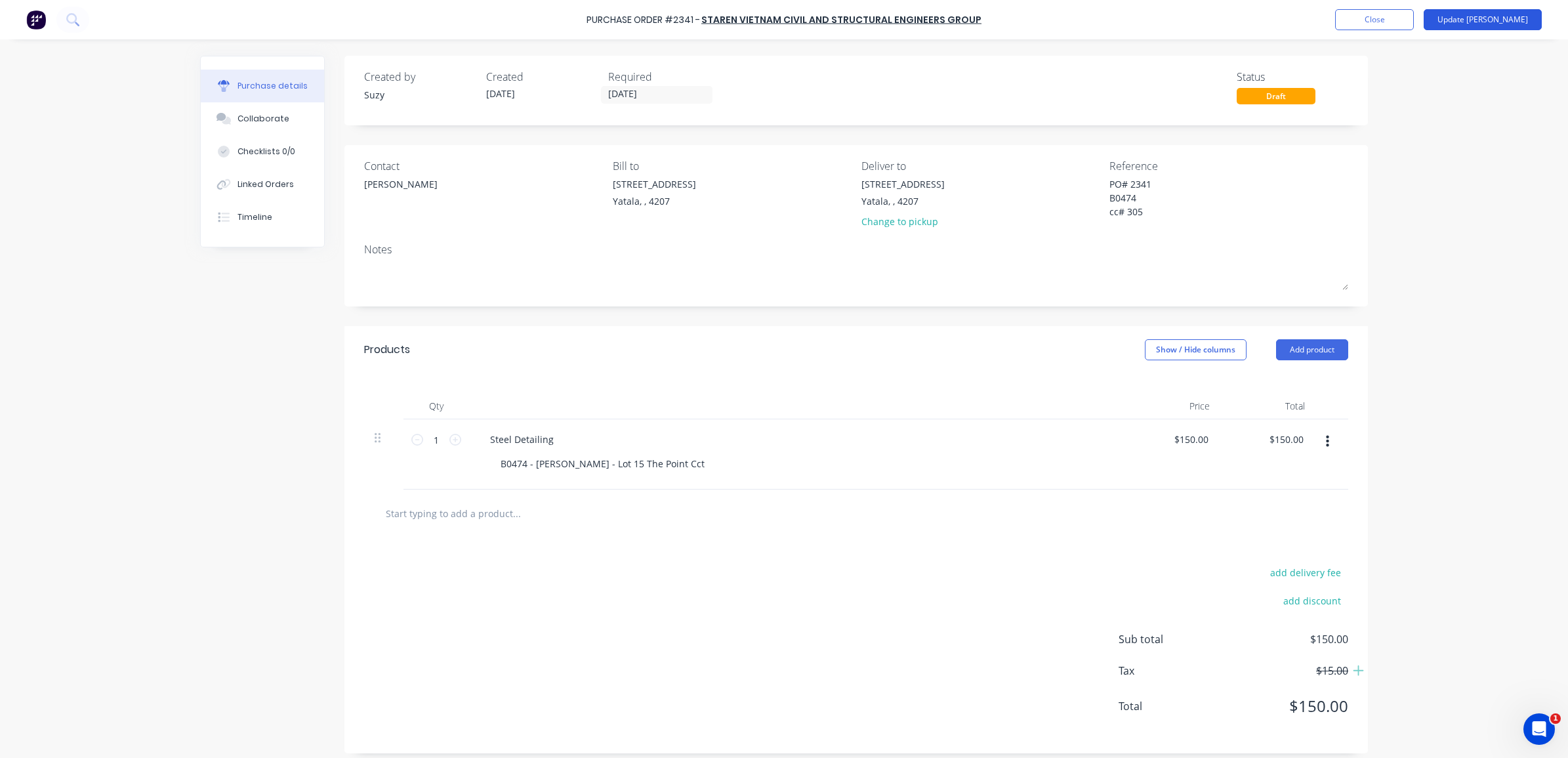
click at [1484, 16] on button "Update [PERSON_NAME]" at bounding box center [1482, 19] width 118 height 21
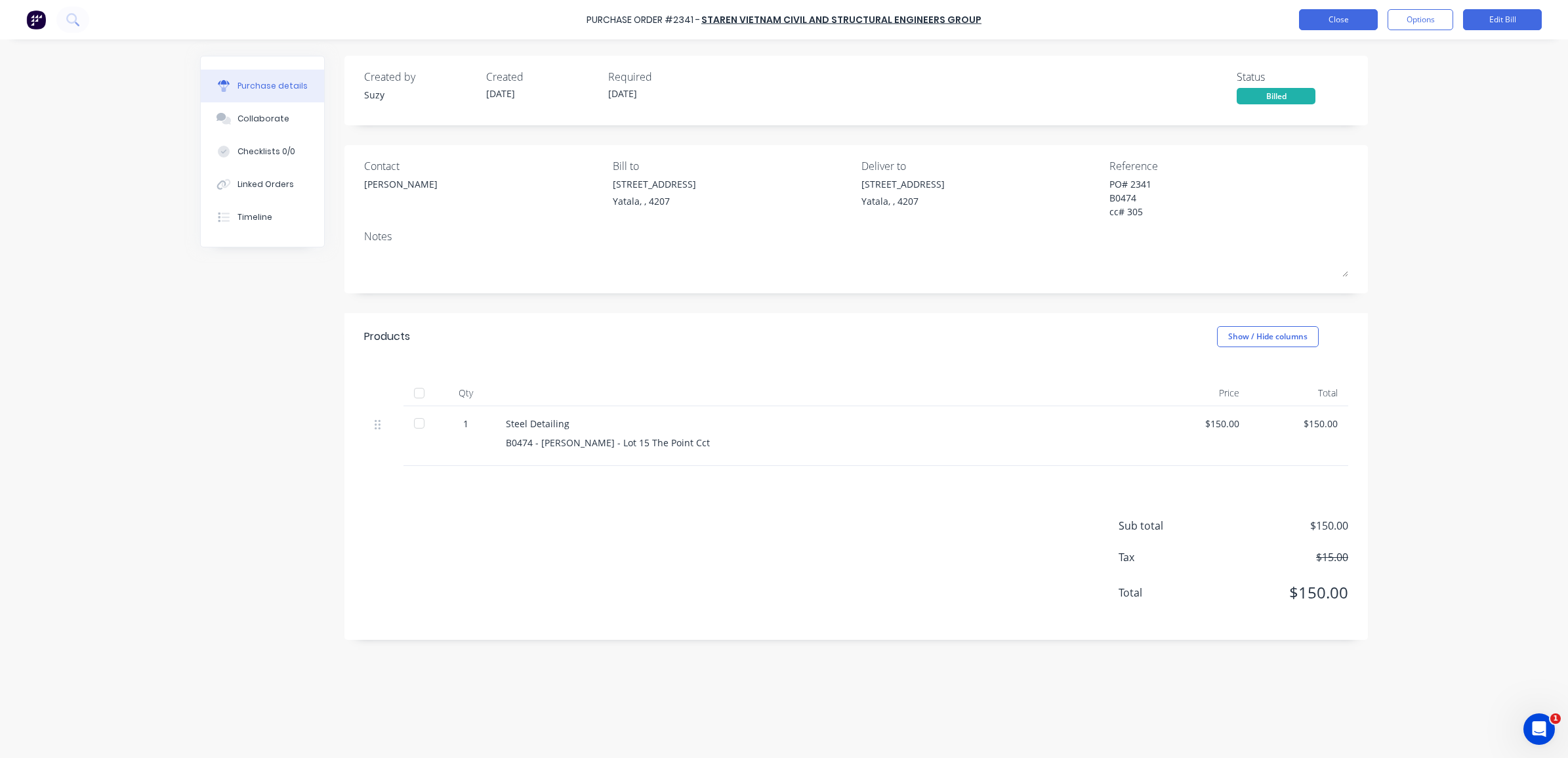
click at [1342, 23] on button "Close" at bounding box center [1338, 19] width 79 height 21
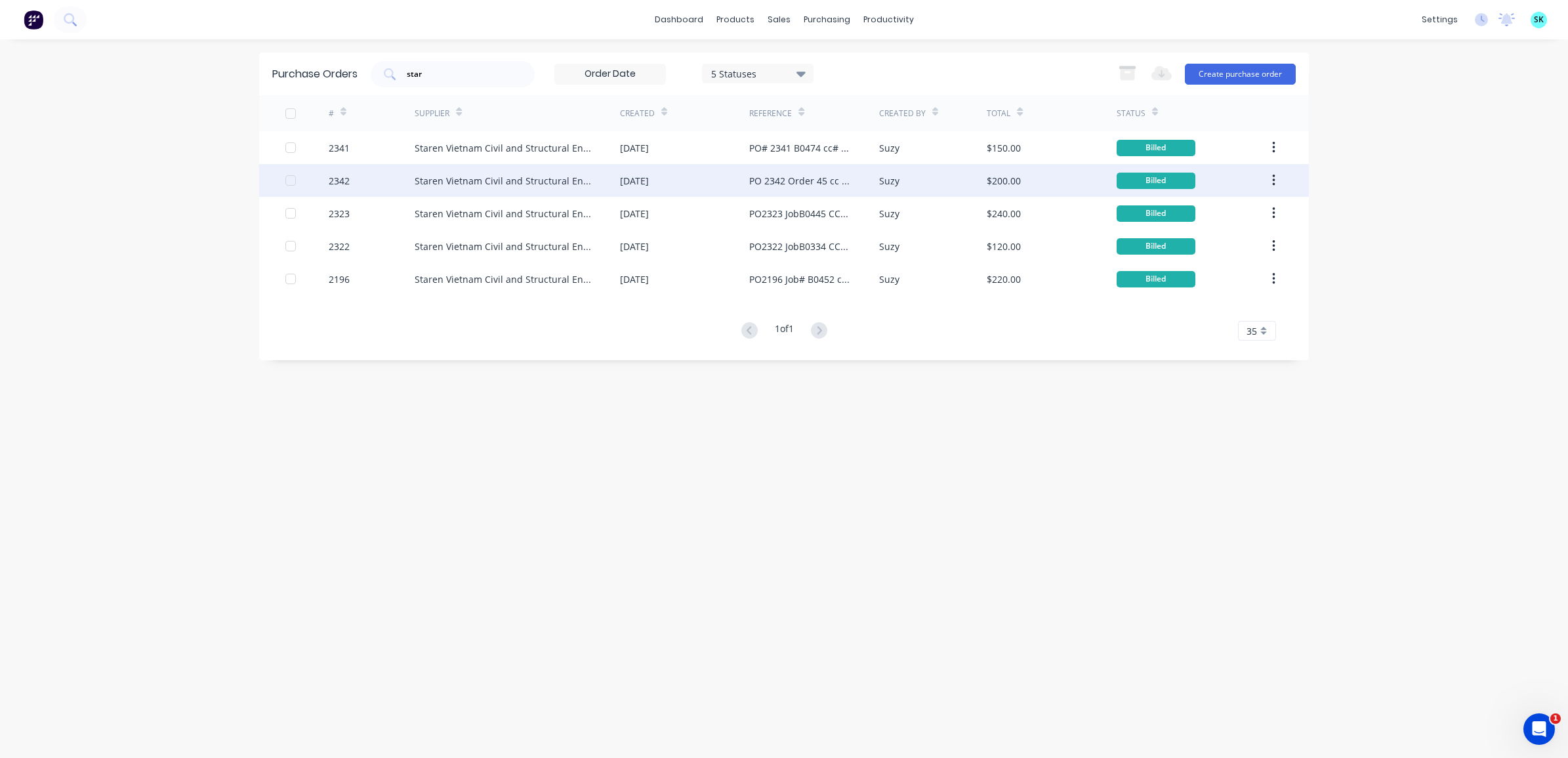
click at [779, 174] on div "PO 2342 Order 45 cc 305" at bounding box center [800, 181] width 103 height 14
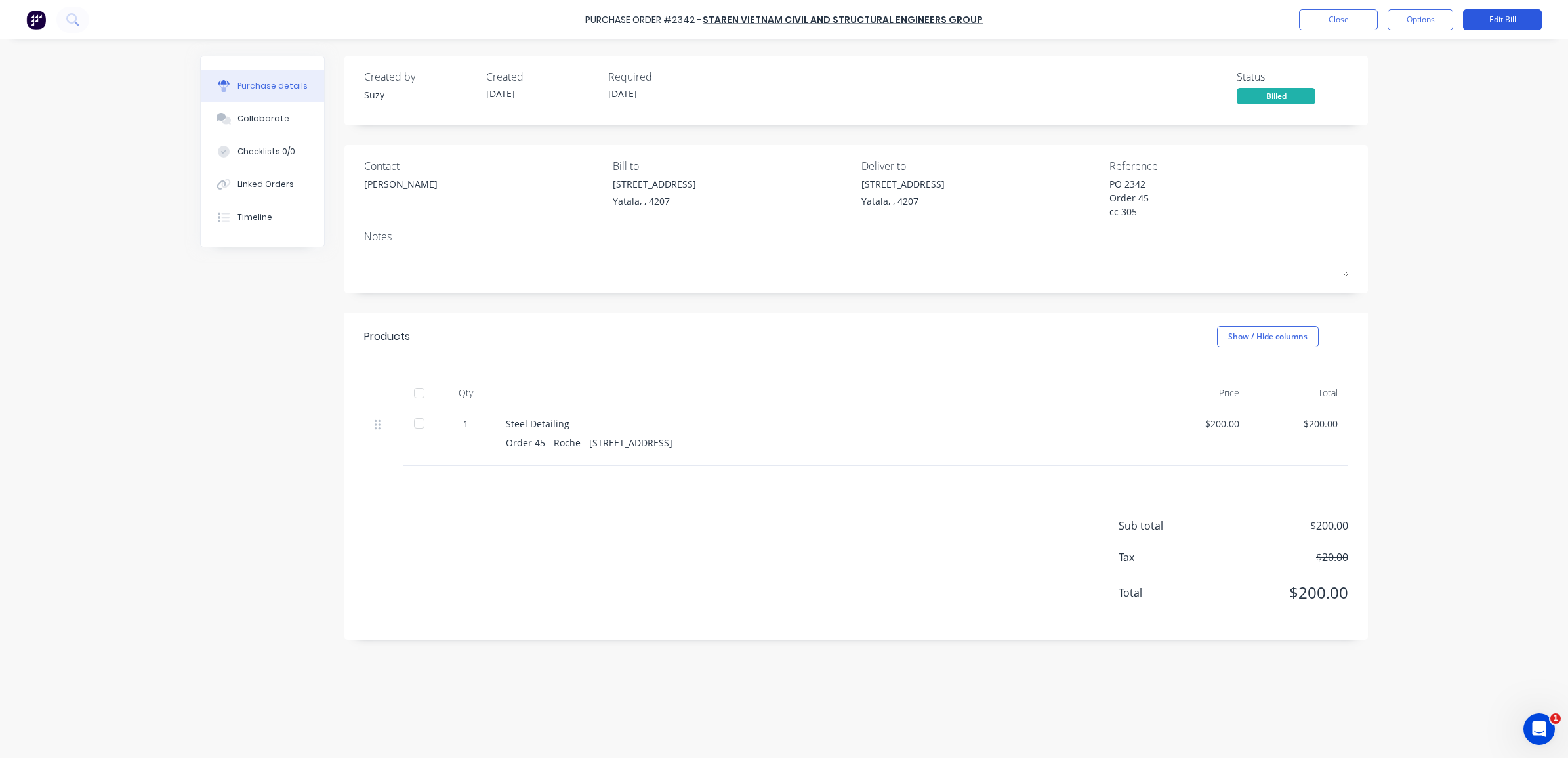
click at [1479, 23] on button "Edit Bill" at bounding box center [1502, 19] width 79 height 21
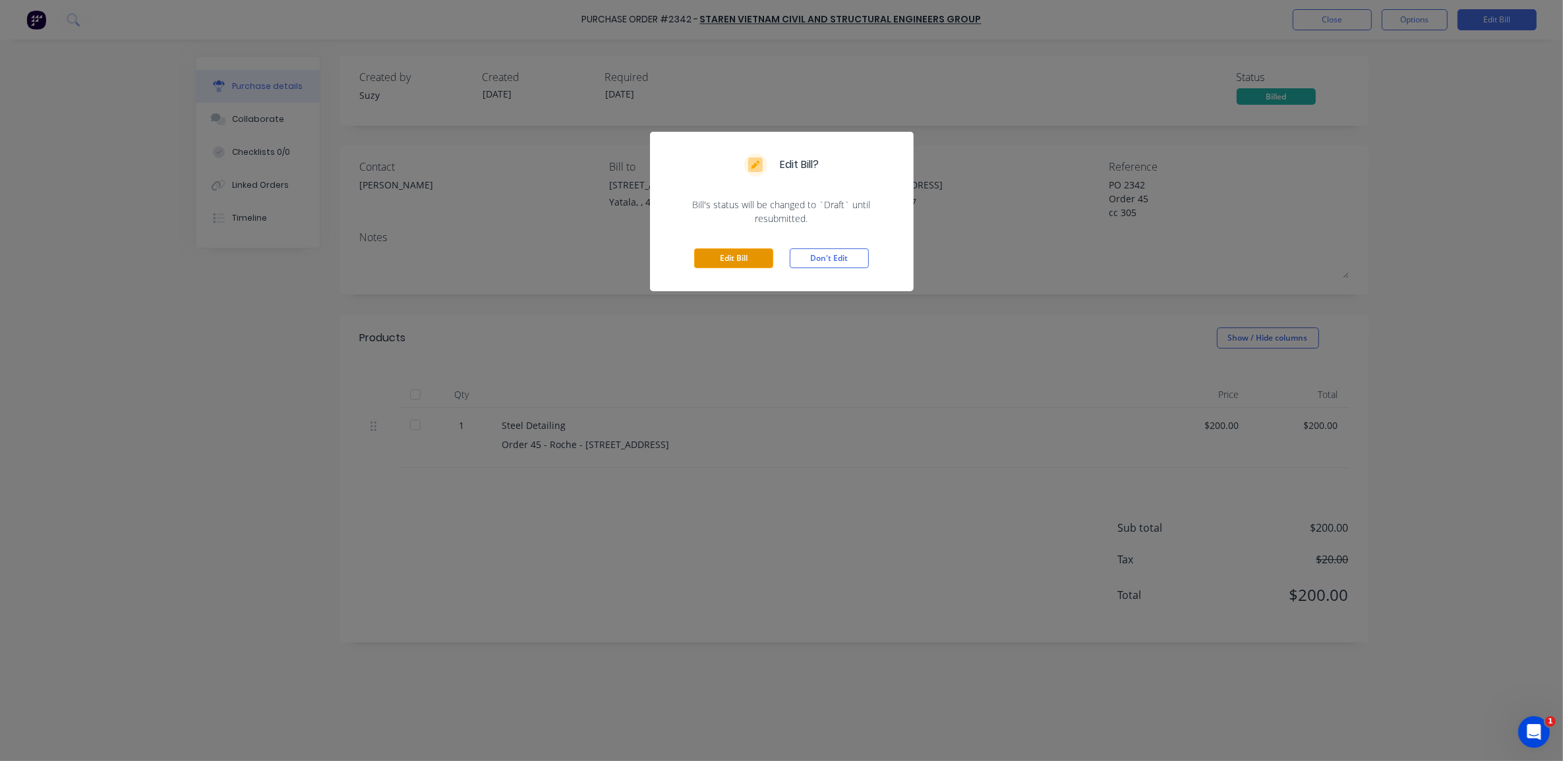
click at [770, 258] on button "Edit Bill" at bounding box center [733, 258] width 79 height 20
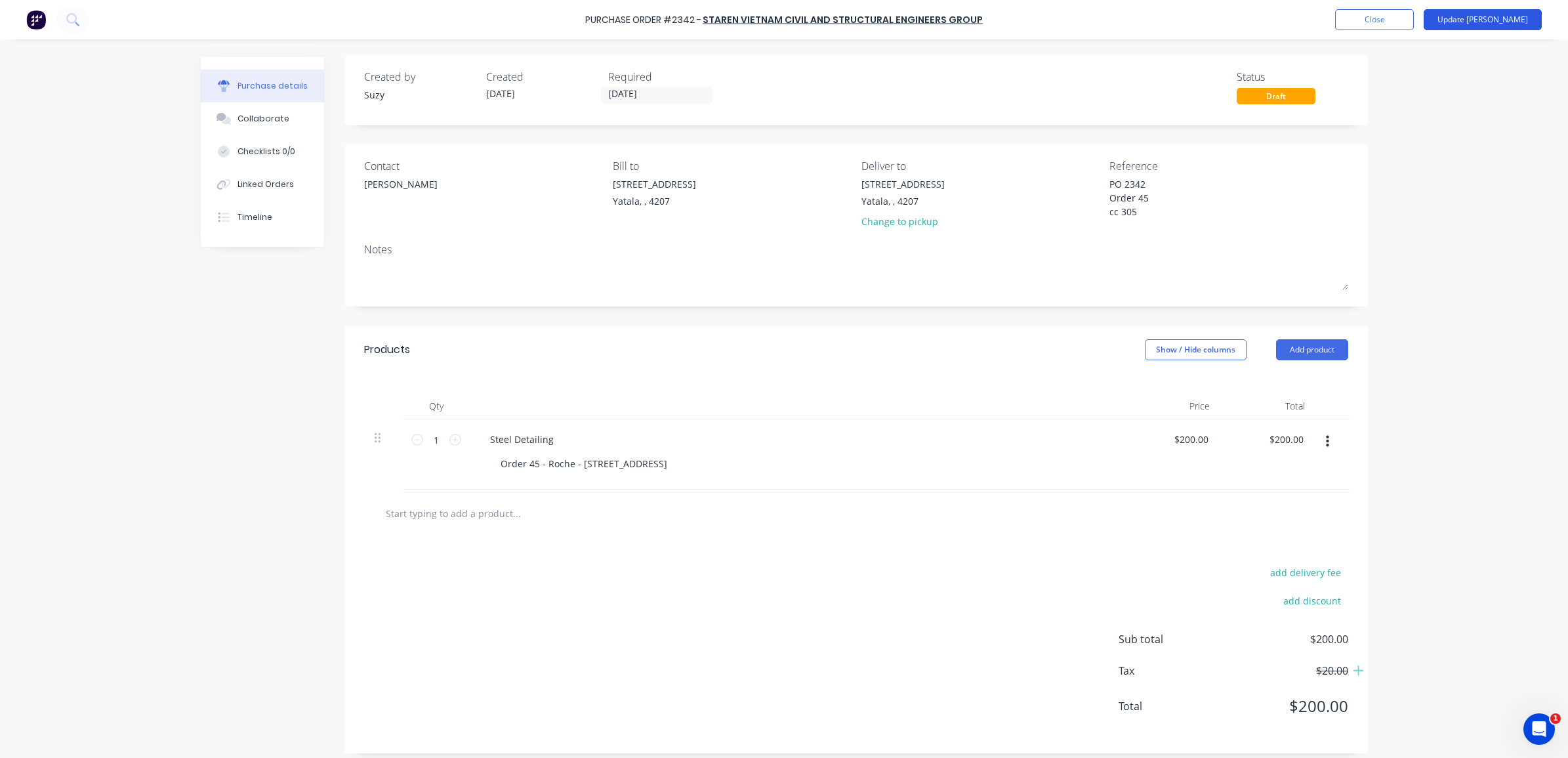
click at [1494, 15] on button "Update [PERSON_NAME]" at bounding box center [1482, 19] width 118 height 21
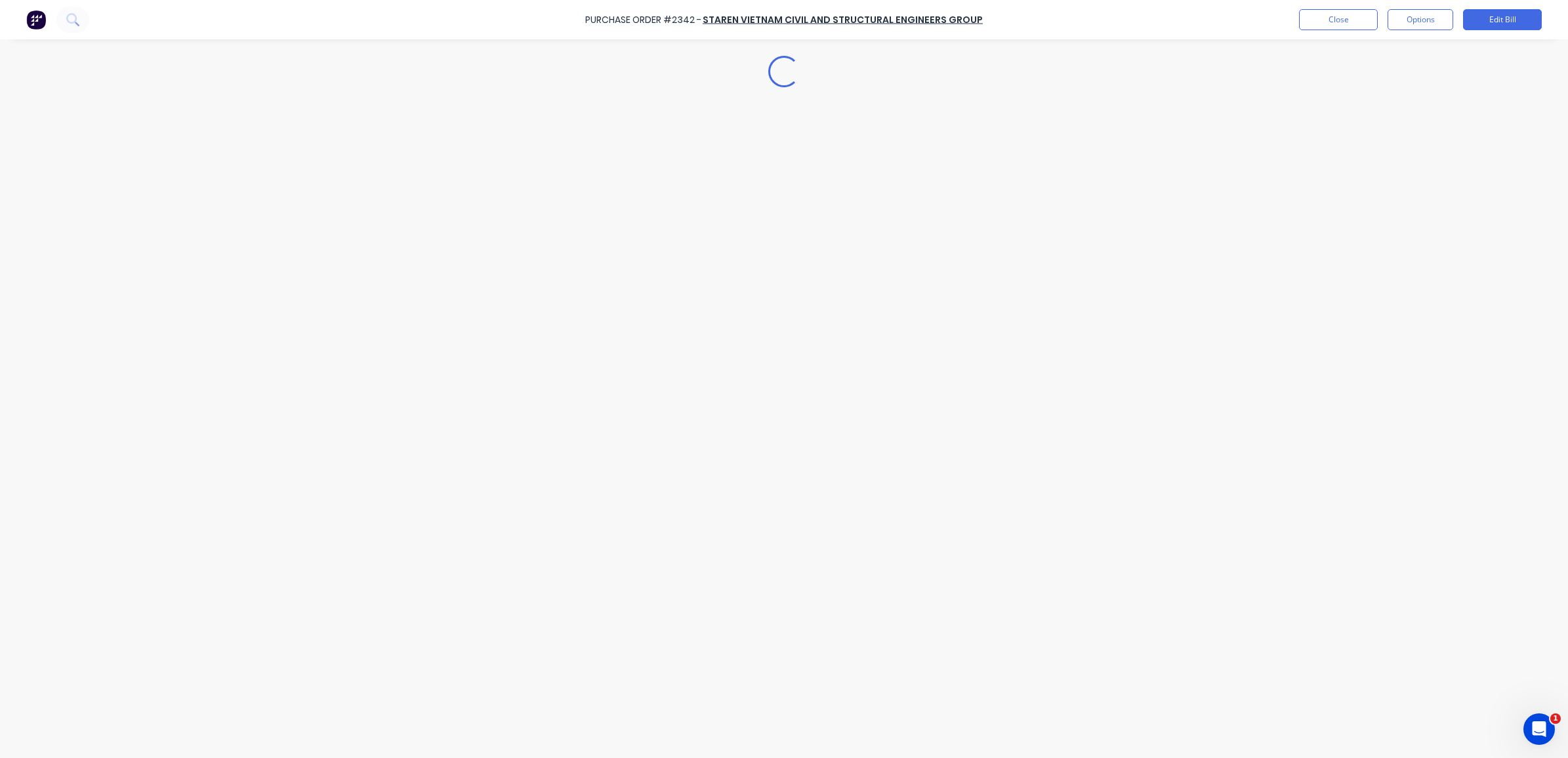
type textarea "x"
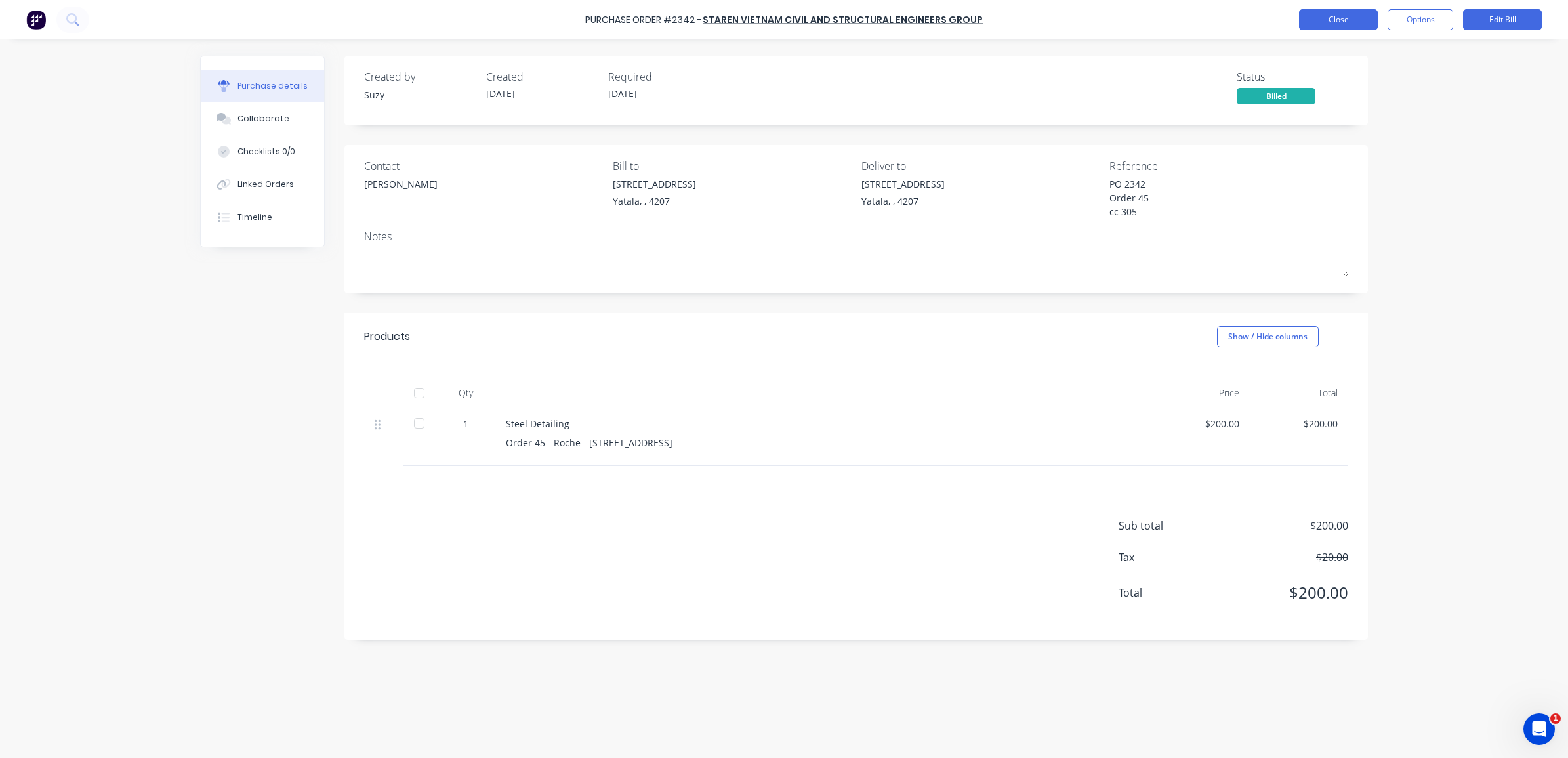
click at [1329, 18] on button "Close" at bounding box center [1338, 19] width 79 height 21
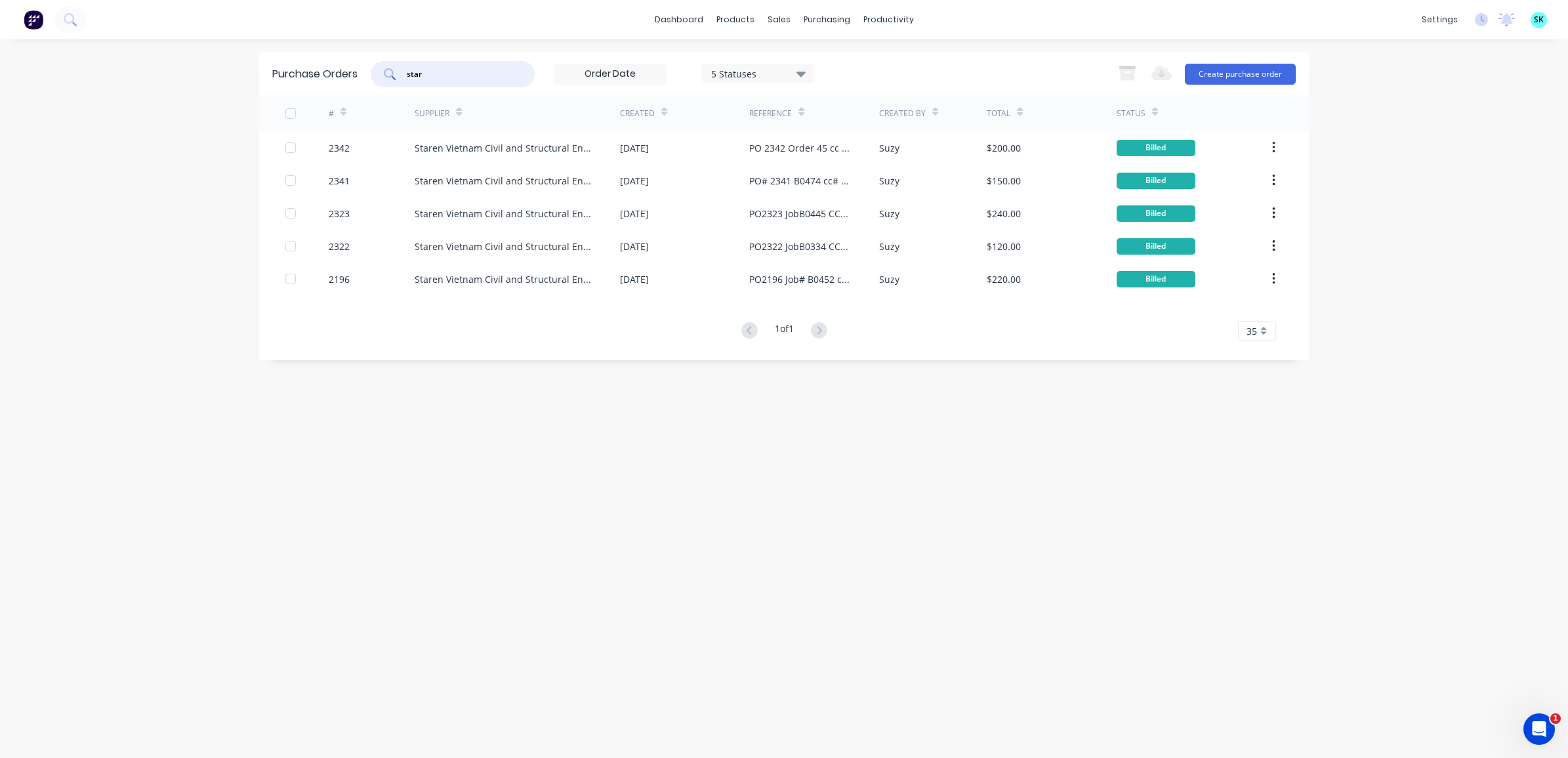
drag, startPoint x: 428, startPoint y: 74, endPoint x: 391, endPoint y: 64, distance: 38.3
click at [391, 64] on div "star" at bounding box center [452, 74] width 164 height 26
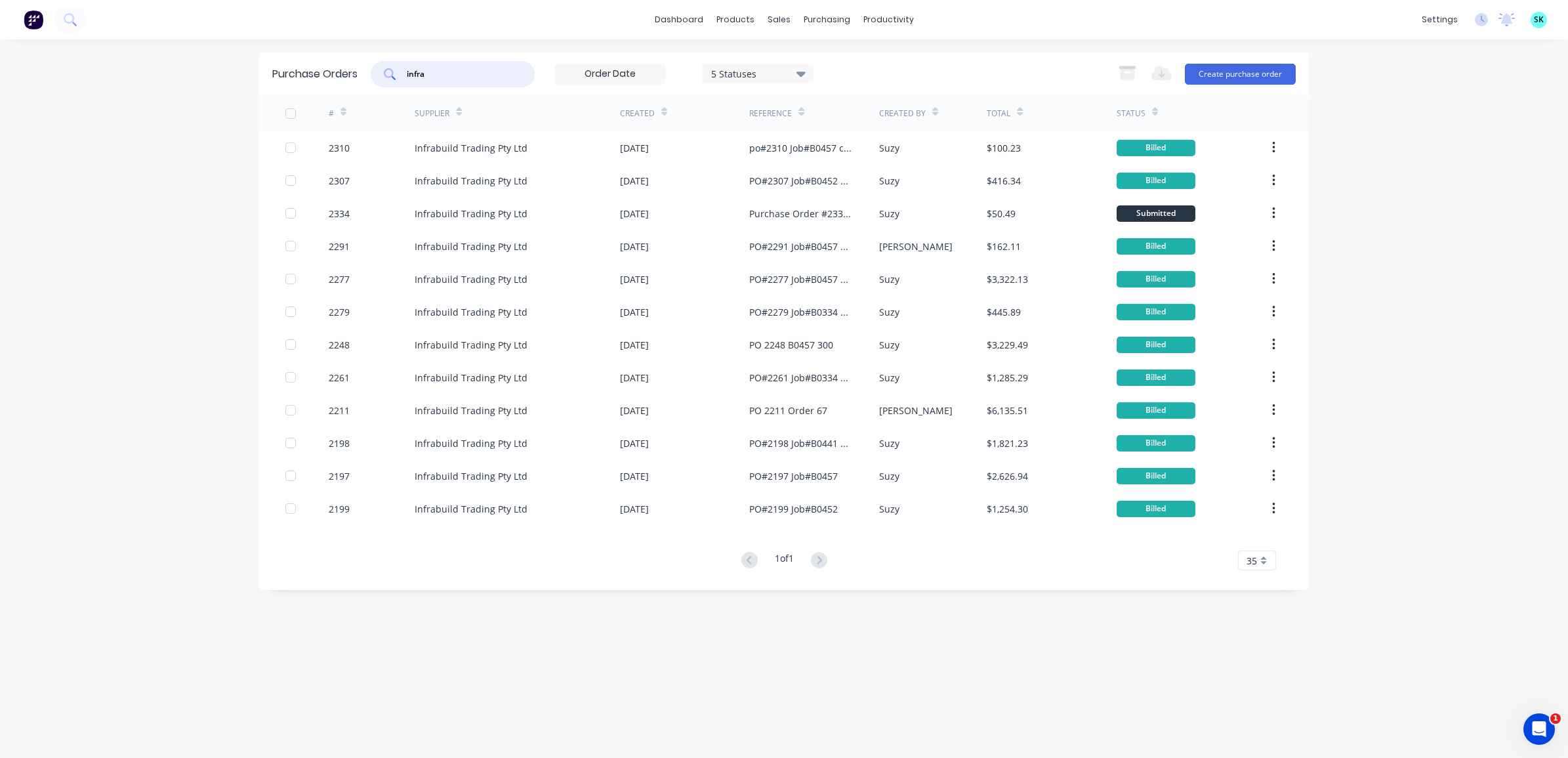
type input "infra"
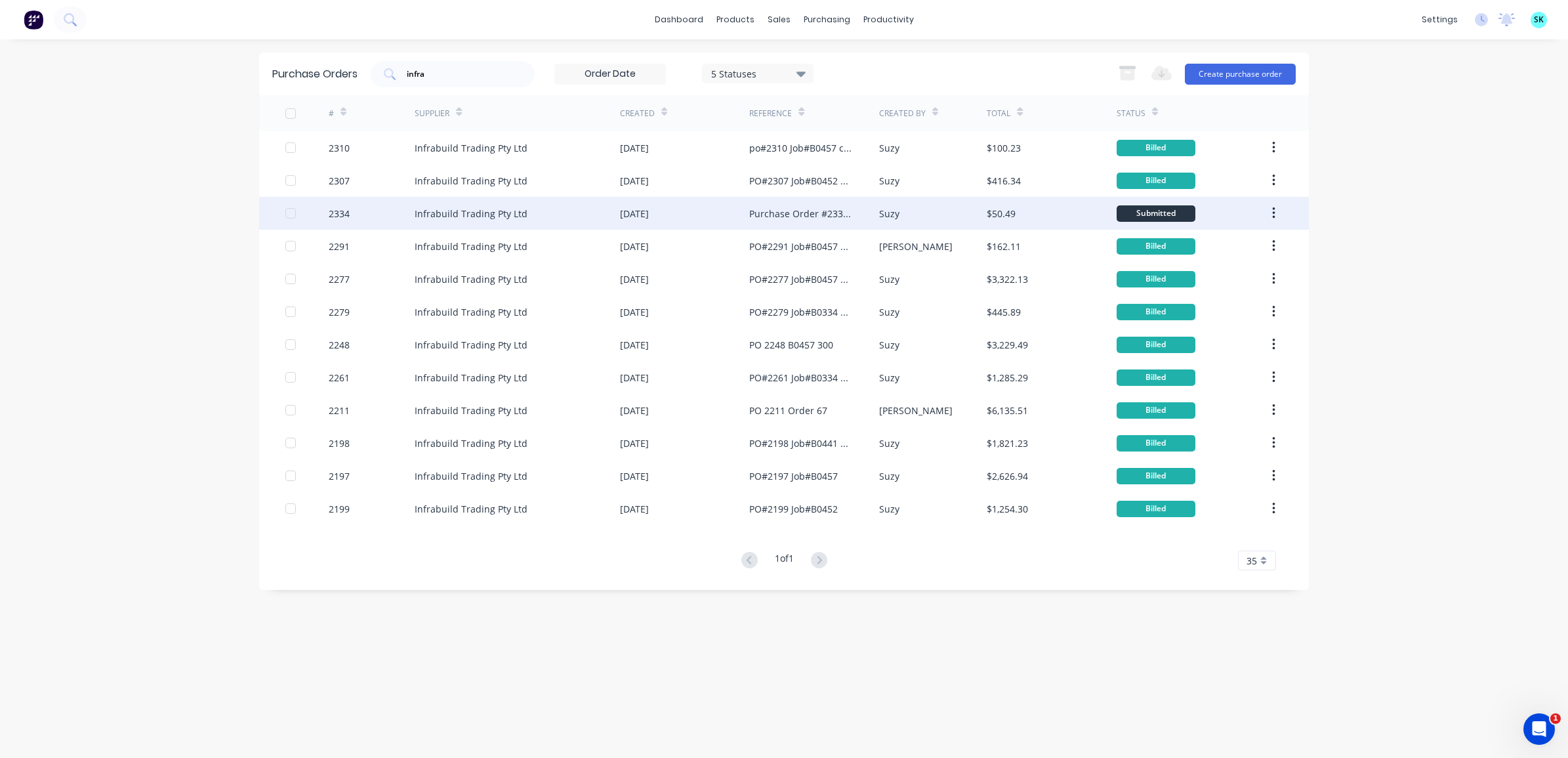
click at [717, 207] on div "[DATE]" at bounding box center [685, 213] width 129 height 33
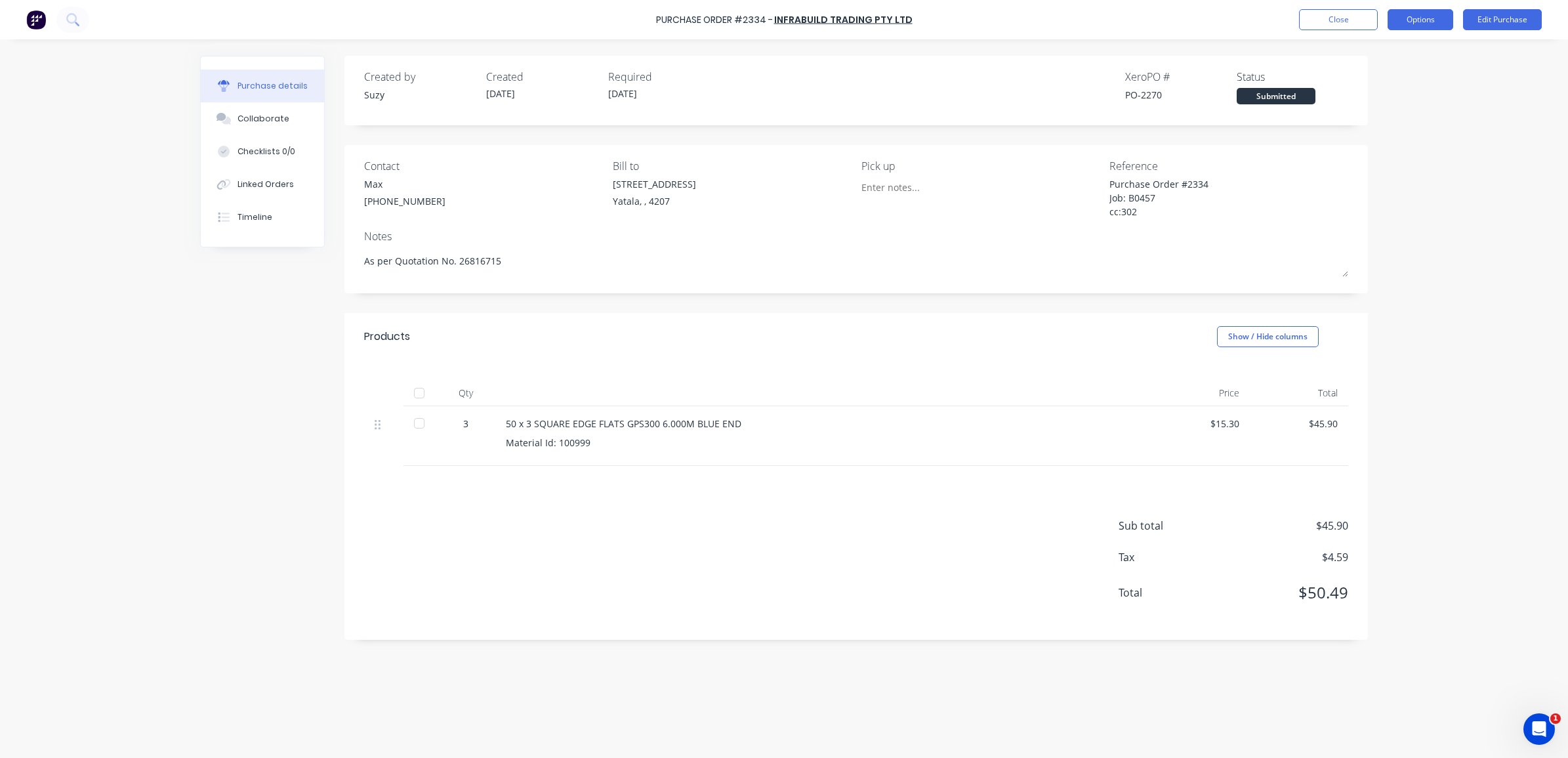
click at [1421, 15] on button "Options" at bounding box center [1421, 19] width 66 height 21
click at [1400, 79] on div "Convert to Bill" at bounding box center [1391, 80] width 101 height 19
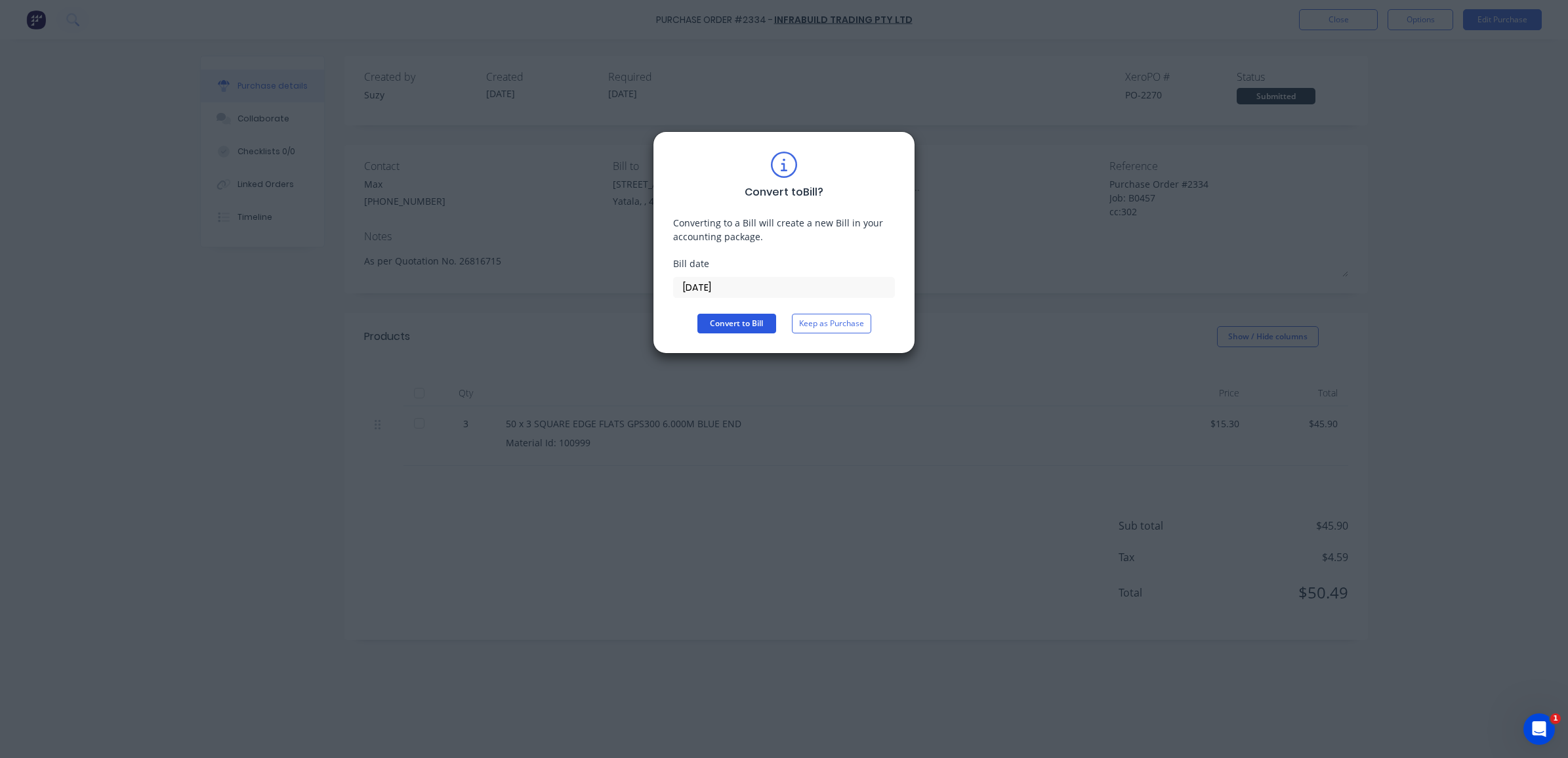
click at [746, 319] on button "Convert to Bill" at bounding box center [737, 324] width 79 height 20
type textarea "x"
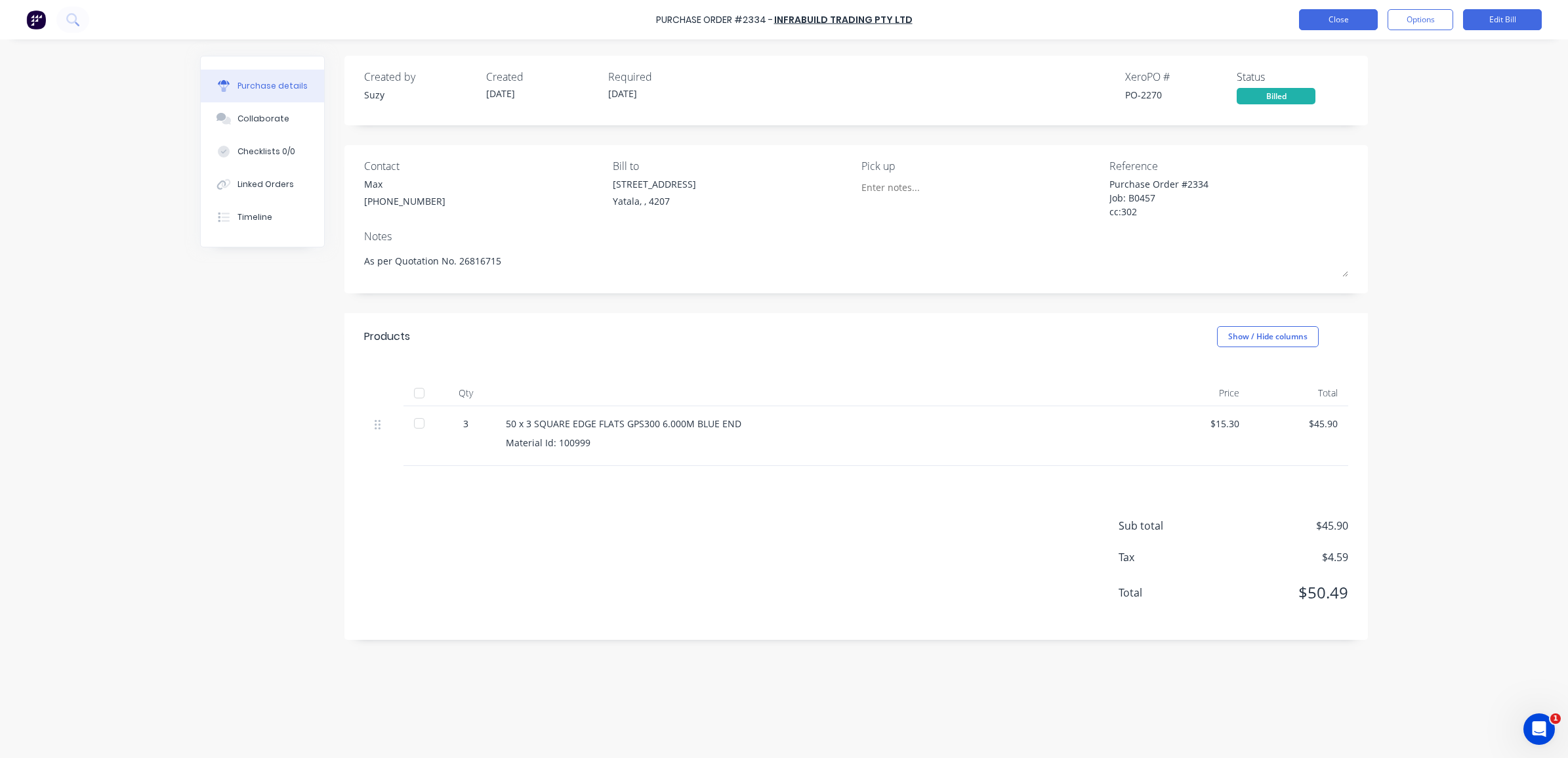
click at [1299, 18] on button "Close" at bounding box center [1338, 19] width 79 height 21
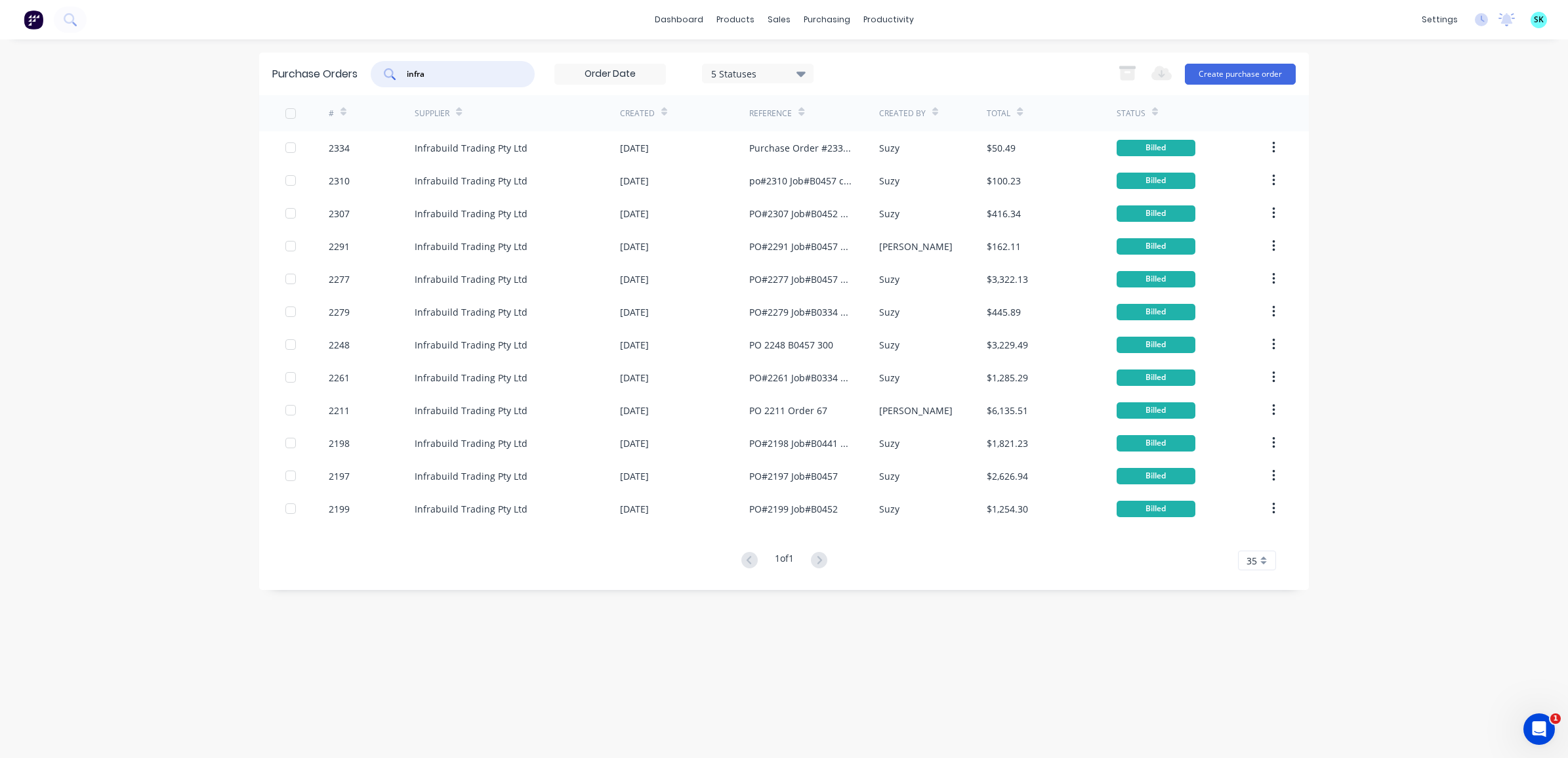
drag, startPoint x: 459, startPoint y: 69, endPoint x: 409, endPoint y: 70, distance: 50.0
click at [409, 70] on input "infra" at bounding box center [459, 74] width 109 height 13
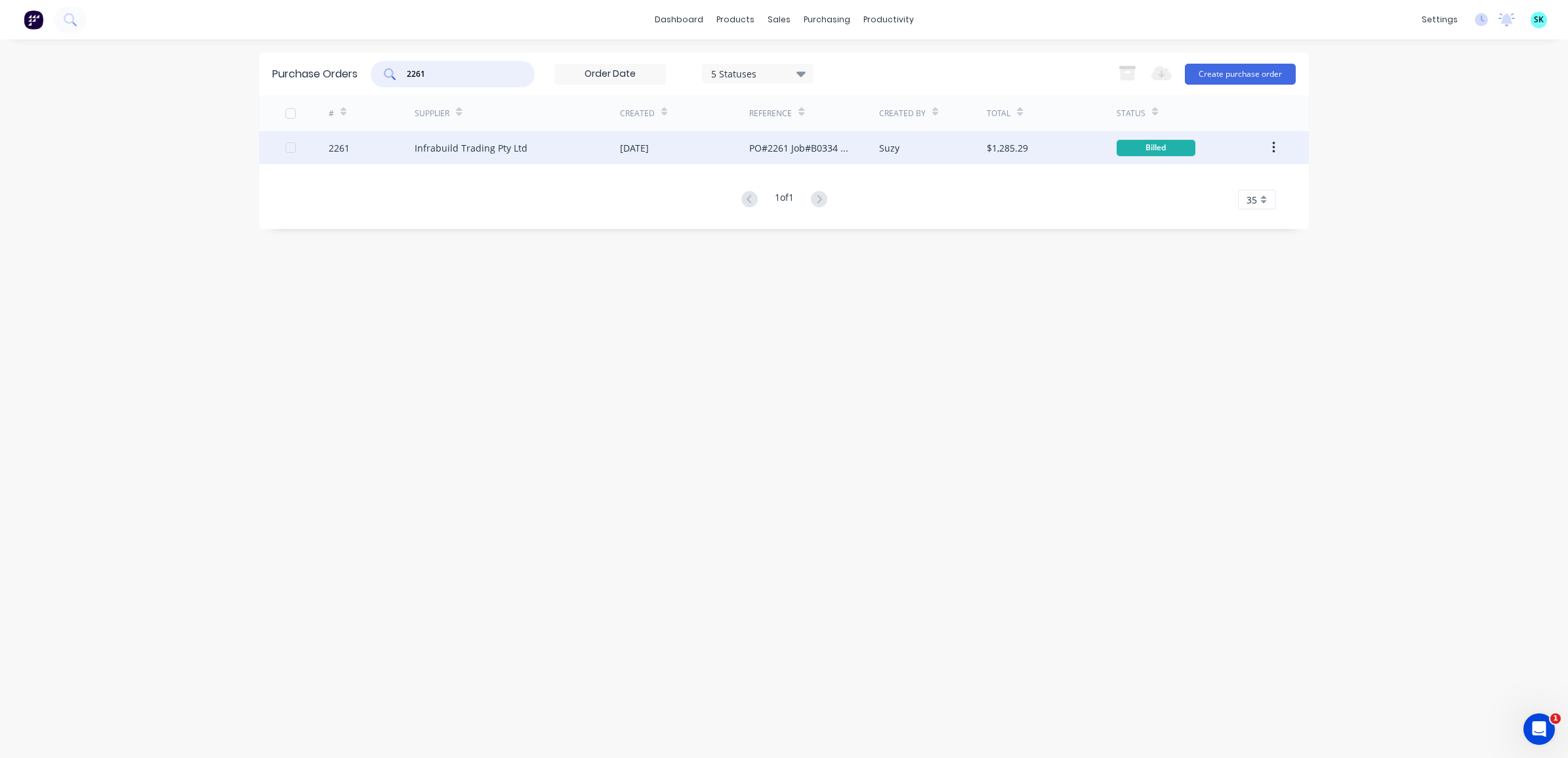
type input "2261"
click at [630, 148] on div "[DATE]" at bounding box center [634, 148] width 29 height 14
type textarea "x"
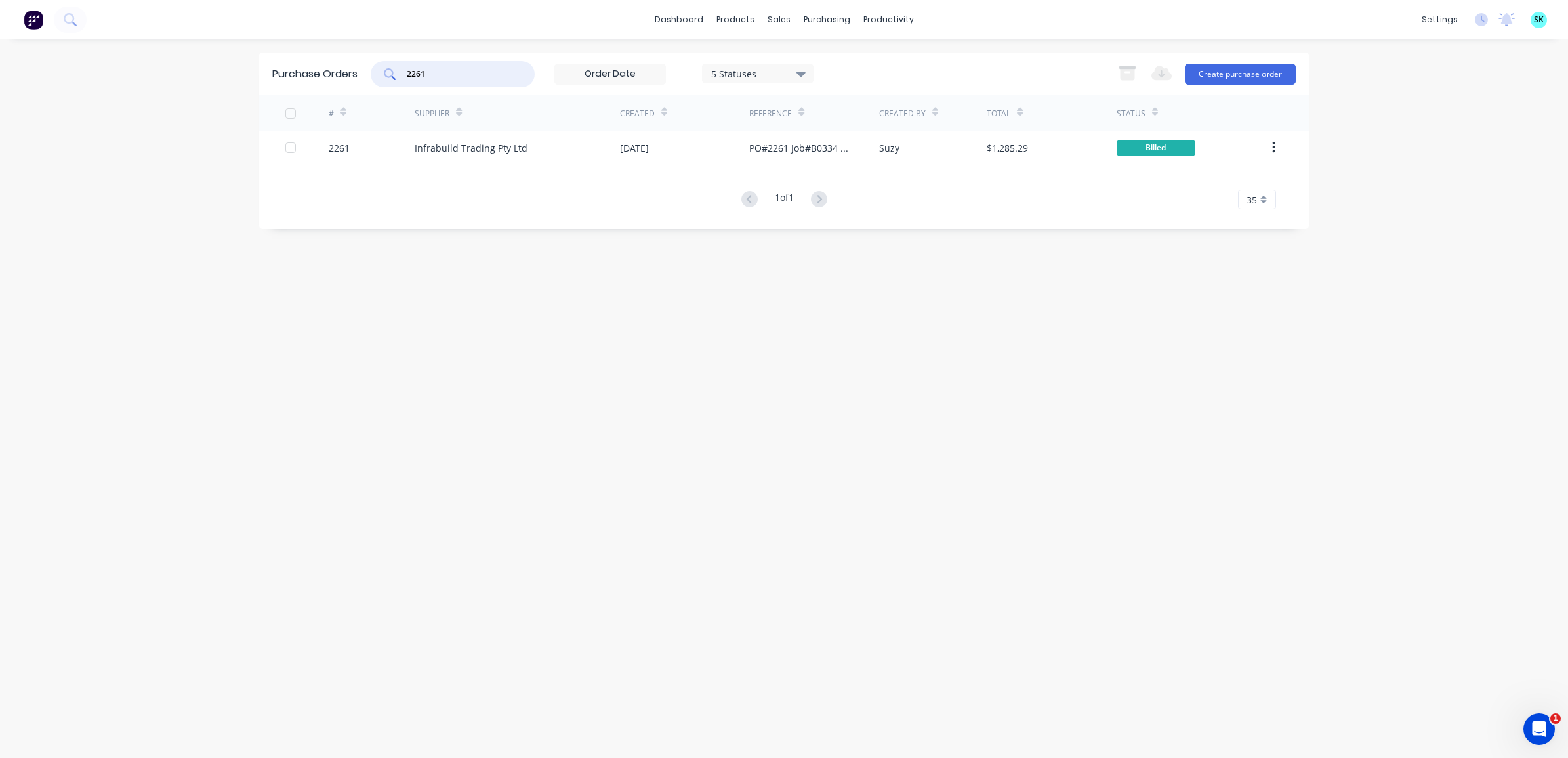
drag, startPoint x: 451, startPoint y: 79, endPoint x: 386, endPoint y: 71, distance: 65.5
click at [386, 71] on div "2261" at bounding box center [452, 74] width 164 height 26
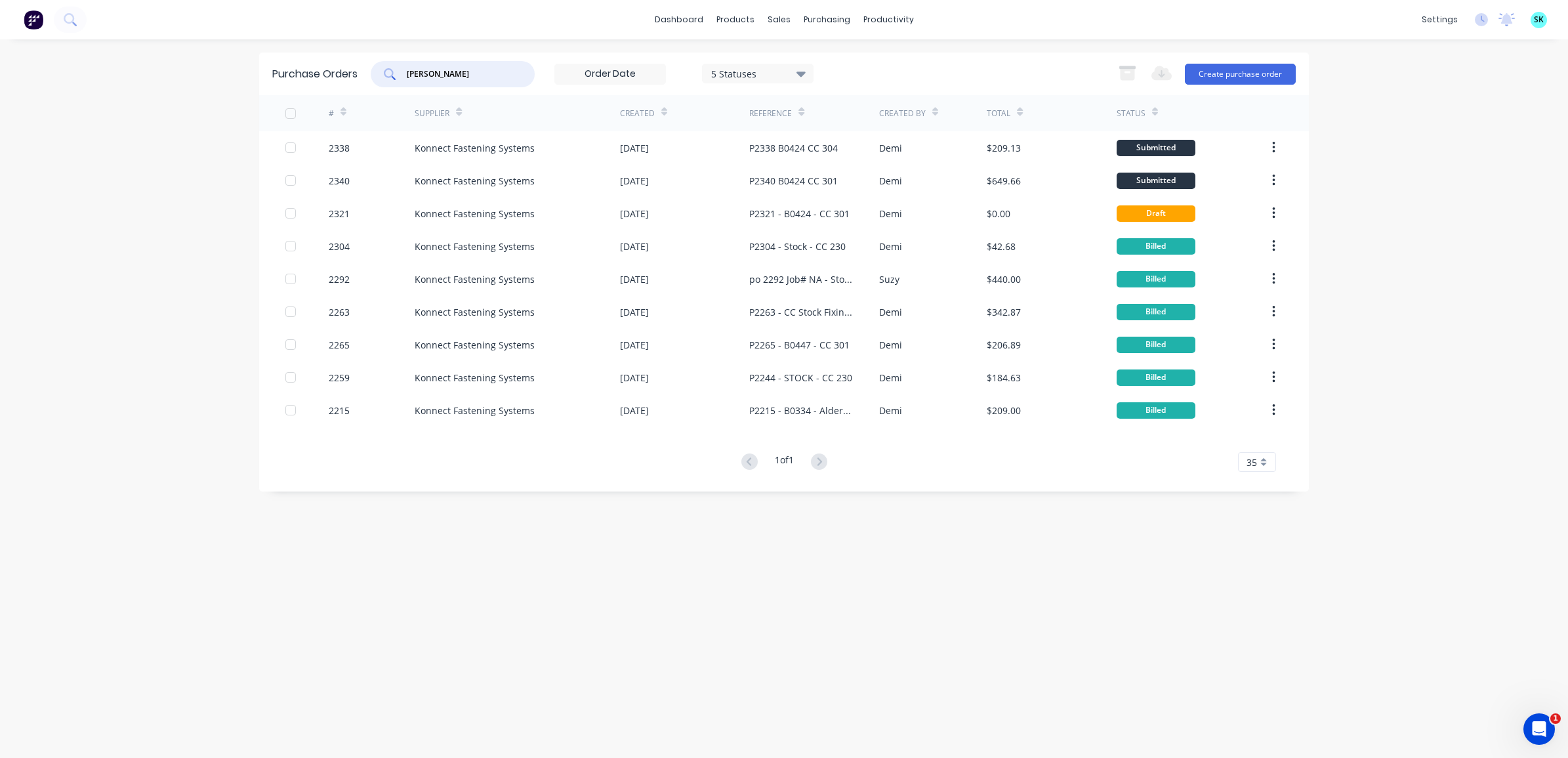
drag, startPoint x: 463, startPoint y: 78, endPoint x: 399, endPoint y: 74, distance: 64.1
click at [399, 74] on div "[PERSON_NAME]" at bounding box center [452, 74] width 164 height 26
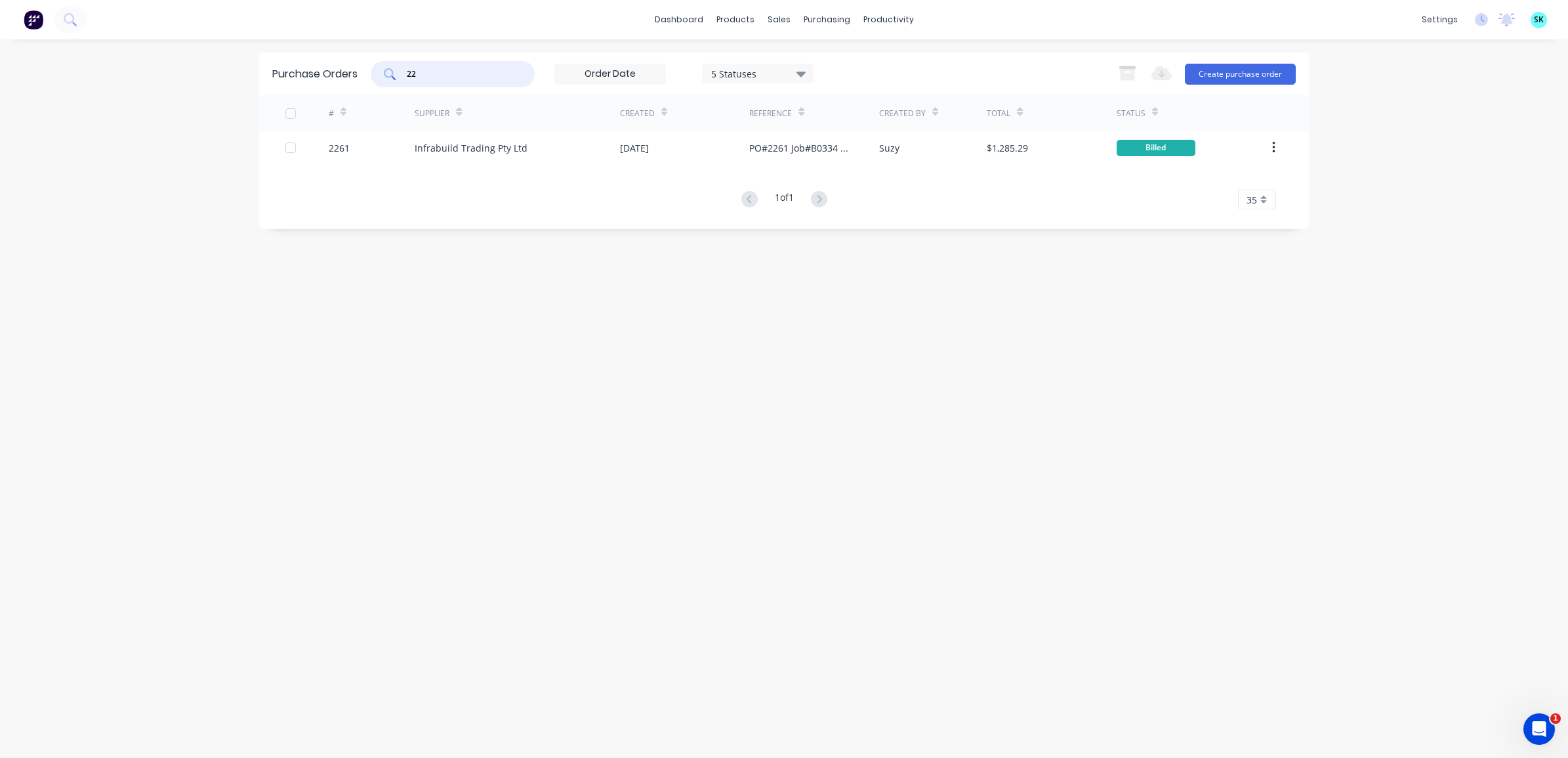
type input "2"
type input "[PERSON_NAME]"
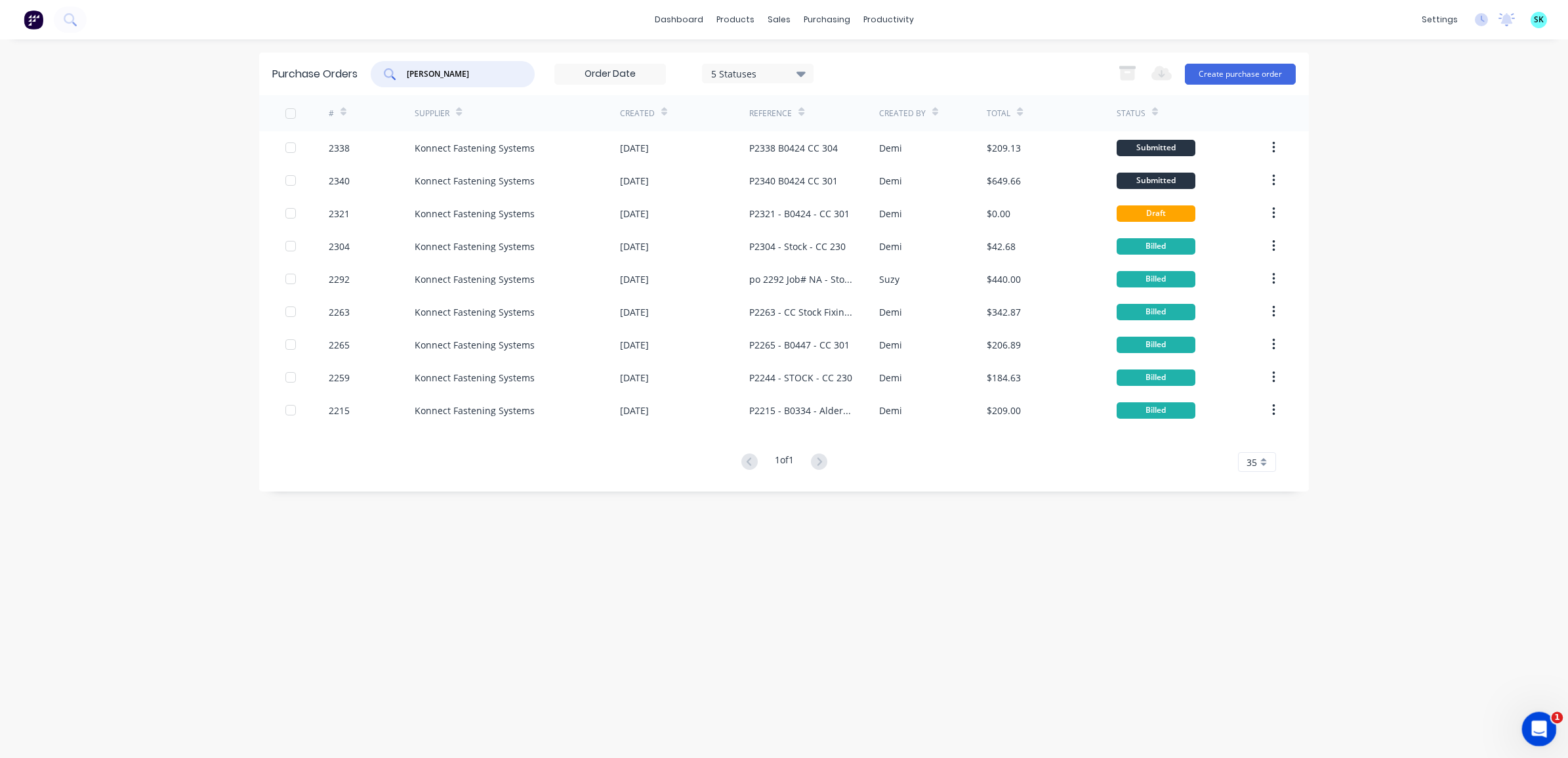
click at [1541, 727] on icon "Open Intercom Messenger" at bounding box center [1538, 728] width 22 height 22
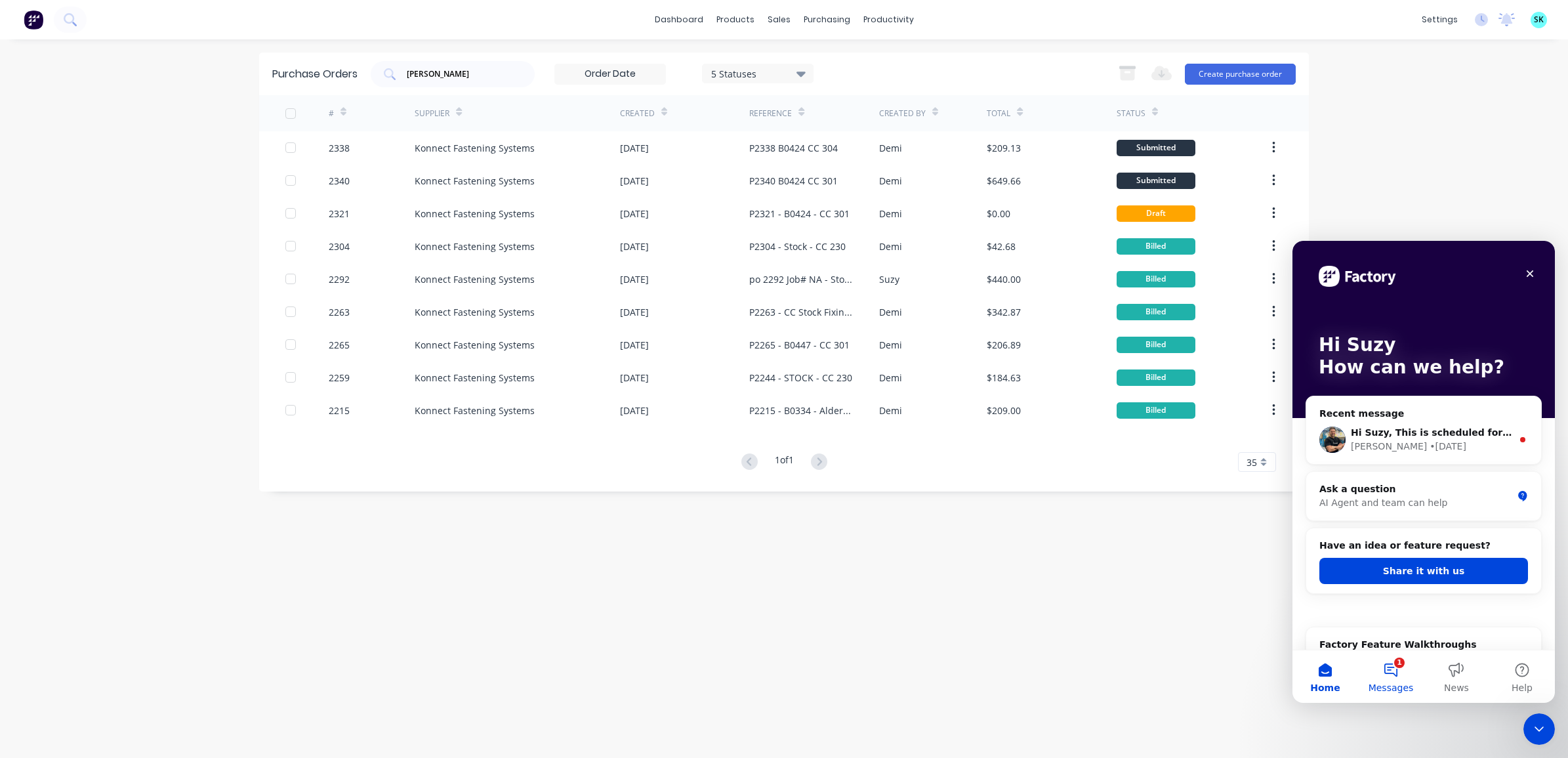
click at [1392, 677] on button "1 Messages" at bounding box center [1391, 676] width 66 height 53
click at [1532, 271] on icon "Close" at bounding box center [1530, 274] width 7 height 7
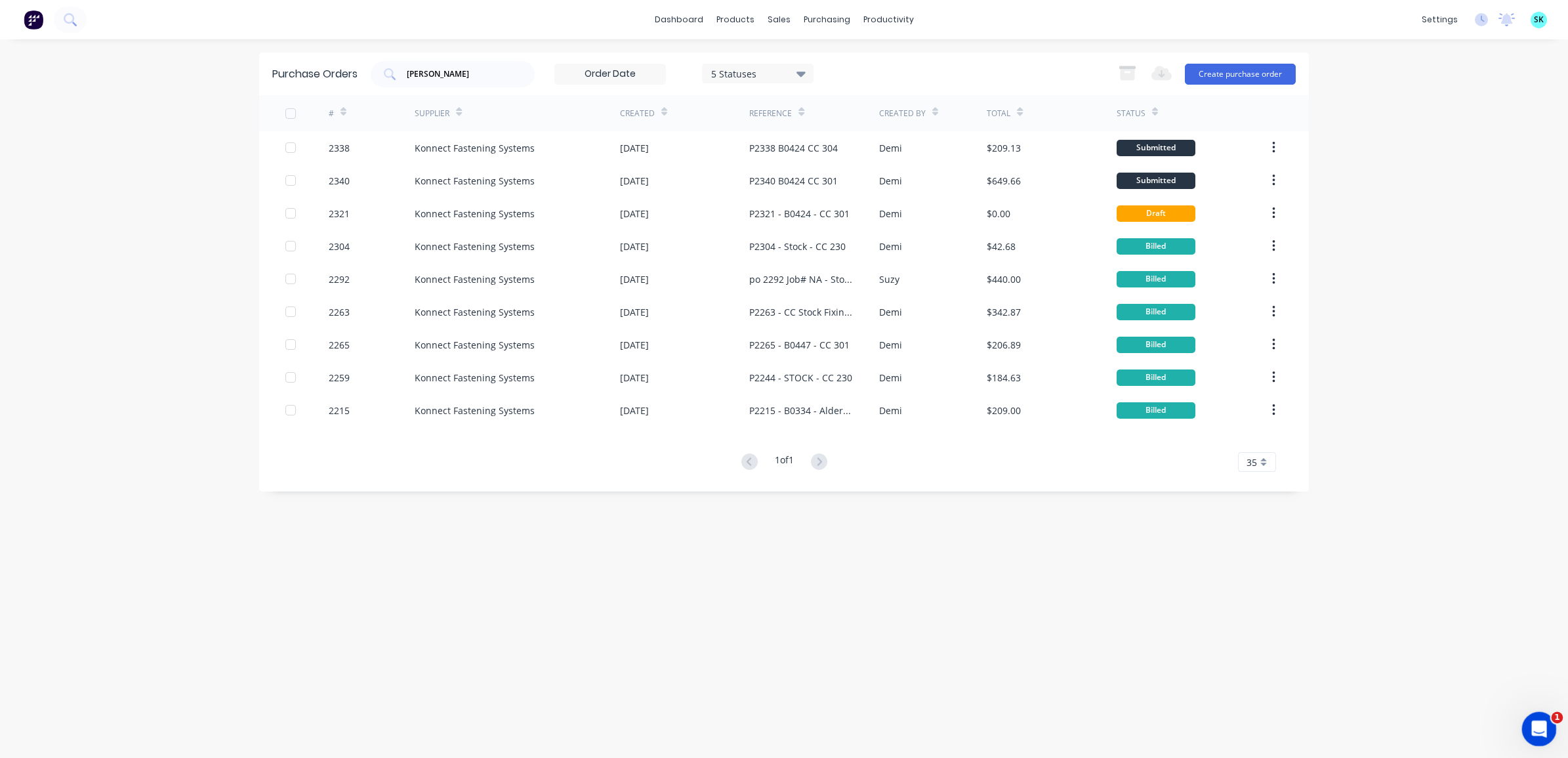
click at [1542, 727] on icon "Open Intercom Messenger" at bounding box center [1538, 728] width 22 height 22
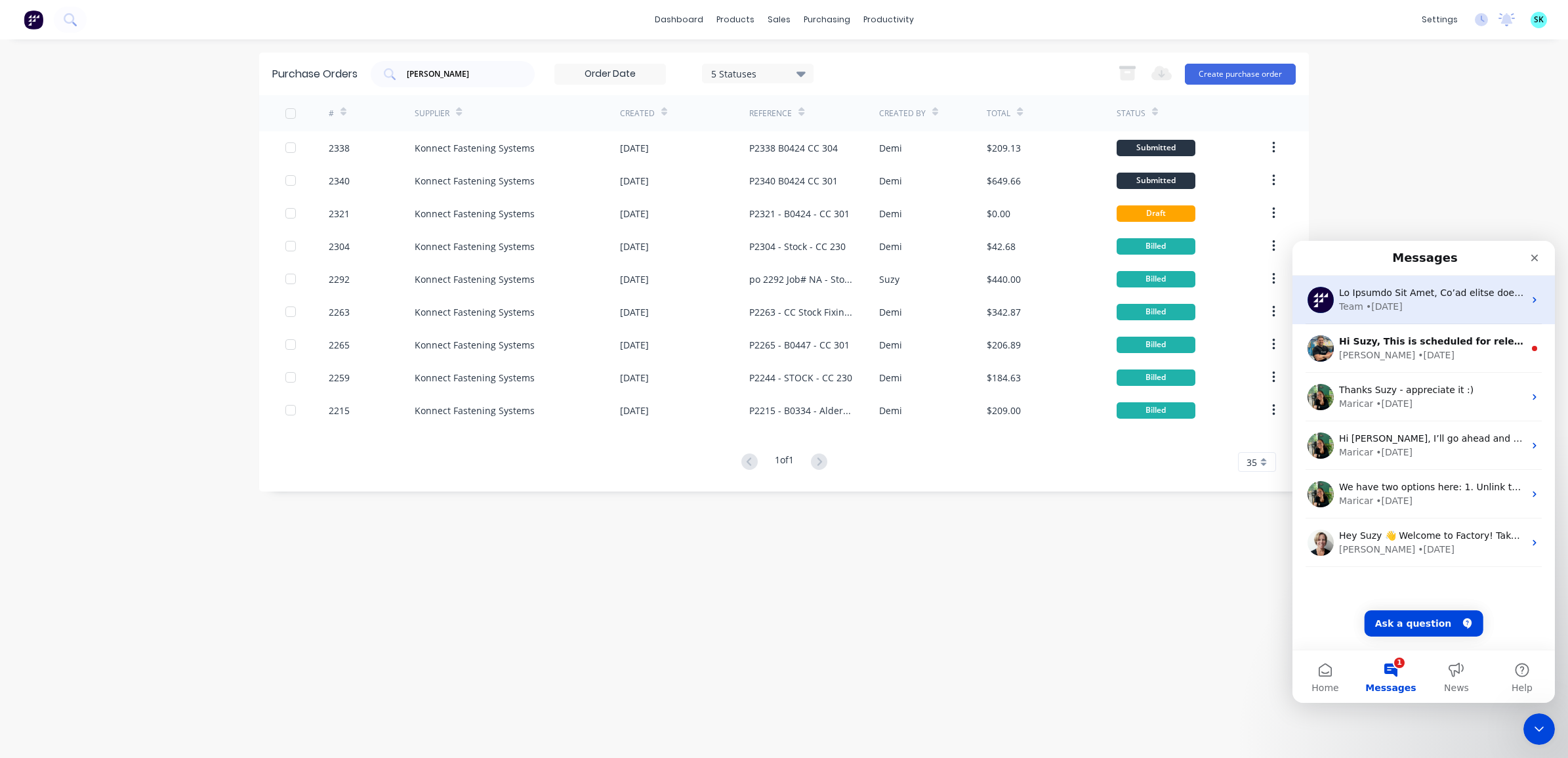
click at [1429, 305] on div "Team • [DATE]" at bounding box center [1432, 307] width 185 height 14
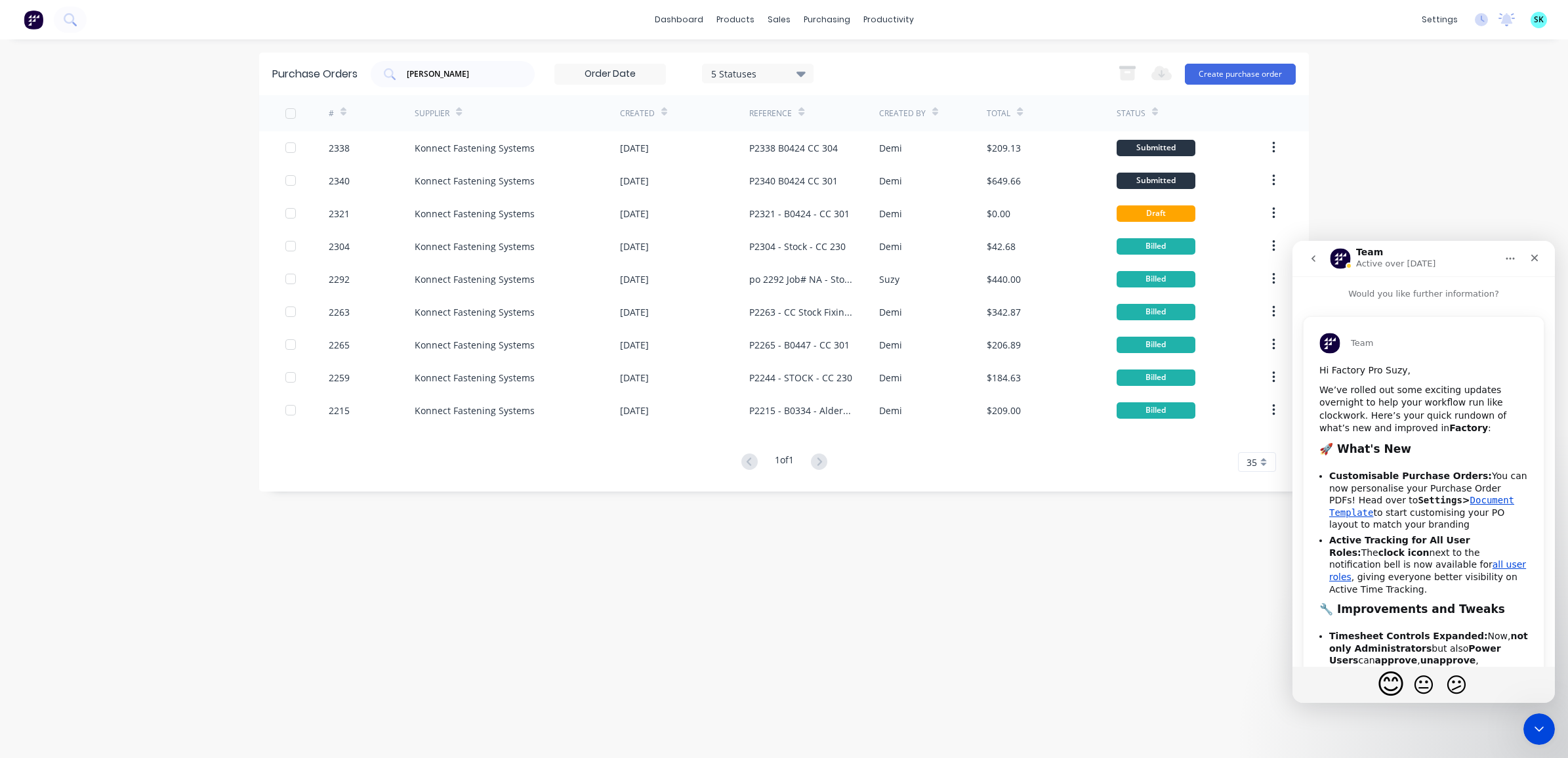
click at [1322, 249] on button "go back" at bounding box center [1313, 258] width 25 height 25
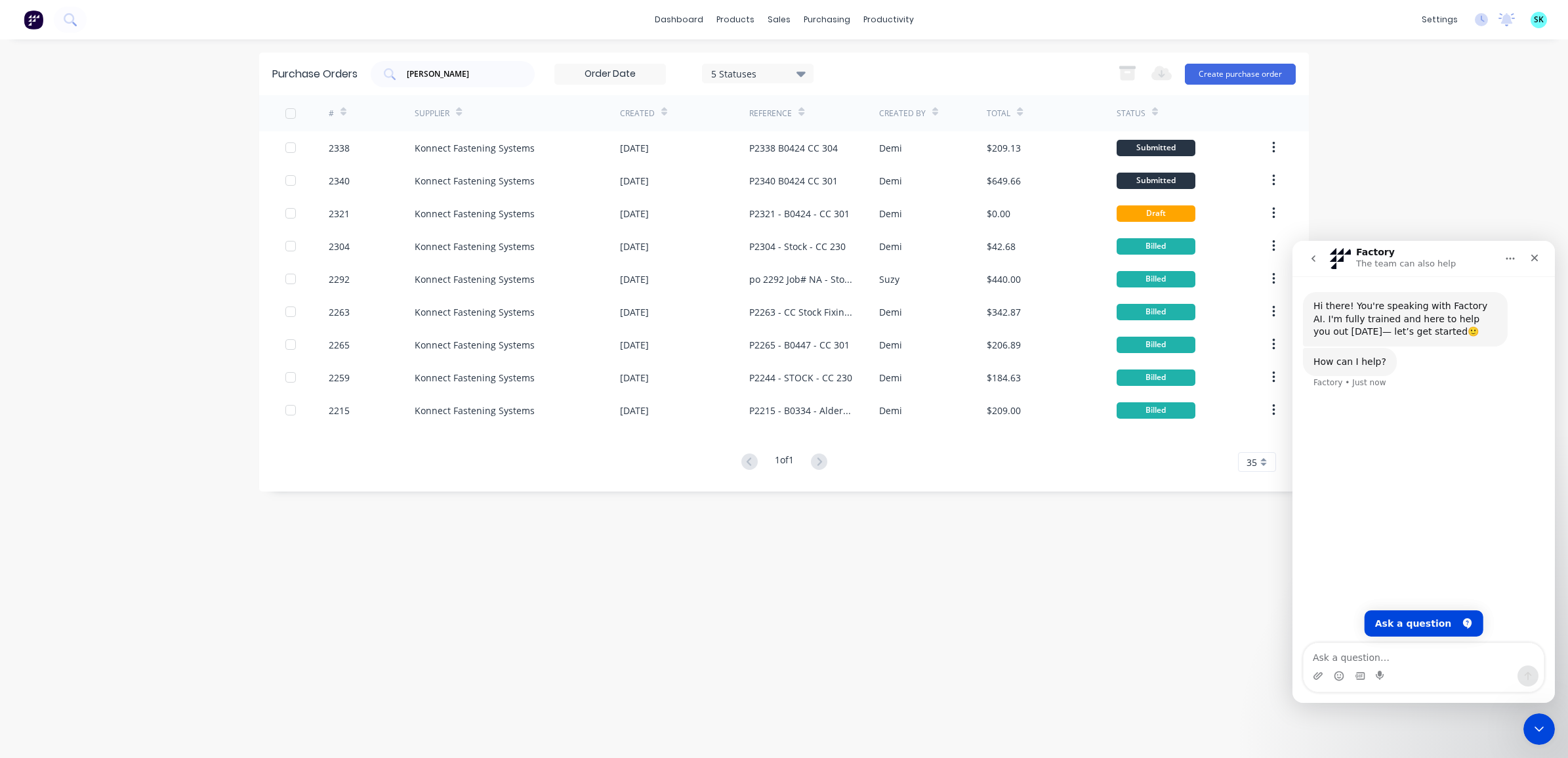
click at [1306, 258] on button "go back" at bounding box center [1313, 258] width 25 height 25
click at [1316, 255] on icon "go back" at bounding box center [1313, 258] width 11 height 11
click at [1311, 253] on icon "go back" at bounding box center [1313, 258] width 11 height 11
drag, startPoint x: 1531, startPoint y: 258, endPoint x: 1309, endPoint y: 247, distance: 222.3
click at [1531, 258] on icon "Close" at bounding box center [1534, 258] width 11 height 11
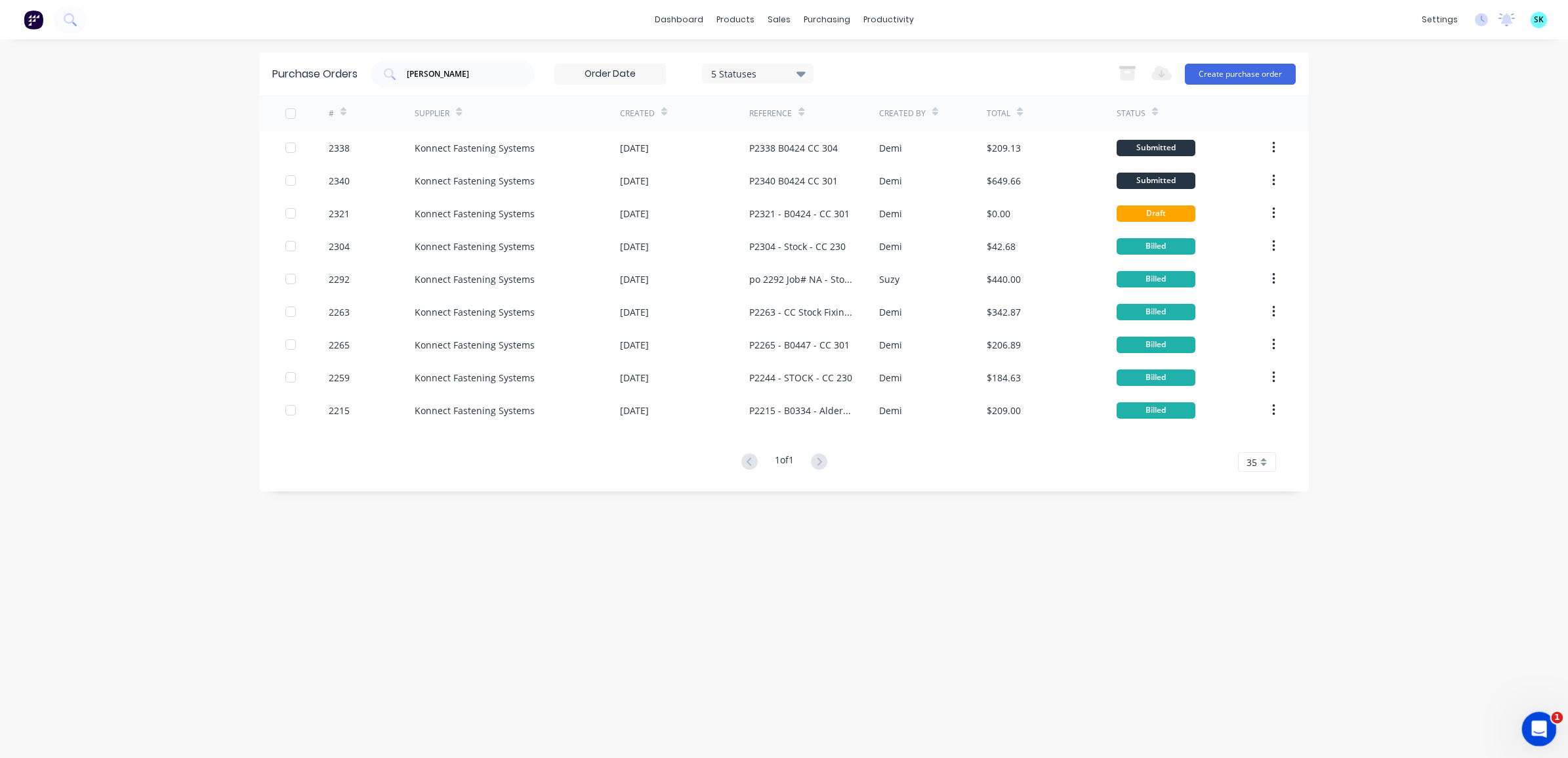
click at [1544, 725] on icon "Open Intercom Messenger" at bounding box center [1538, 728] width 22 height 22
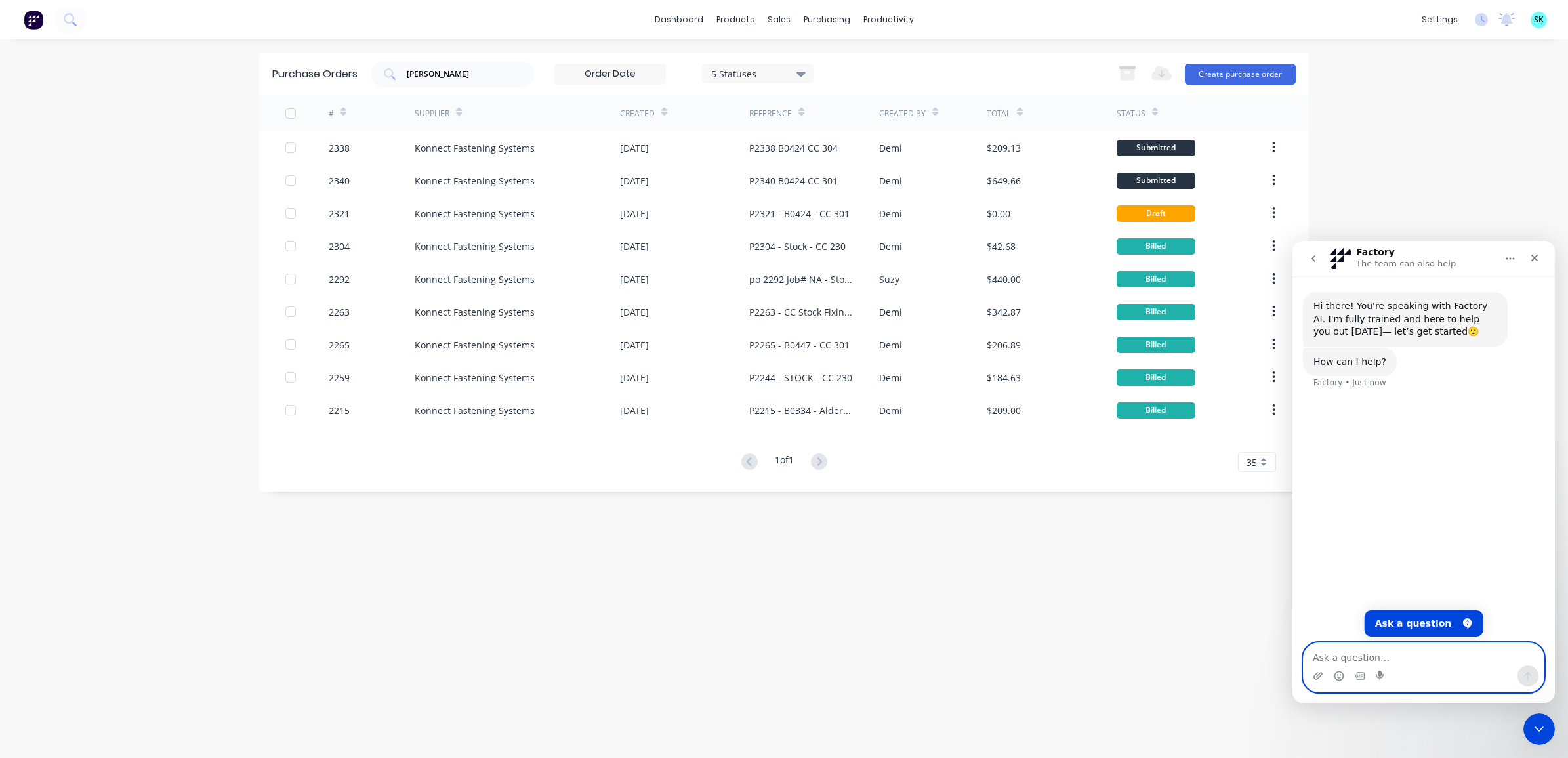
click at [1346, 661] on textarea "Ask a question…" at bounding box center [1424, 654] width 240 height 22
click at [1317, 261] on icon "go back" at bounding box center [1313, 258] width 11 height 11
click at [1316, 261] on icon "go back" at bounding box center [1313, 258] width 11 height 11
click at [1313, 259] on icon "go back" at bounding box center [1314, 258] width 4 height 7
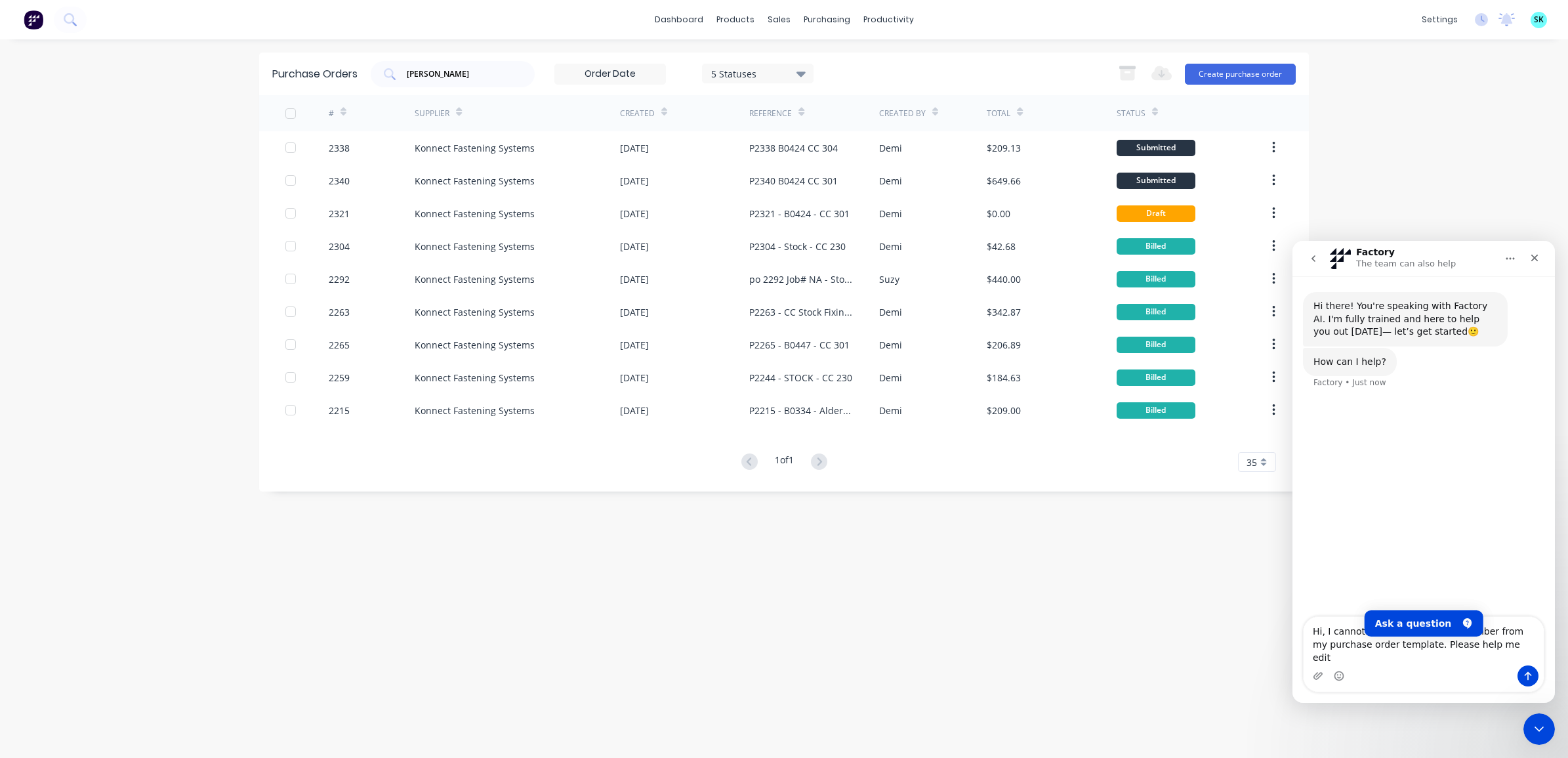
click at [1313, 259] on icon "go back" at bounding box center [1314, 258] width 4 height 7
click at [1494, 655] on textarea "Hi, I cannot remove the Xero PO number from my purchase order template. Please …" at bounding box center [1424, 641] width 240 height 49
type textarea "Hi, I cannot remove the Xero PO number from my purchase order template. Please …"
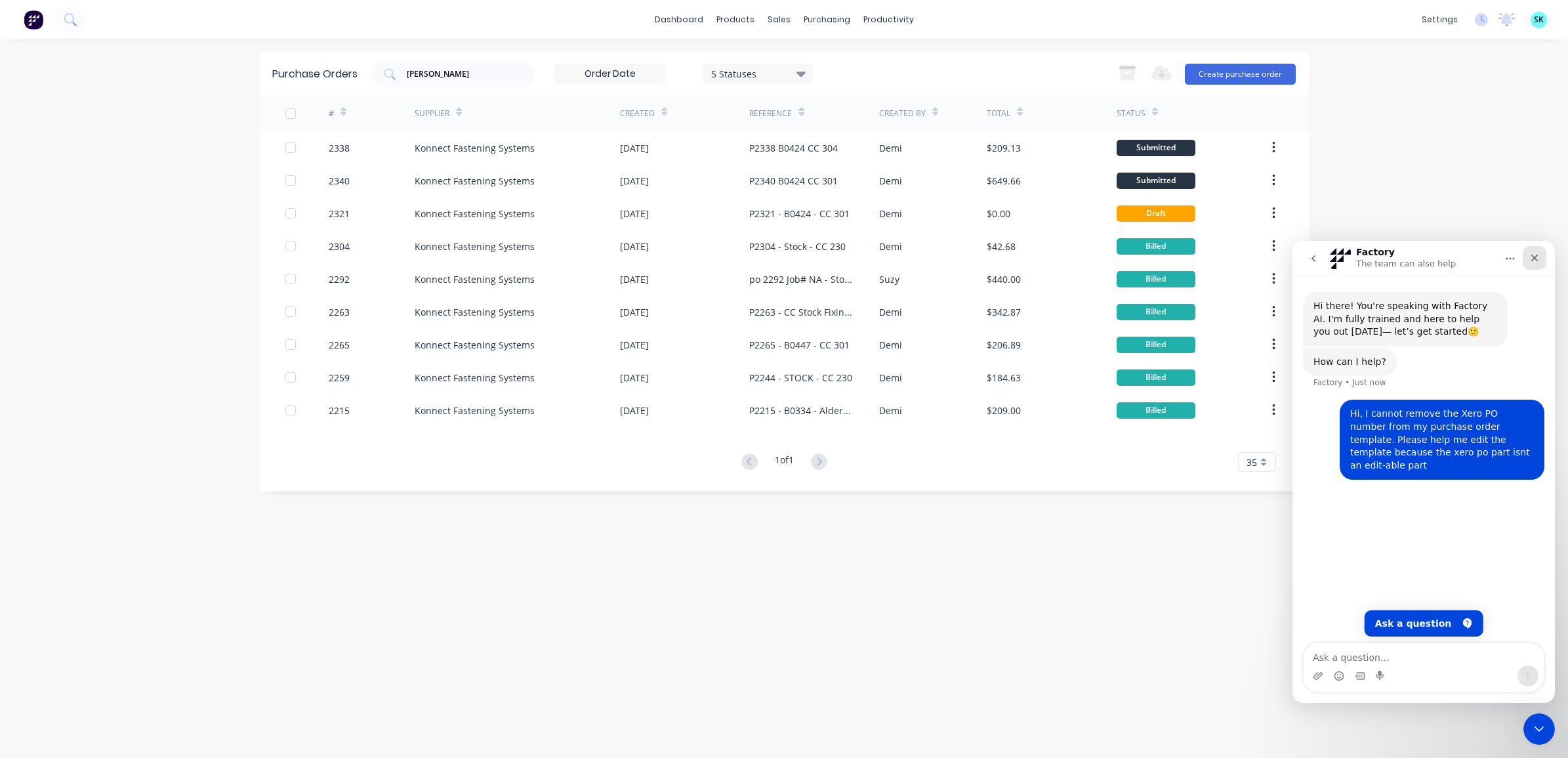
click at [1533, 253] on icon "Close" at bounding box center [1534, 258] width 11 height 11
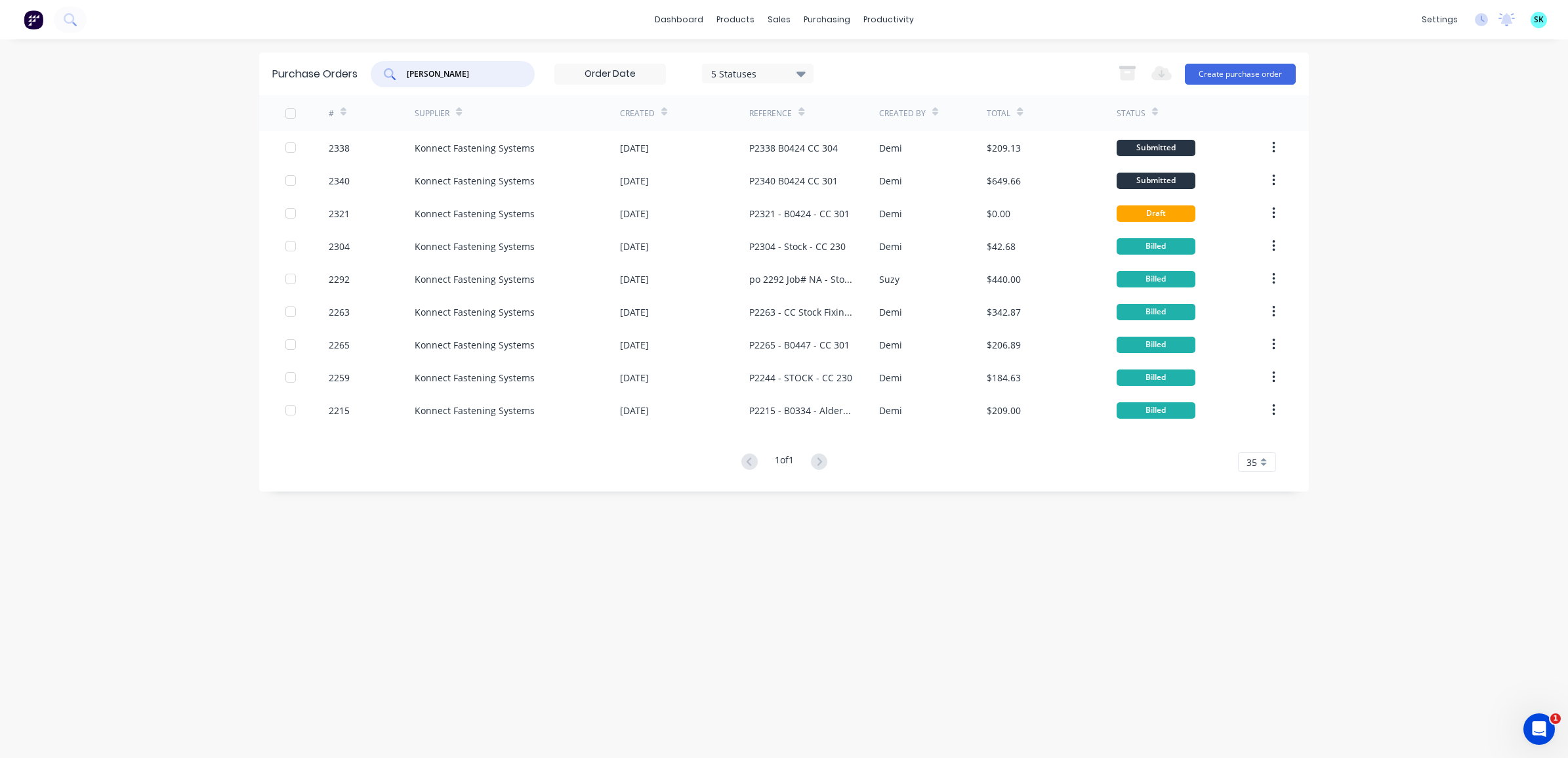
drag, startPoint x: 481, startPoint y: 74, endPoint x: 404, endPoint y: 74, distance: 77.0
click at [404, 74] on div "[PERSON_NAME]" at bounding box center [452, 74] width 164 height 26
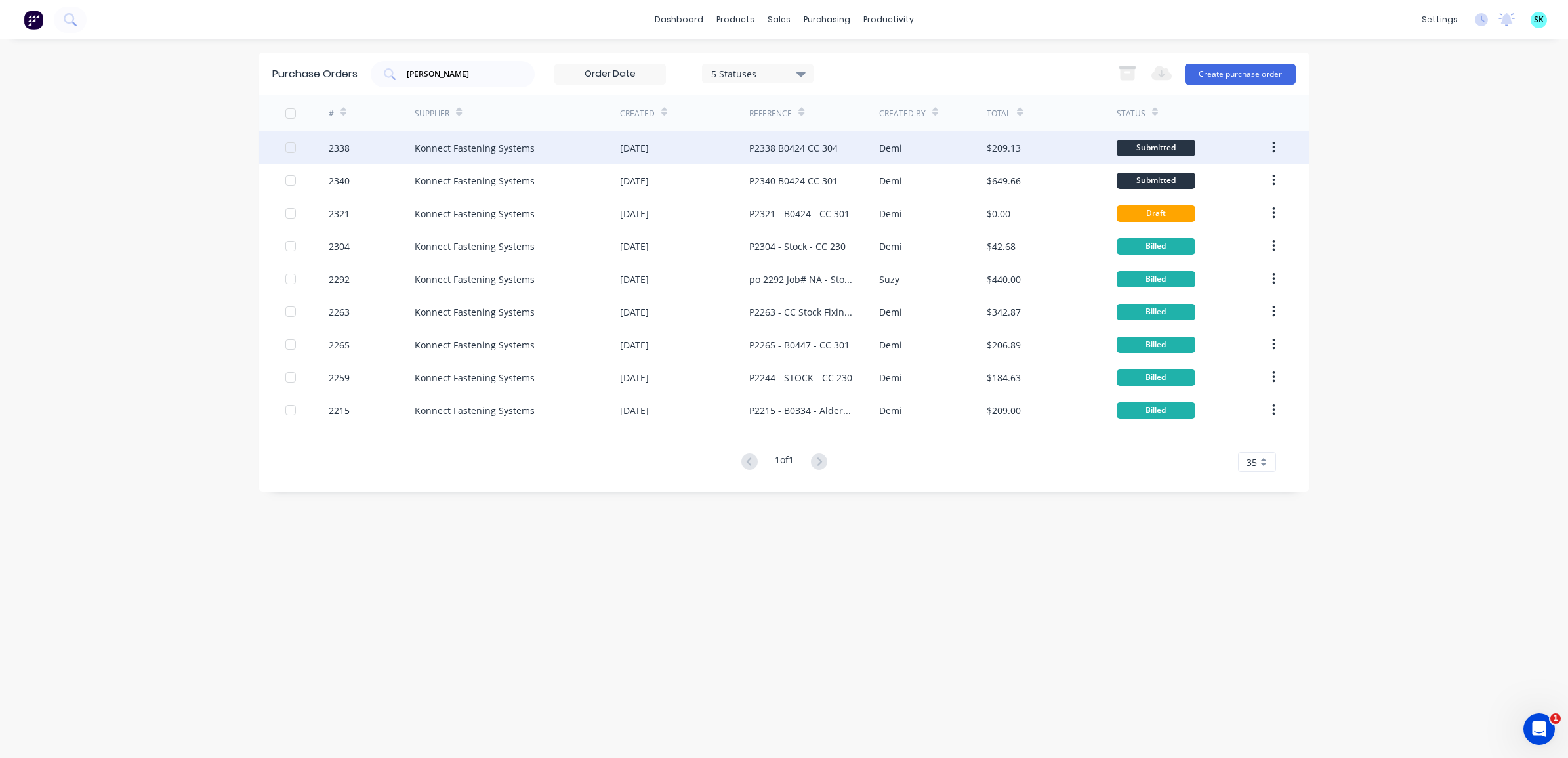
click at [649, 151] on div "[DATE]" at bounding box center [634, 148] width 29 height 14
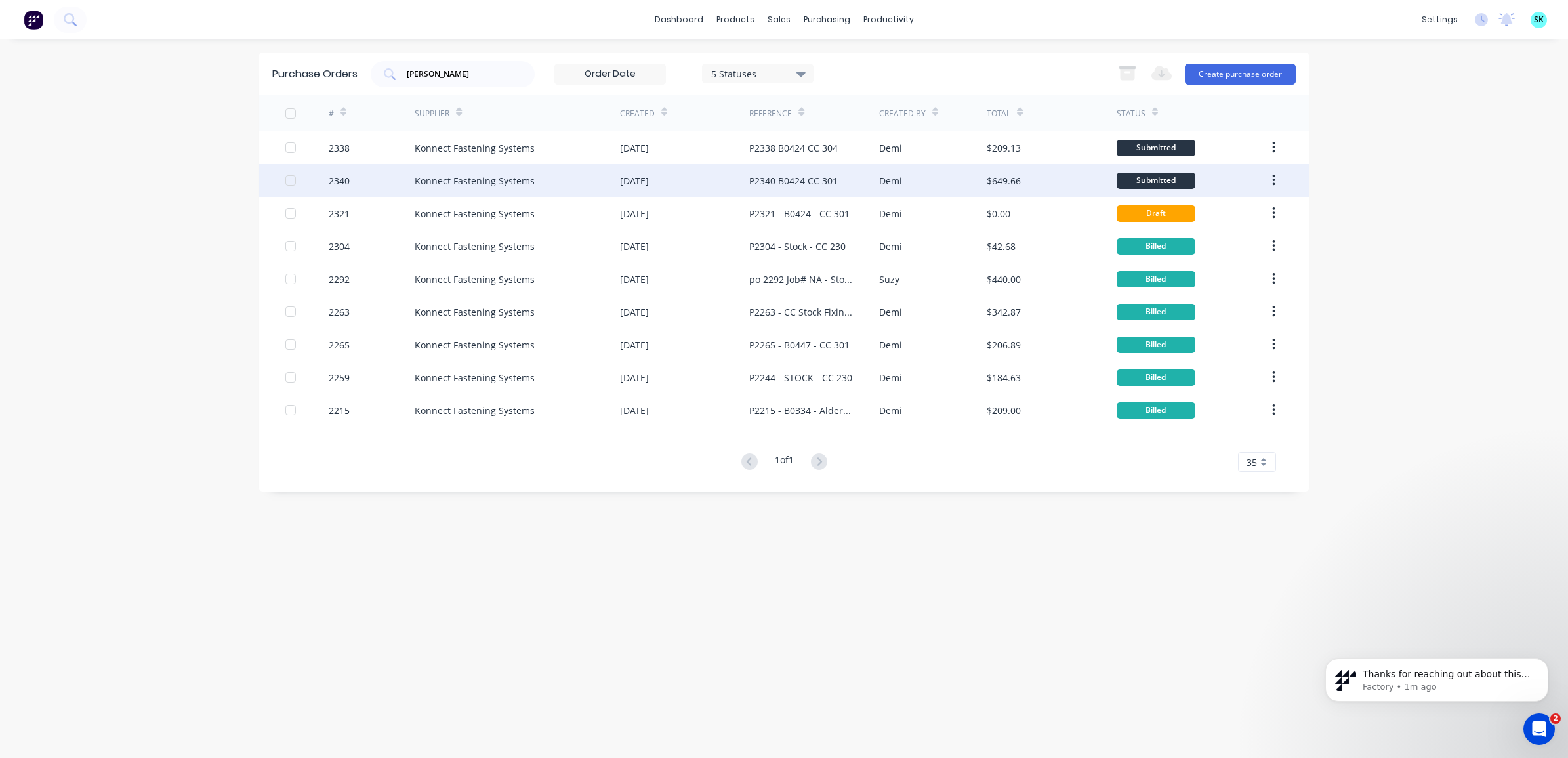
click at [702, 188] on div "[DATE]" at bounding box center [685, 180] width 129 height 33
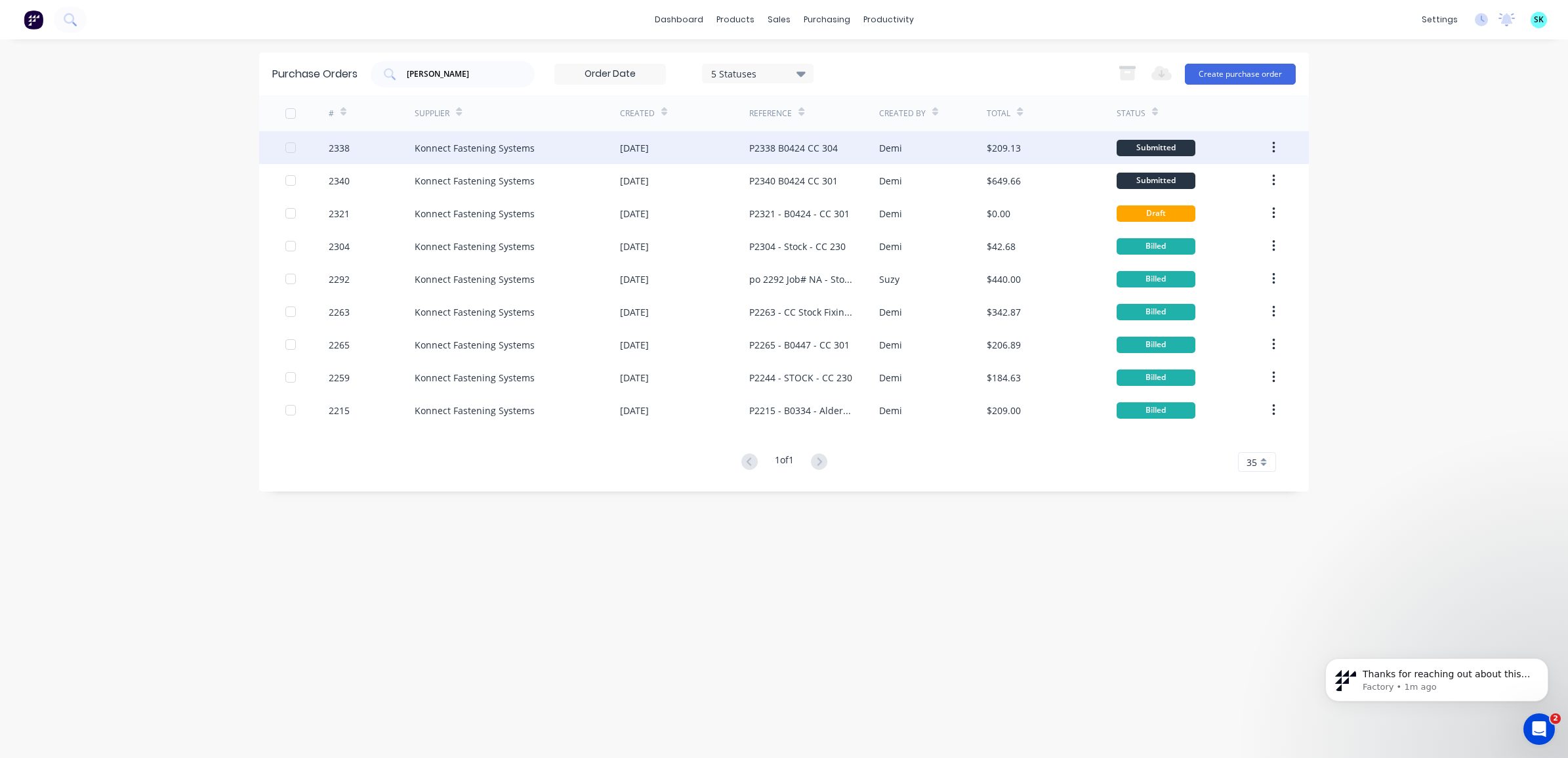
click at [764, 157] on div "P2338 B0424 CC 304" at bounding box center [814, 147] width 129 height 33
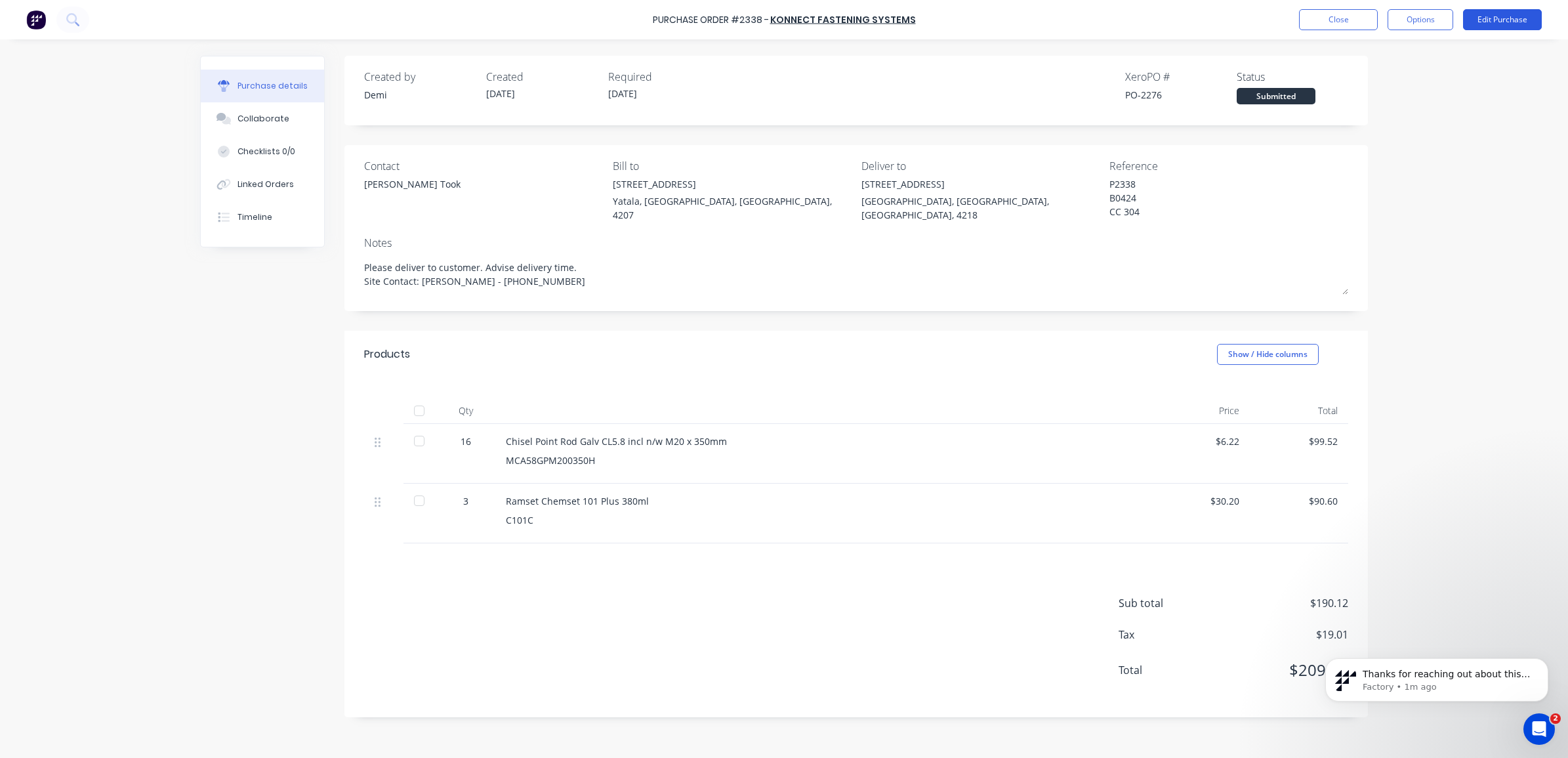
click at [1477, 14] on button "Edit Purchase" at bounding box center [1502, 19] width 79 height 21
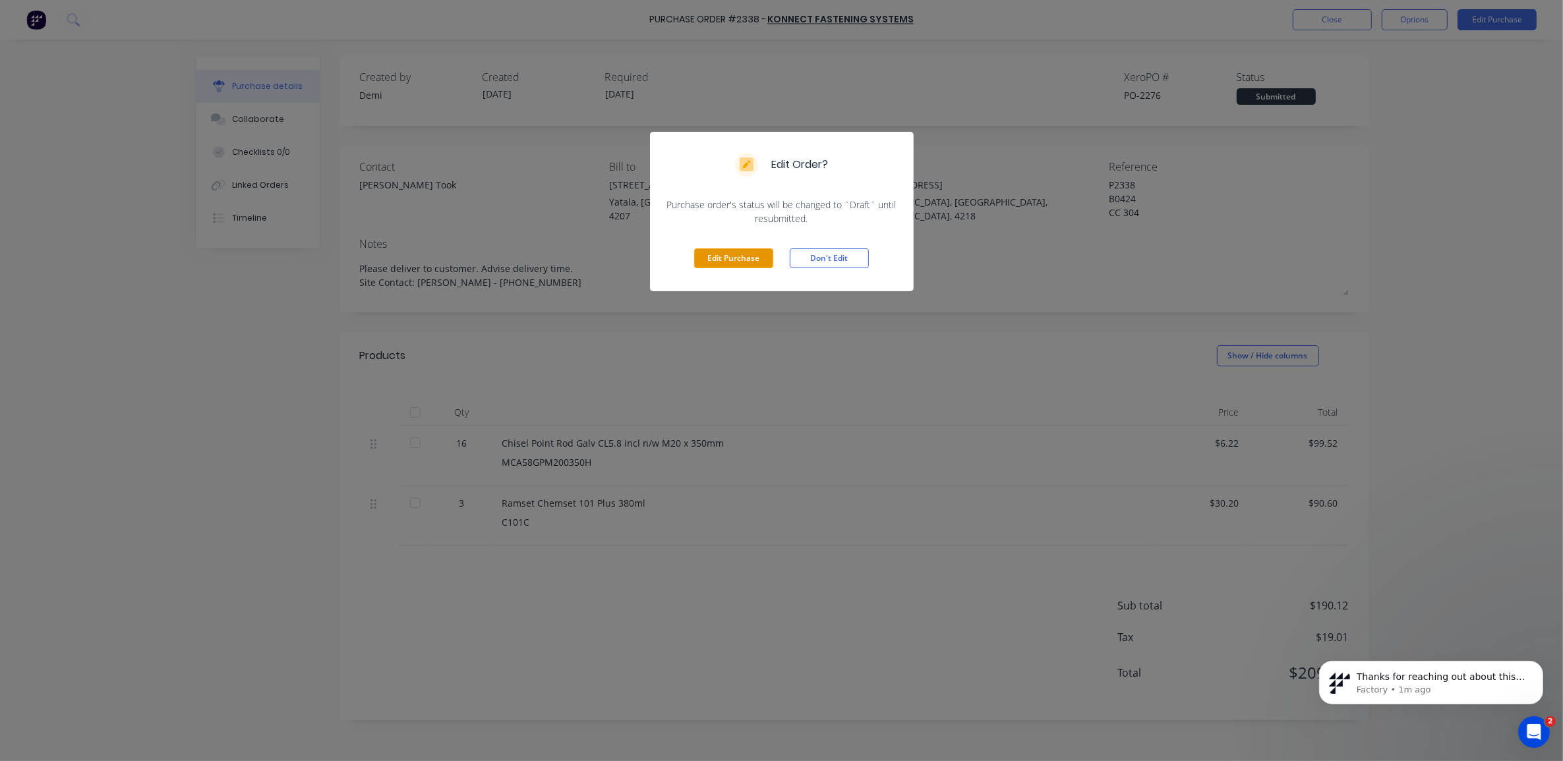
click at [730, 264] on button "Edit Purchase" at bounding box center [733, 258] width 79 height 20
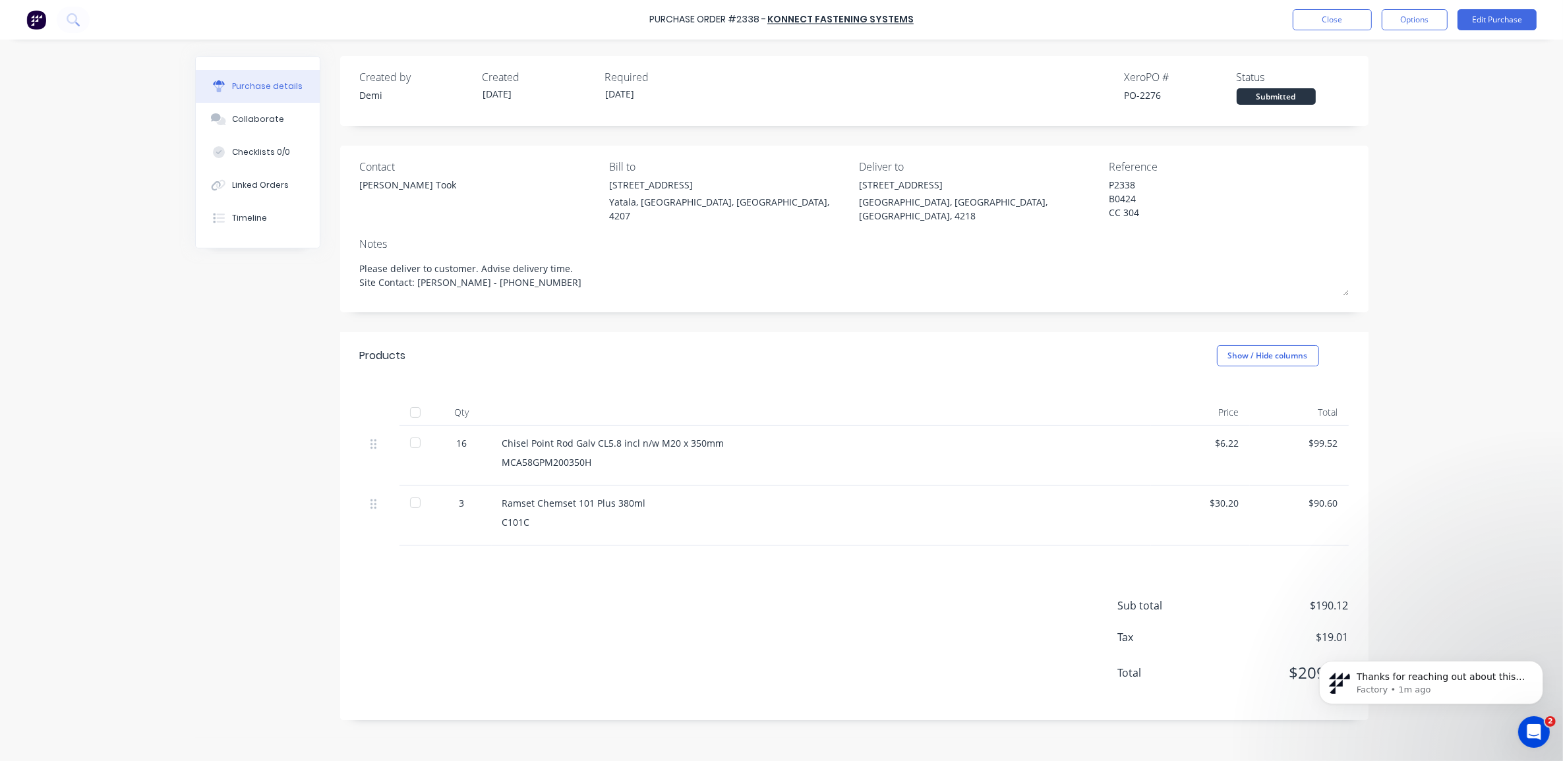
type textarea "x"
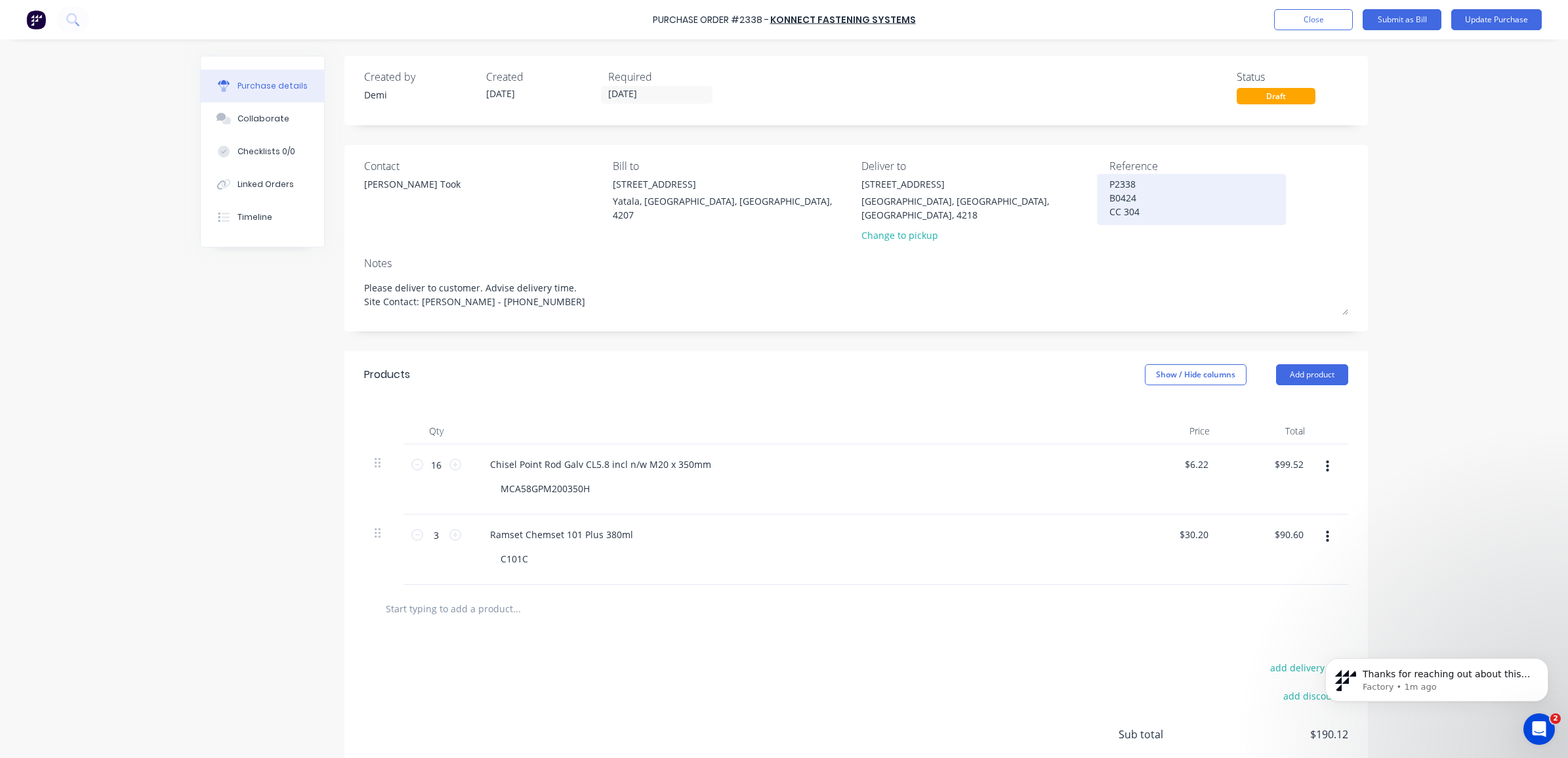
click at [1133, 195] on textarea "P2338 B0424 CC 304" at bounding box center [1192, 198] width 164 height 42
type textarea "P2338 B042 CC 304"
type textarea "x"
type textarea "P2338 B04 CC 304"
type textarea "x"
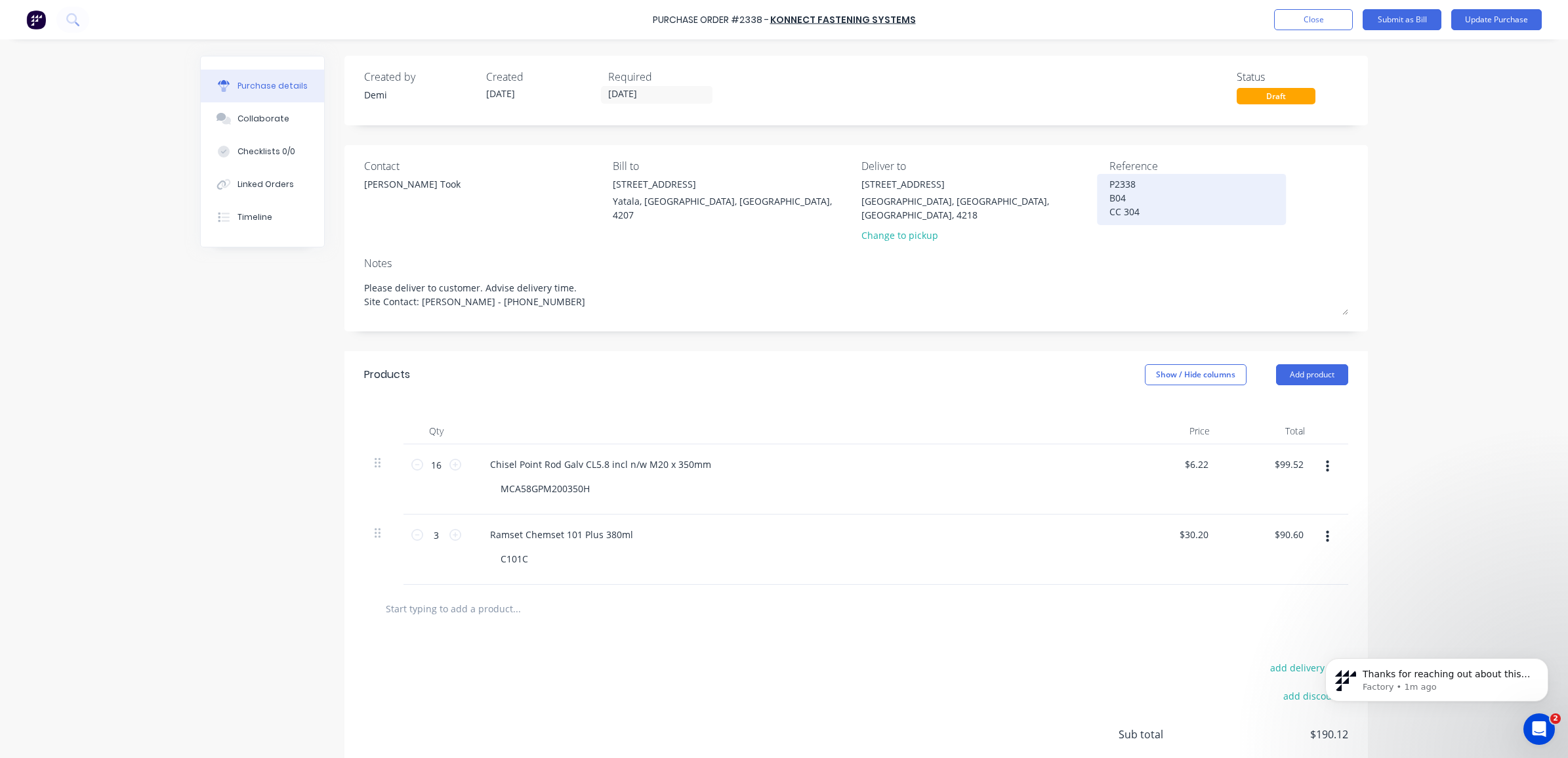
type textarea "P2338 B045 CC 304"
type textarea "x"
type textarea "P2338 B0457 CC 304"
type textarea "x"
type textarea "P2338 B0457 CC 304"
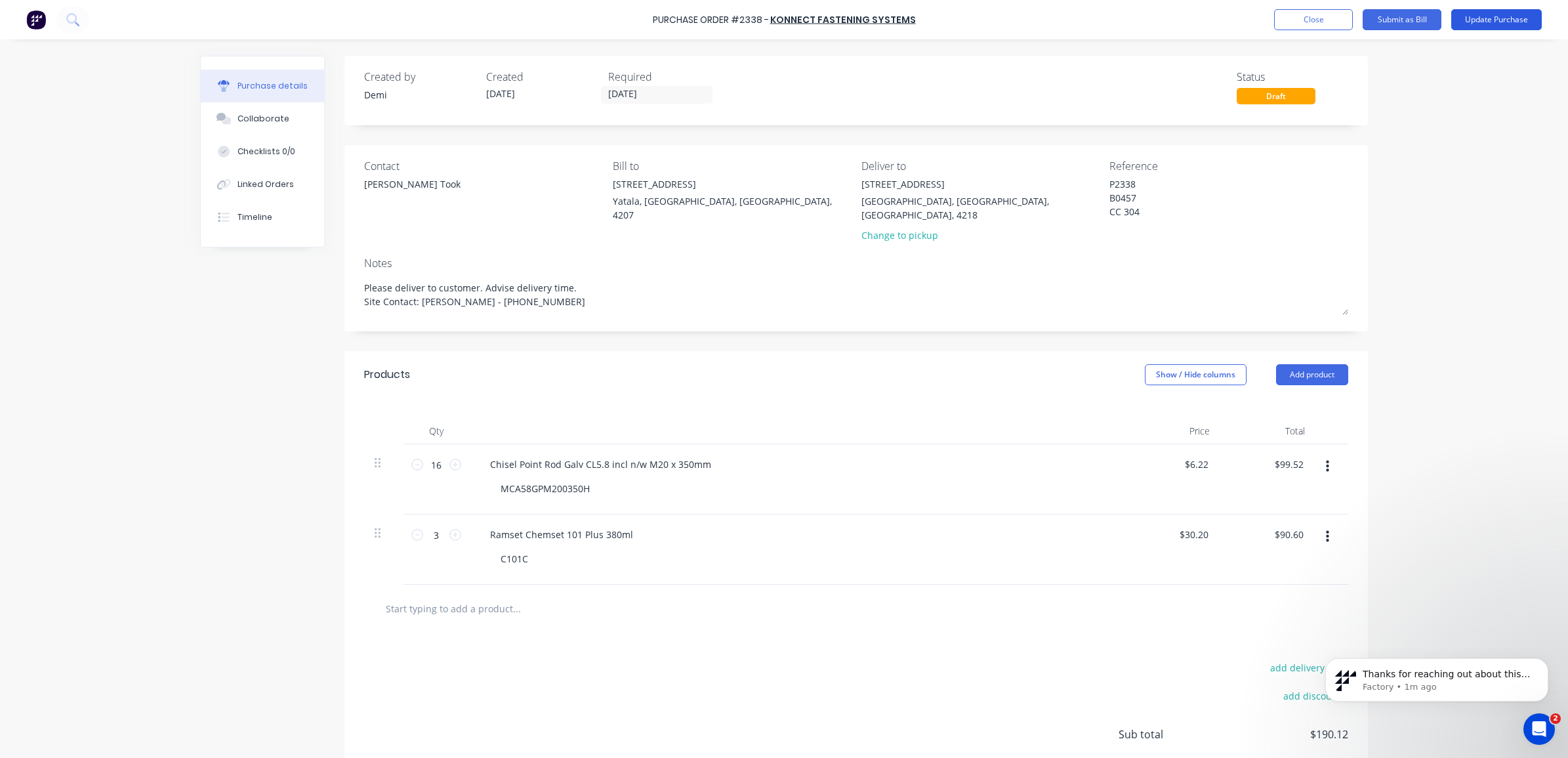
click at [1507, 20] on button "Update Purchase" at bounding box center [1496, 19] width 91 height 21
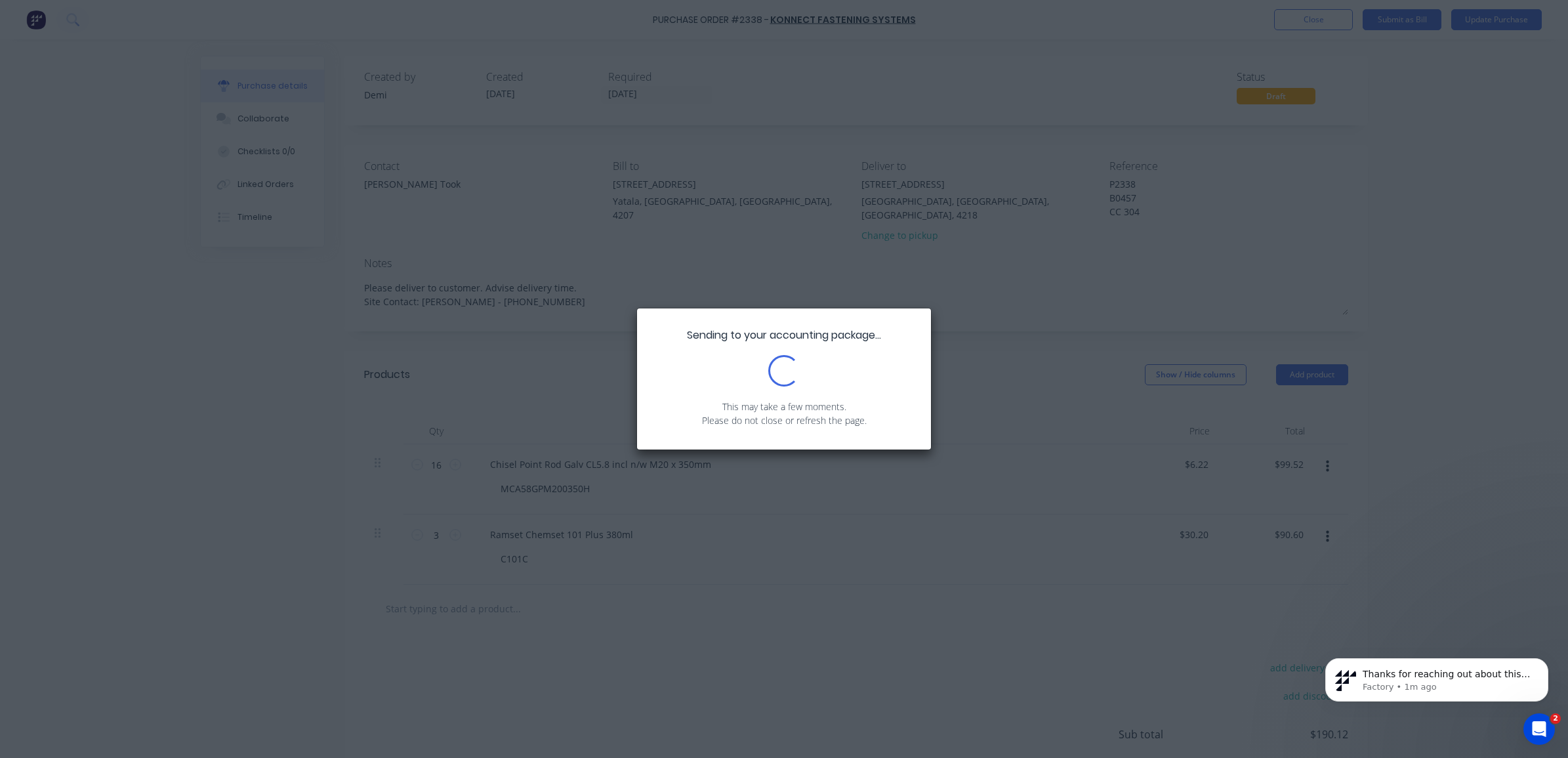
type textarea "x"
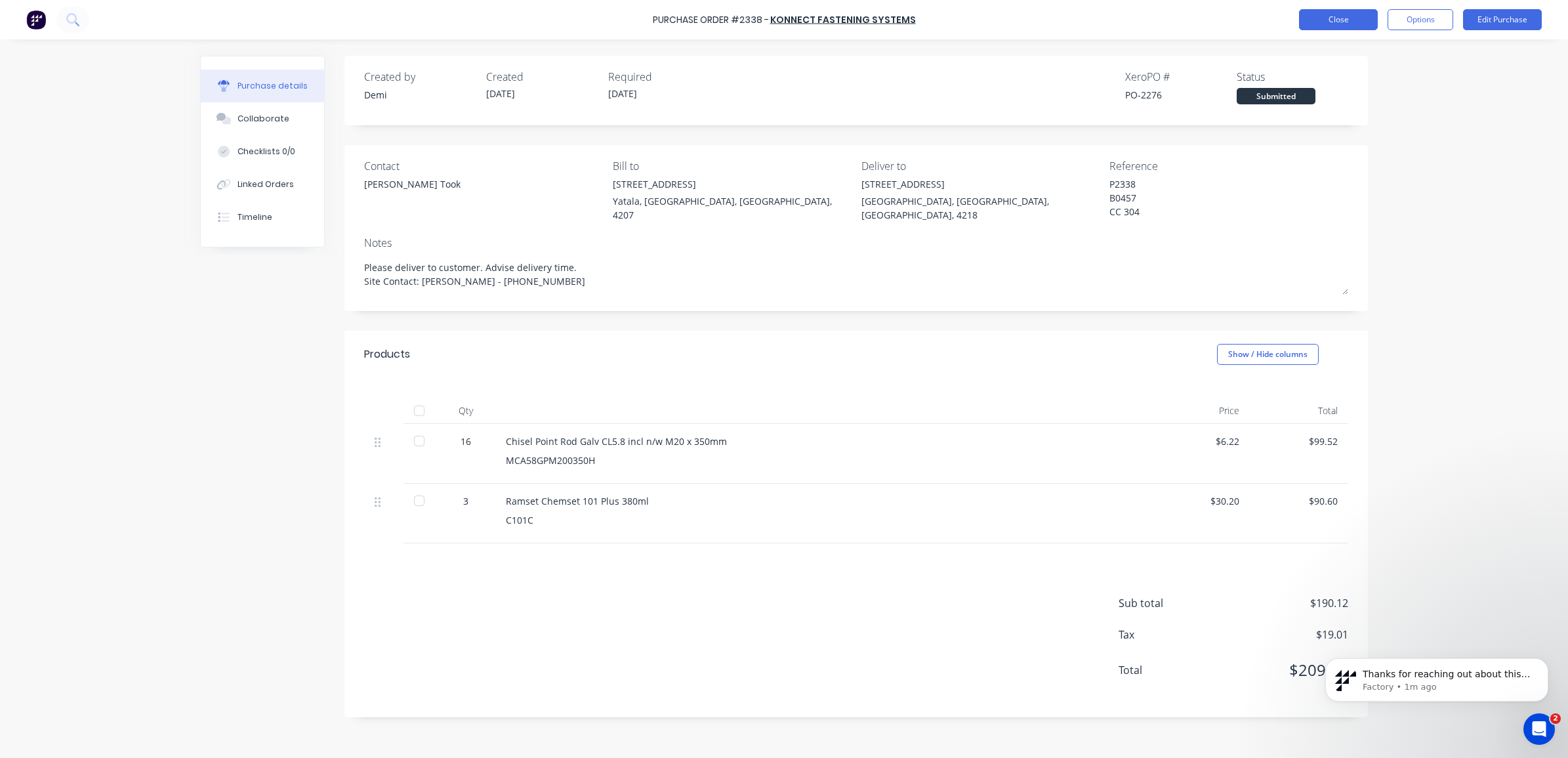
click at [1310, 24] on button "Close" at bounding box center [1338, 19] width 79 height 21
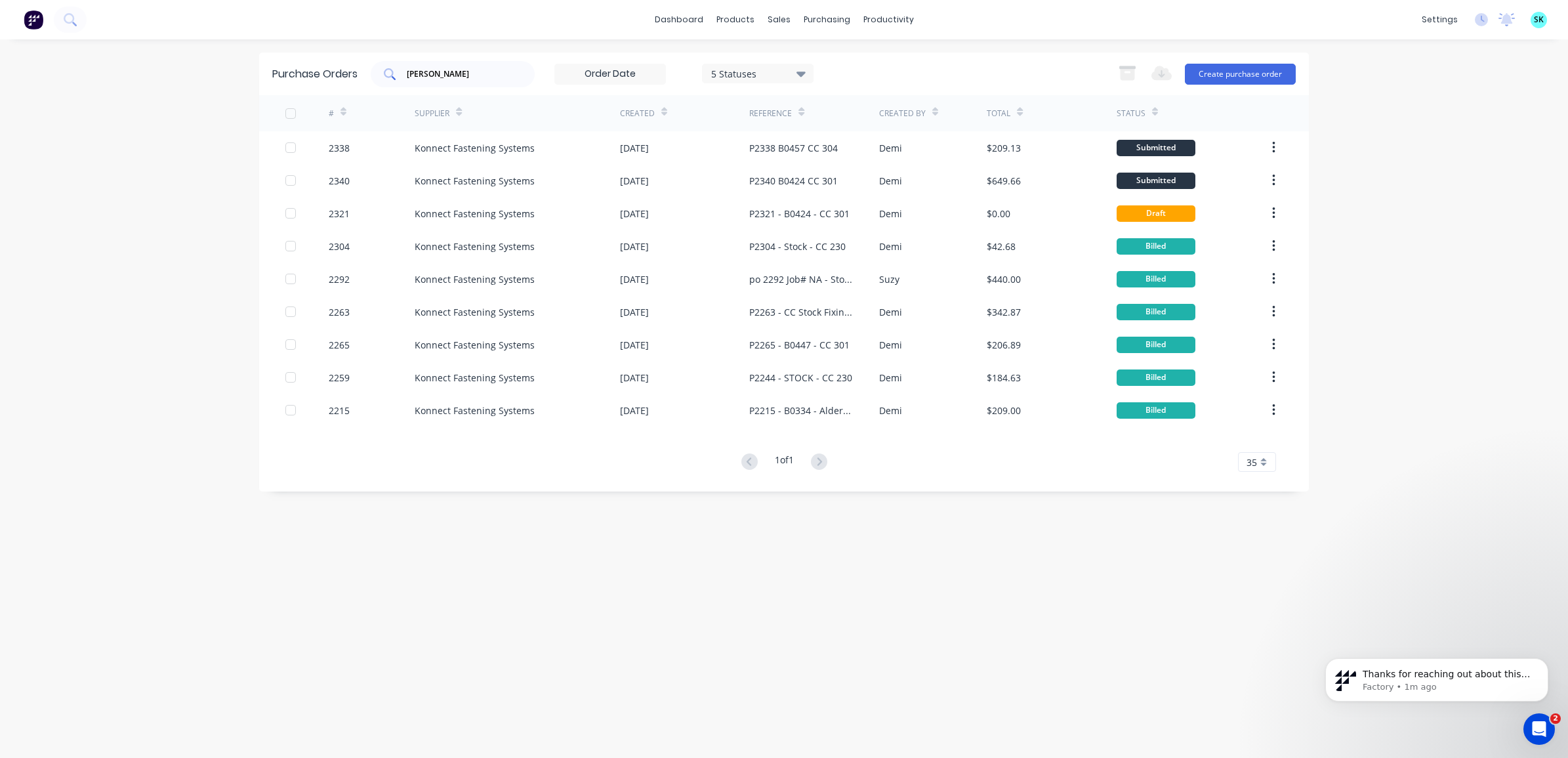
click at [490, 78] on input "[PERSON_NAME]" at bounding box center [459, 74] width 109 height 13
type input "k"
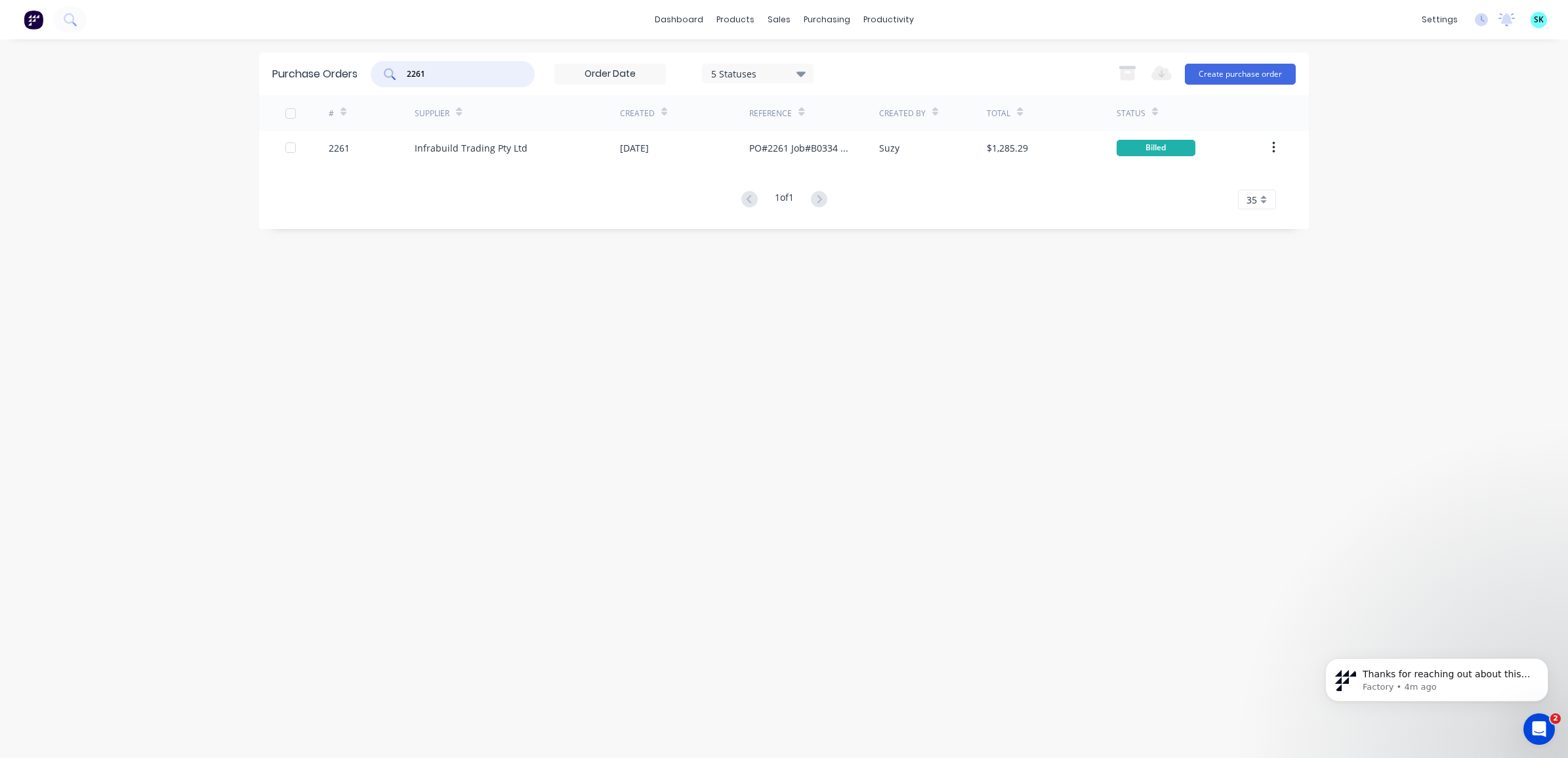
drag, startPoint x: 443, startPoint y: 71, endPoint x: 395, endPoint y: 68, distance: 48.1
click at [395, 68] on div "2261" at bounding box center [452, 74] width 164 height 26
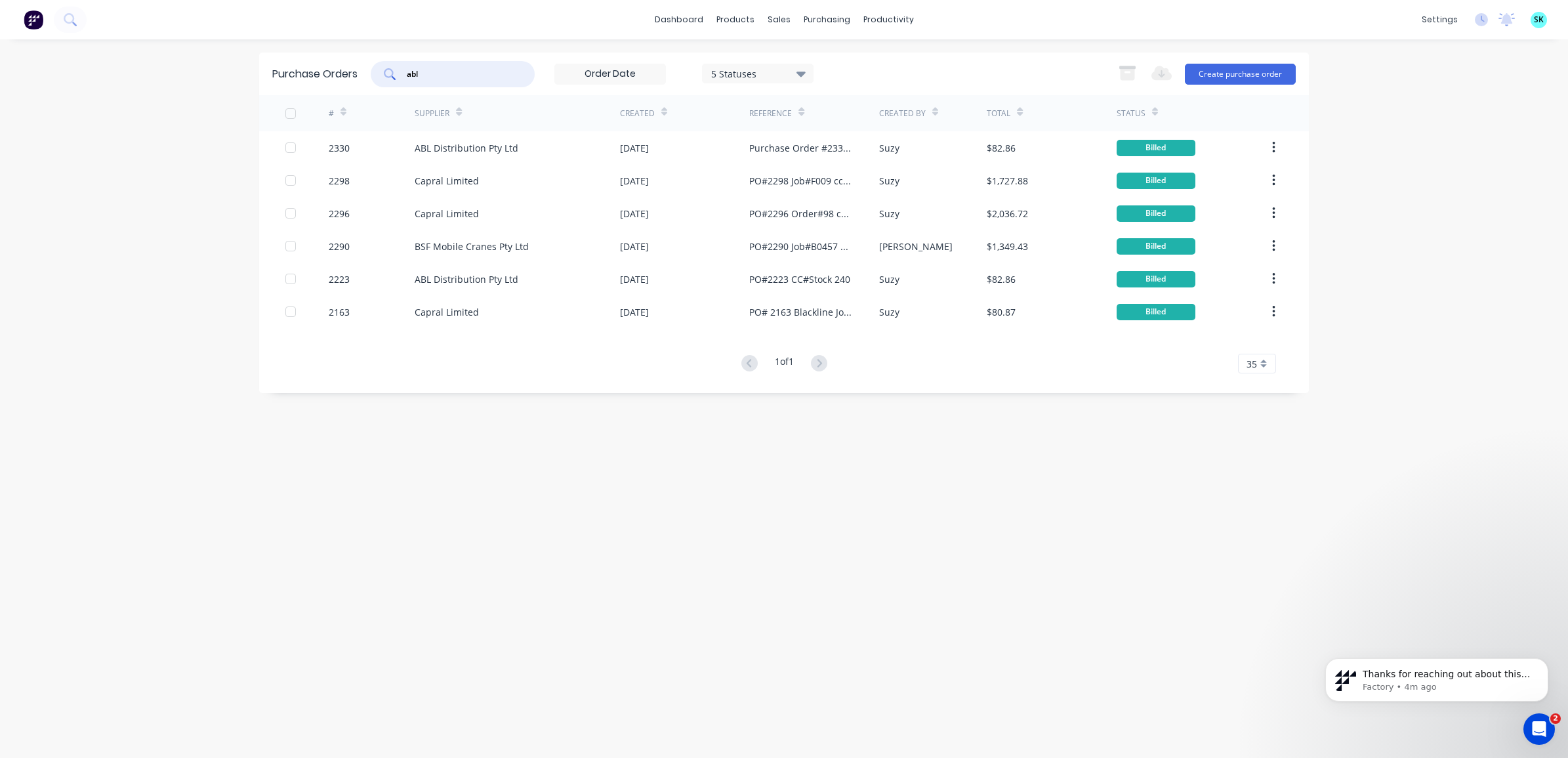
type input "abl"
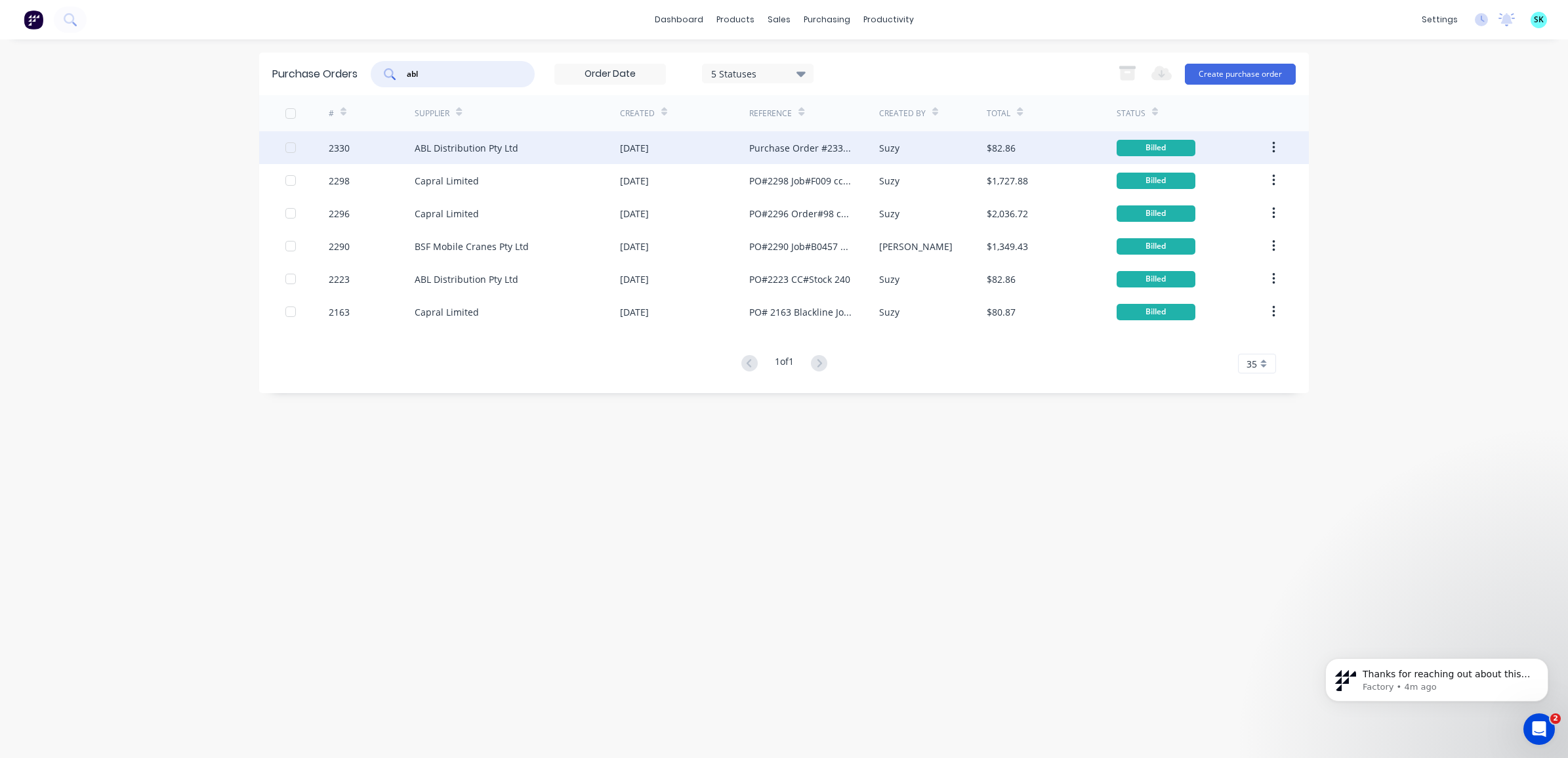
click at [714, 134] on div "[DATE]" at bounding box center [685, 147] width 129 height 33
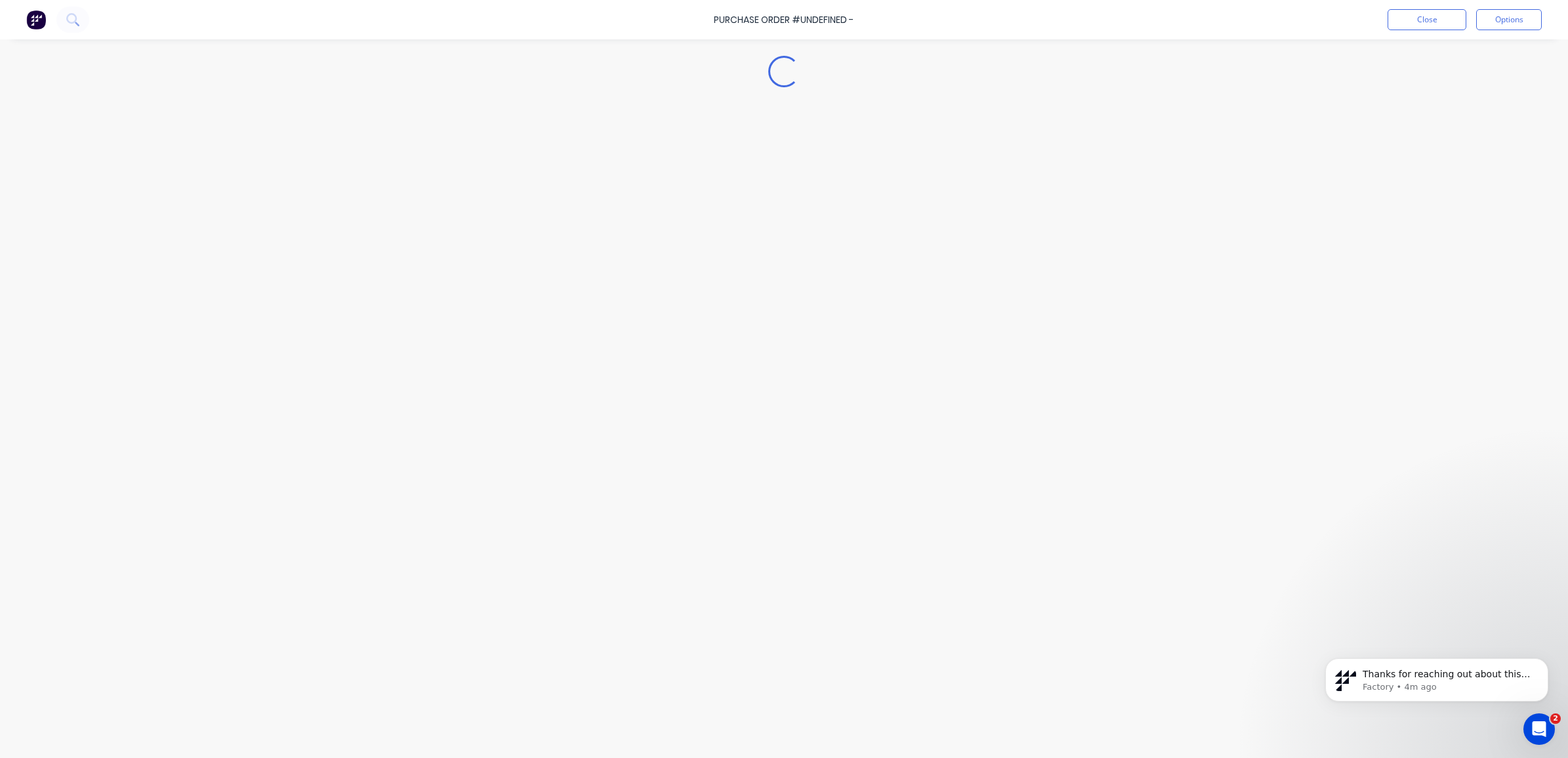
type textarea "x"
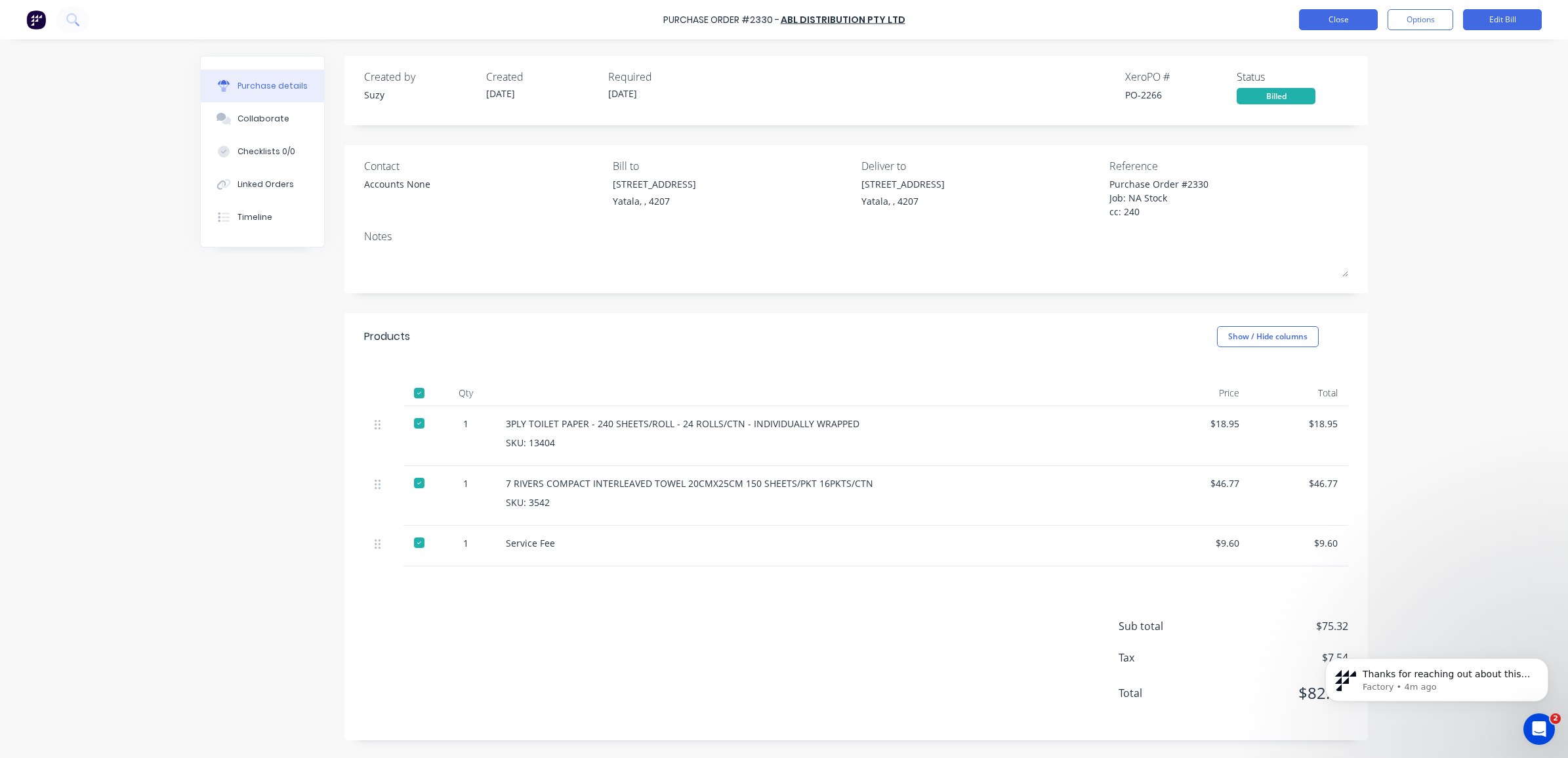
click at [1329, 16] on button "Close" at bounding box center [1338, 19] width 79 height 21
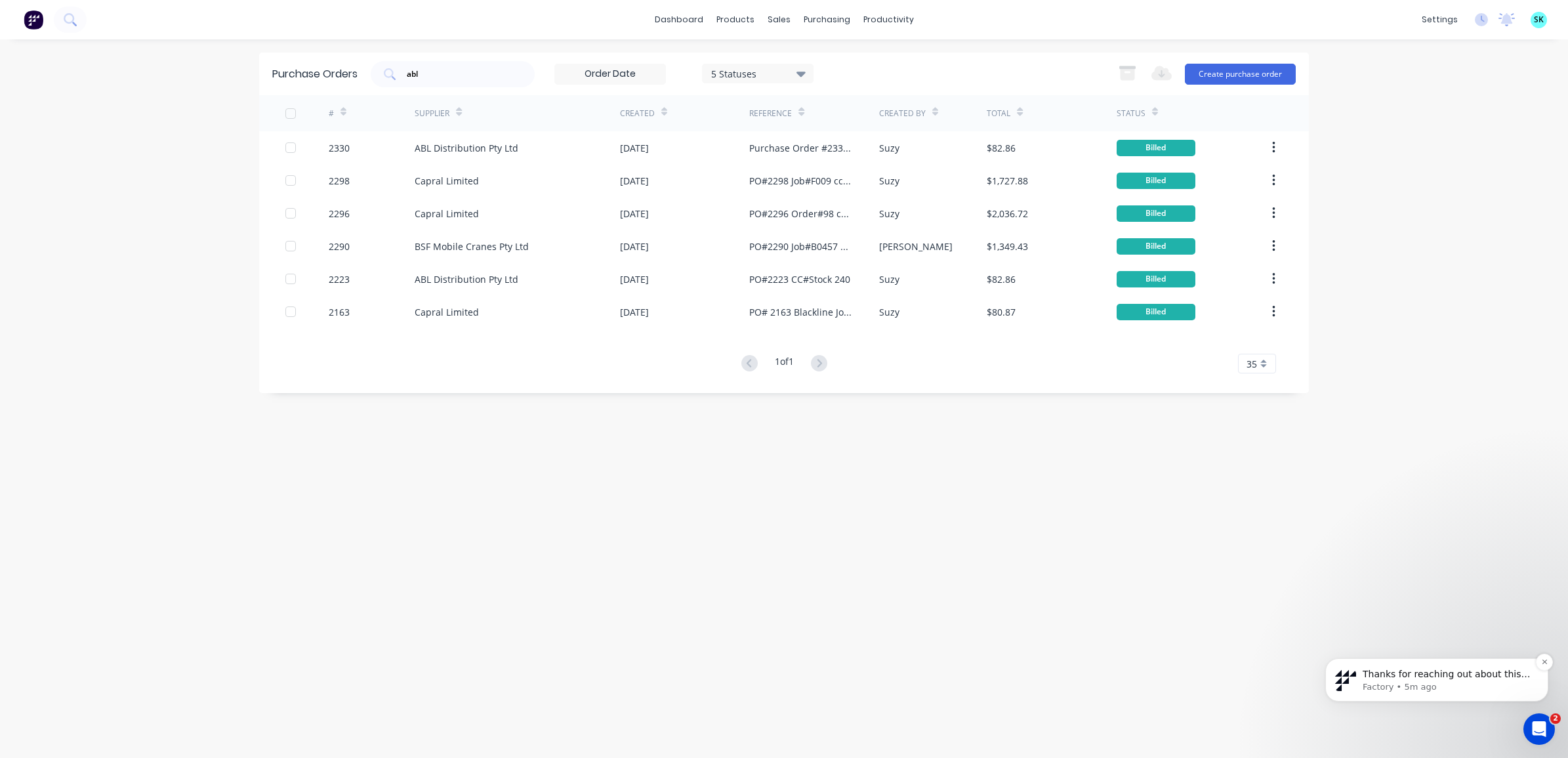
click at [1458, 688] on p "Factory • 5m ago" at bounding box center [1448, 687] width 169 height 12
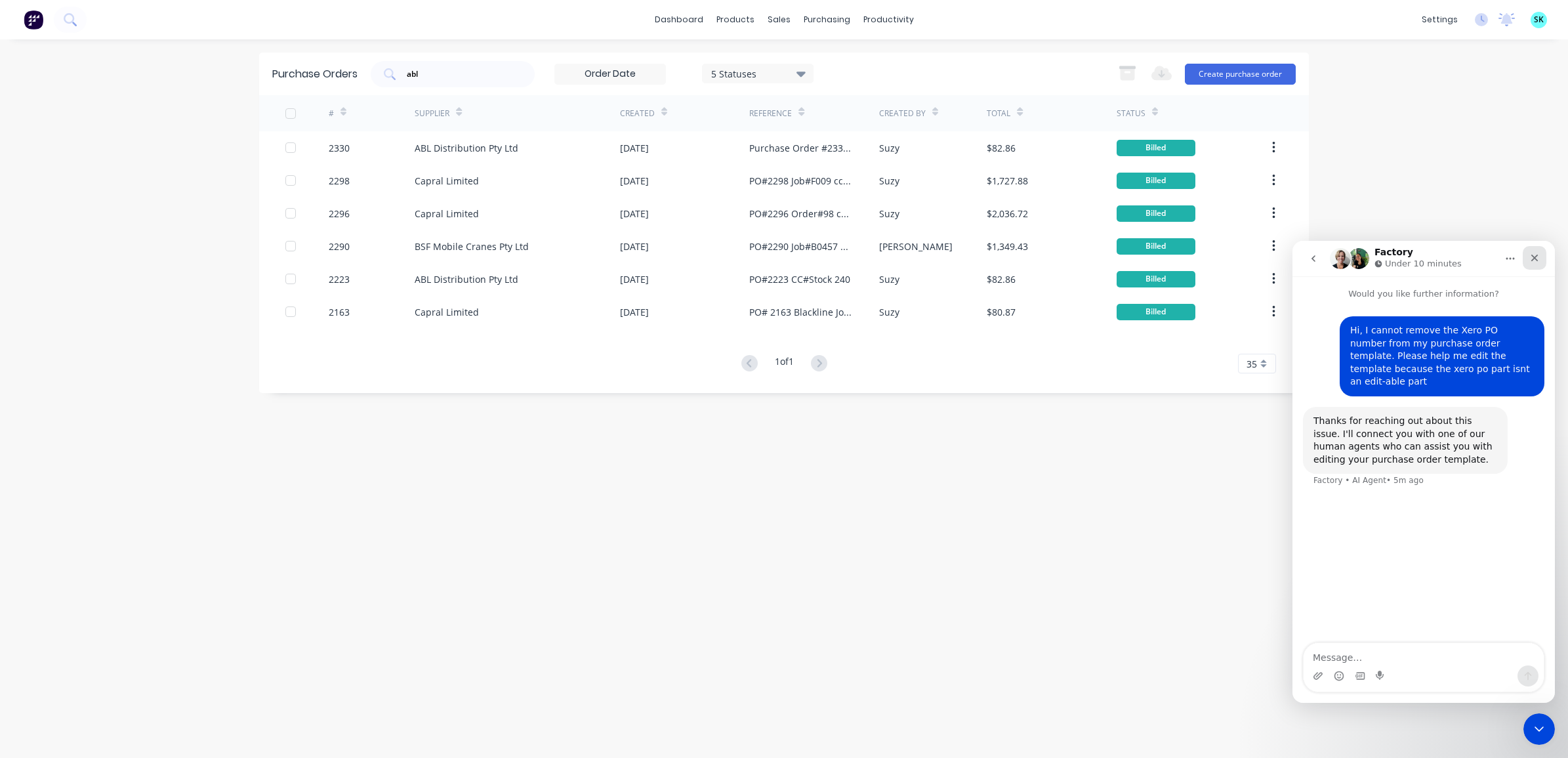
click at [1539, 268] on div "Close" at bounding box center [1535, 258] width 24 height 24
